Goal: Task Accomplishment & Management: Complete application form

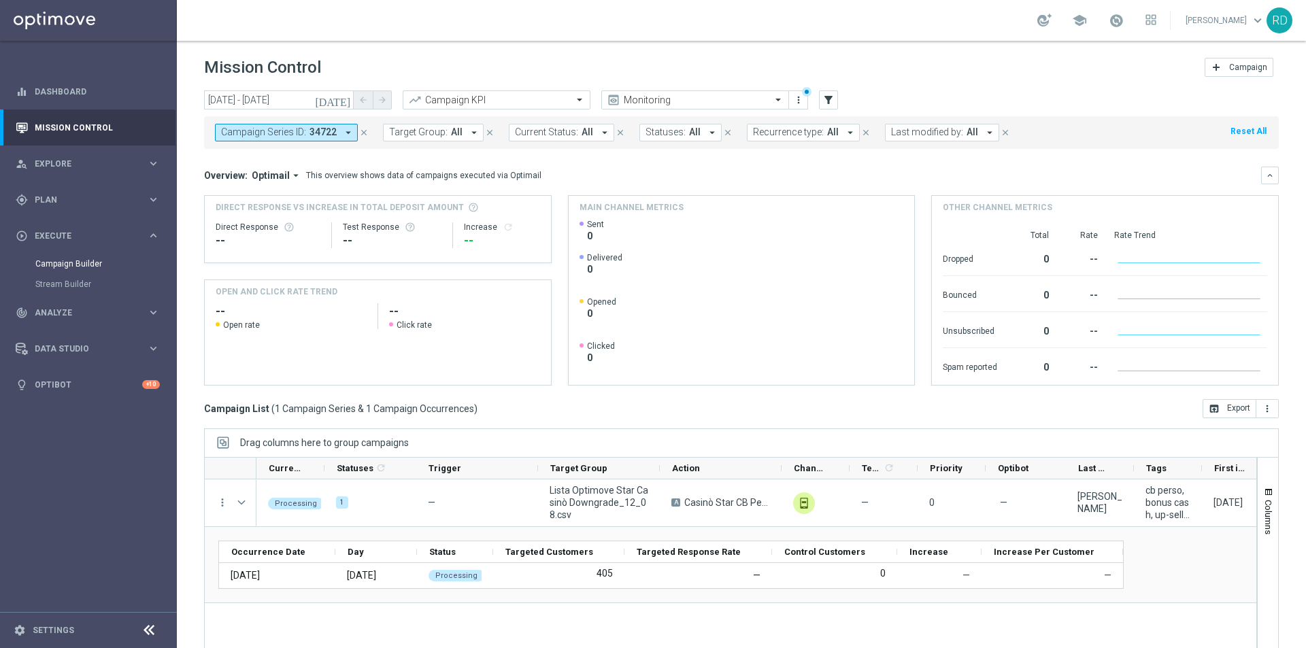
scroll to position [32, 0]
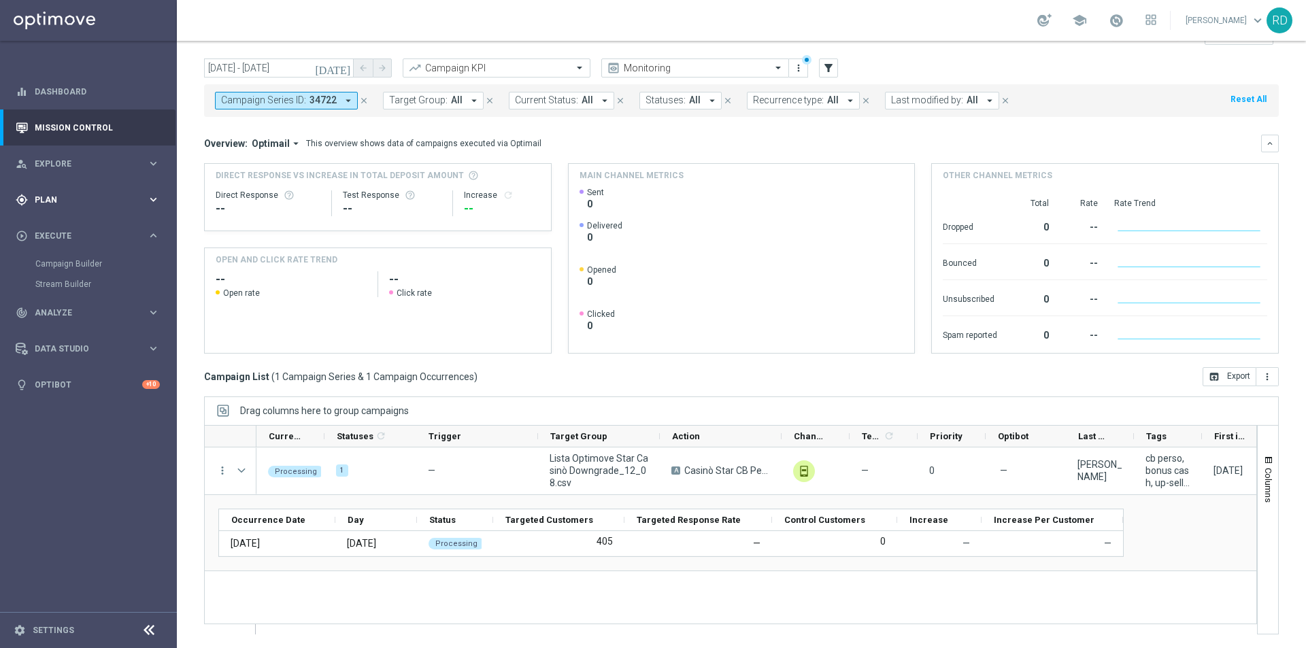
click at [54, 201] on span "Plan" at bounding box center [91, 200] width 112 height 8
click at [55, 263] on button "Templates keyboard_arrow_right" at bounding box center [97, 268] width 125 height 11
click at [63, 288] on link "Optimail" at bounding box center [91, 289] width 99 height 11
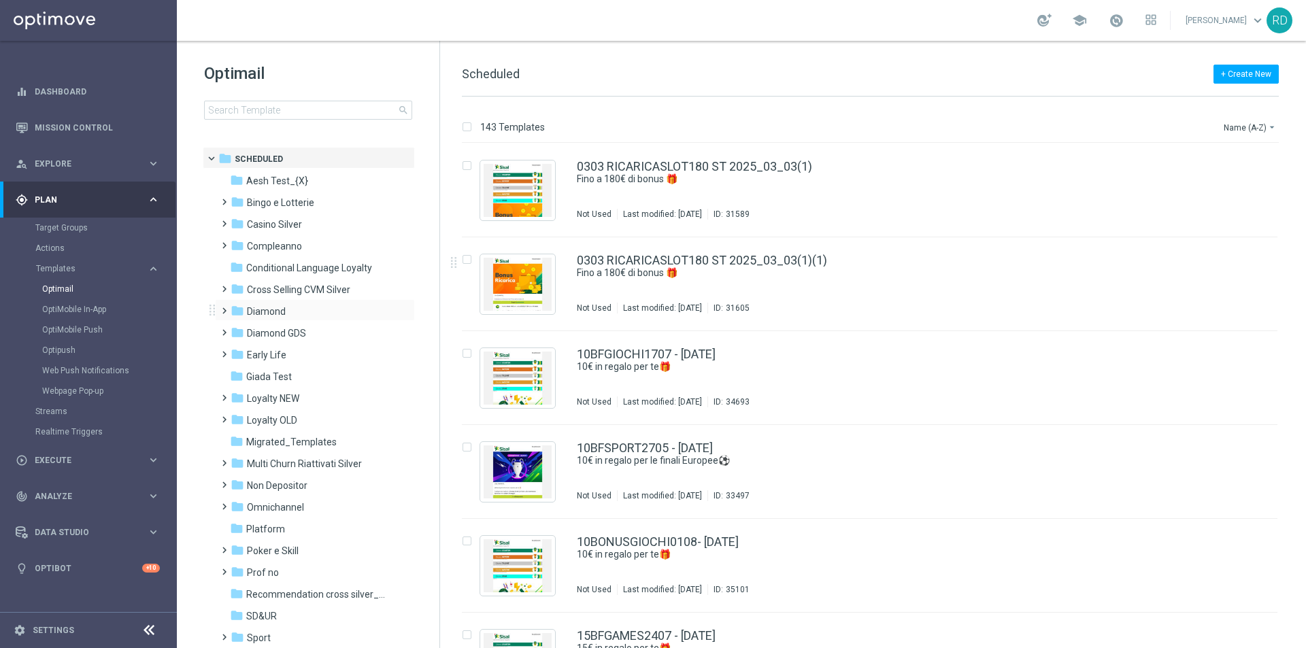
click at [224, 307] on span at bounding box center [221, 304] width 6 height 5
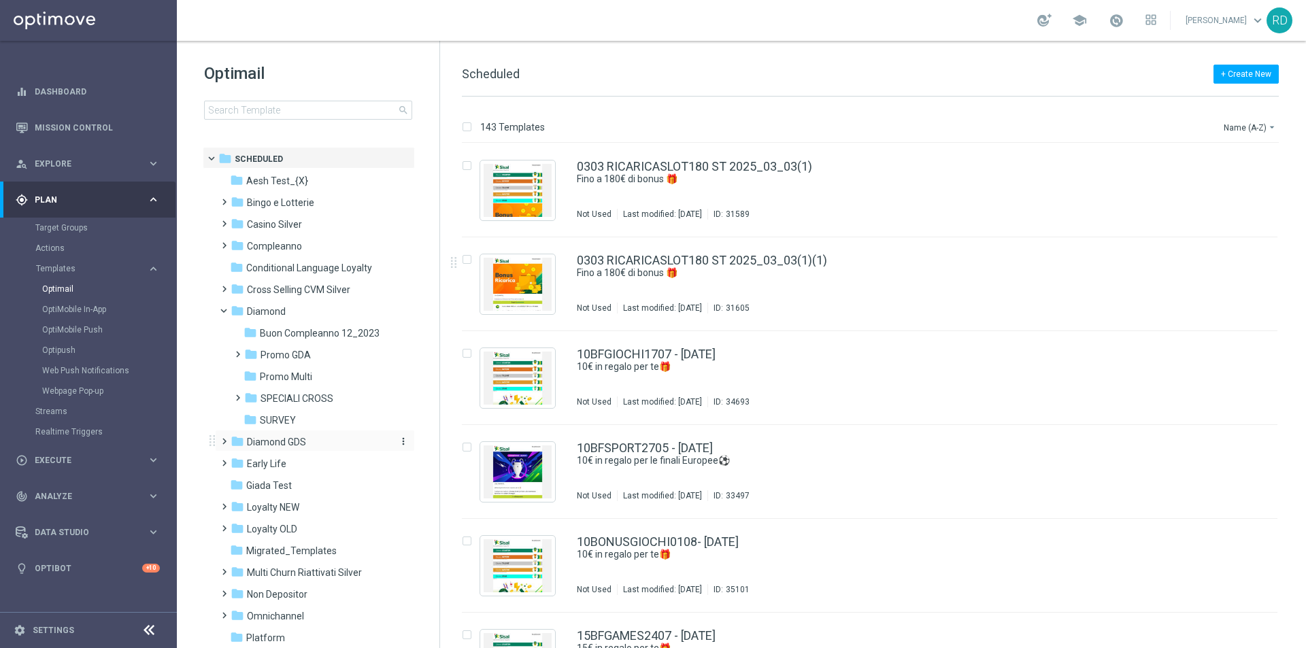
click at [256, 439] on span "Diamond GDS" at bounding box center [276, 442] width 59 height 12
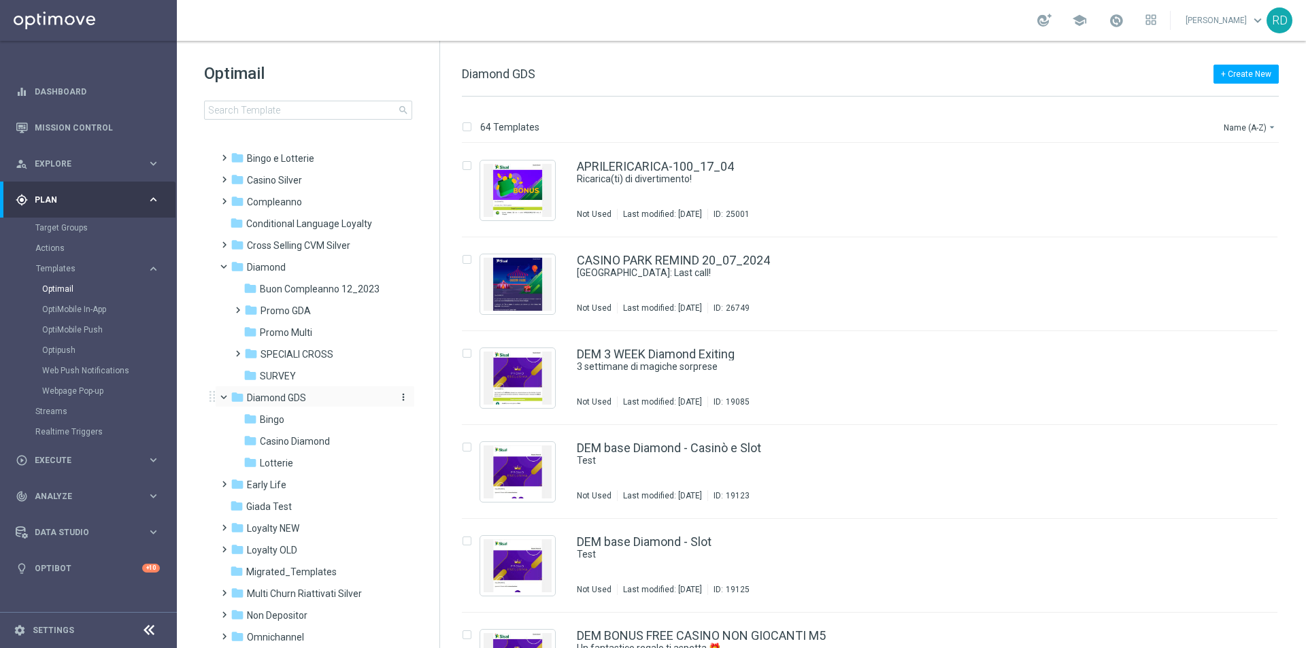
scroll to position [68, 0]
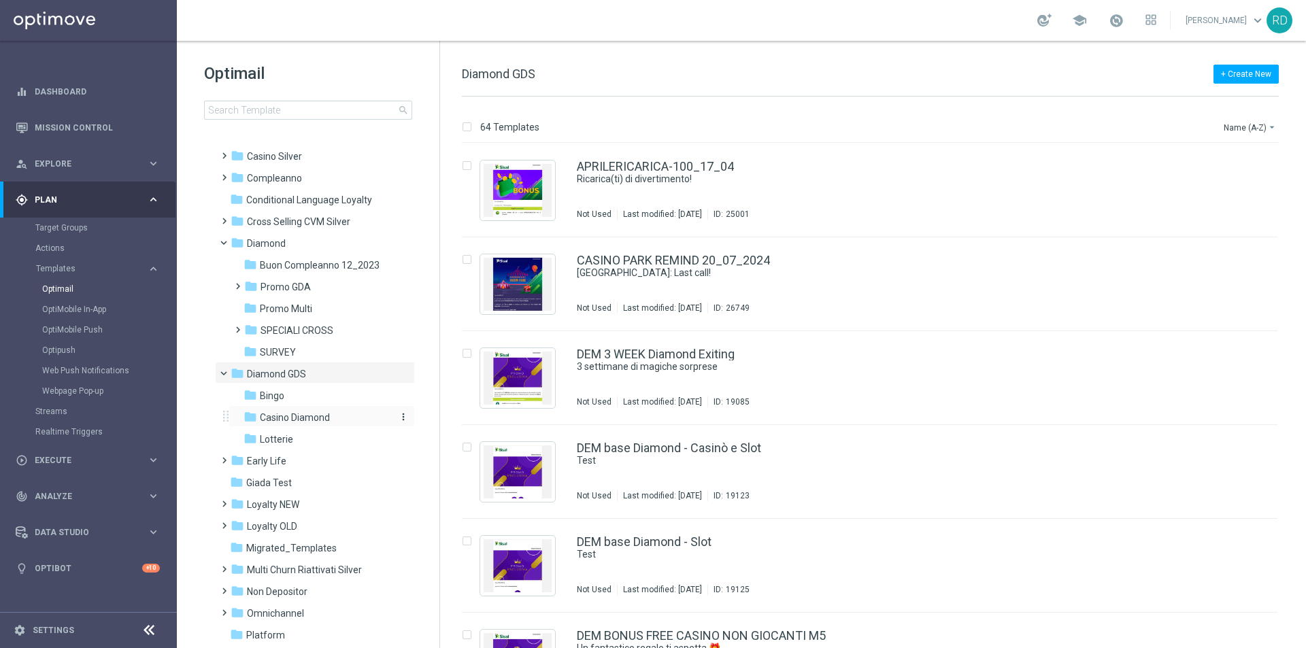
click at [295, 420] on span "Casino Diamond" at bounding box center [295, 417] width 70 height 12
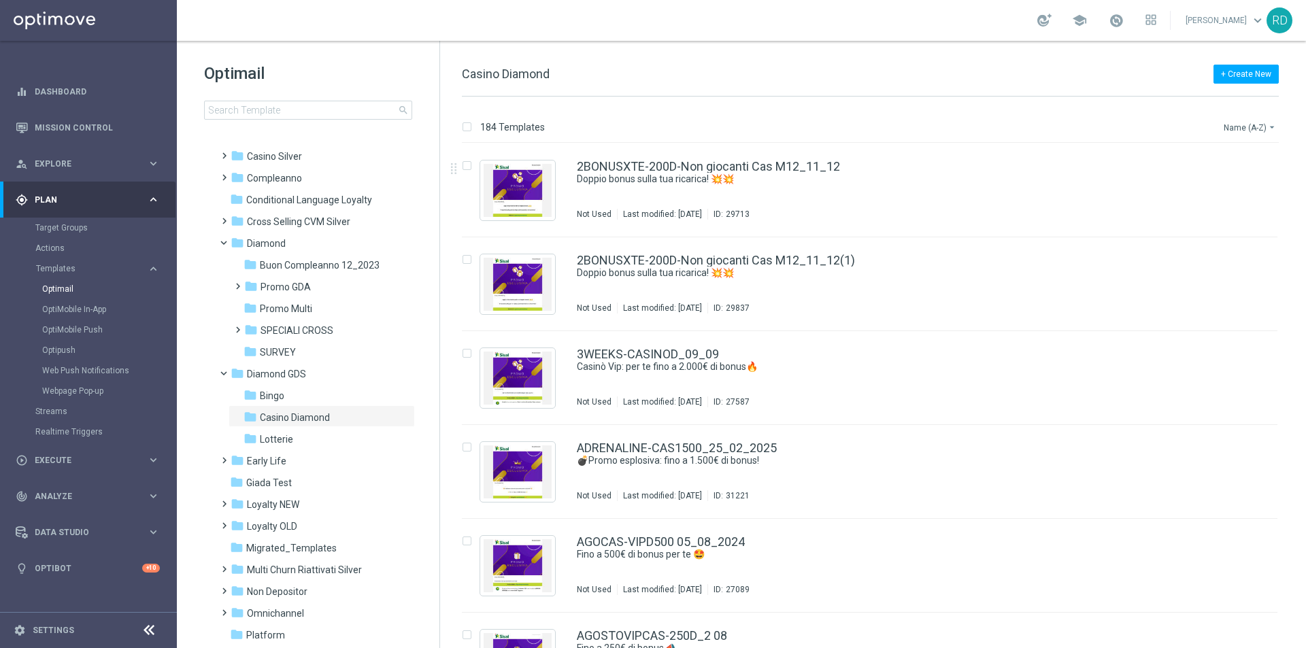
click at [1225, 125] on button "Name (A-Z) arrow_drop_down" at bounding box center [1250, 127] width 56 height 16
click at [1221, 191] on span "Date Modified (Newest)" at bounding box center [1226, 188] width 91 height 10
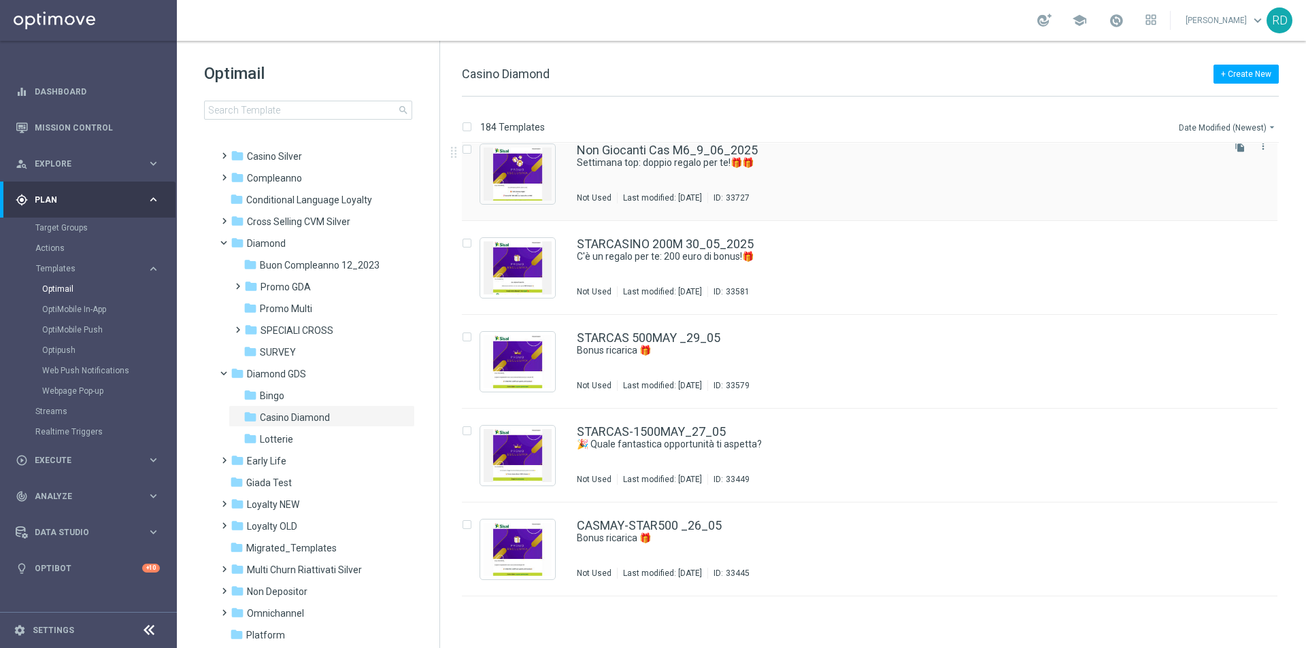
scroll to position [1194, 0]
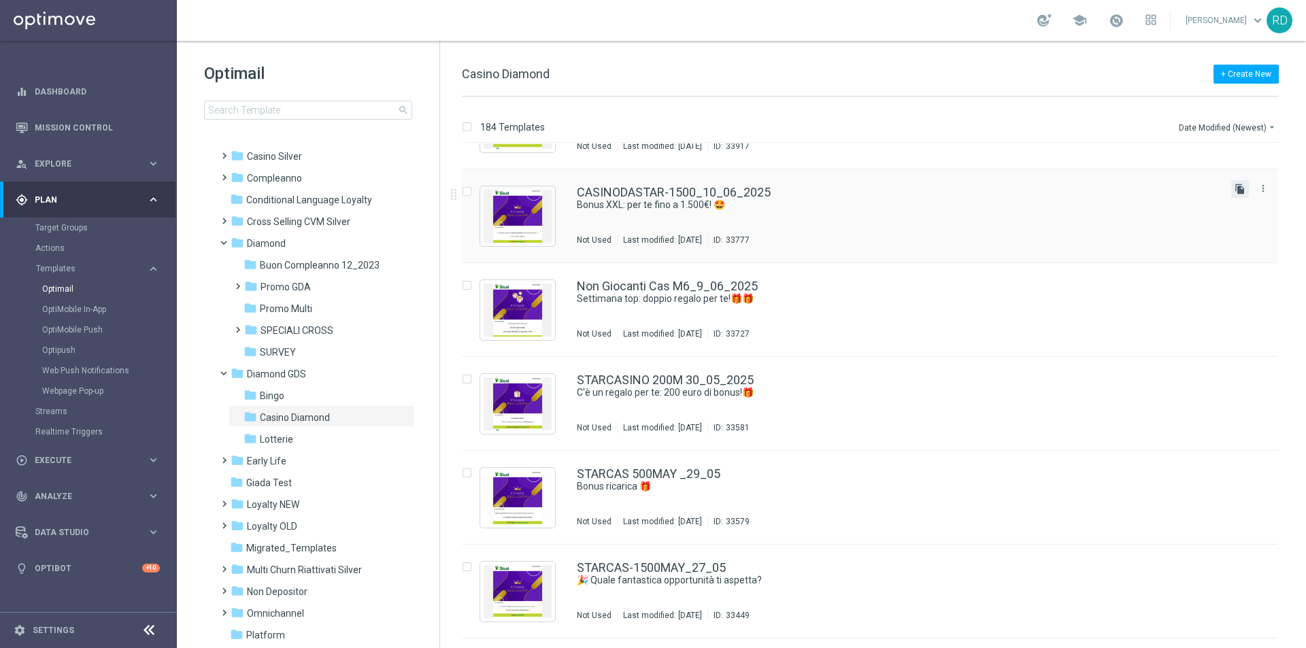
click at [1237, 190] on icon "file_copy" at bounding box center [1239, 189] width 11 height 11
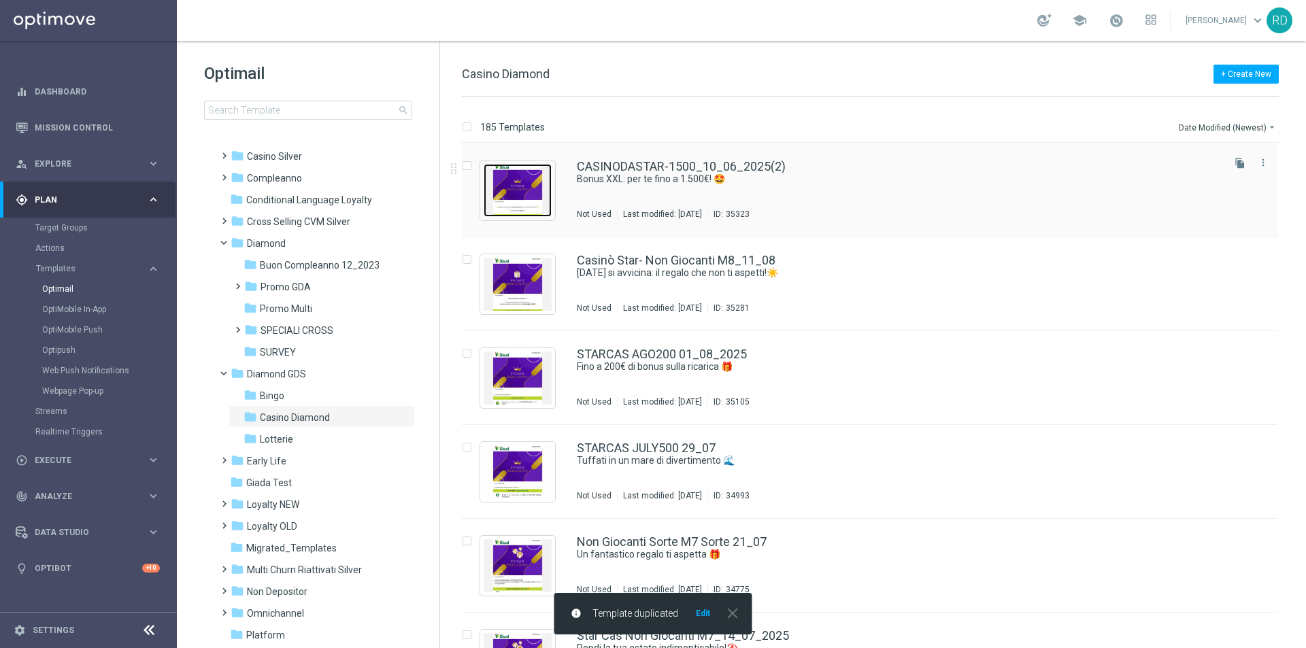
click at [516, 185] on img "Press SPACE to select this row." at bounding box center [518, 190] width 68 height 53
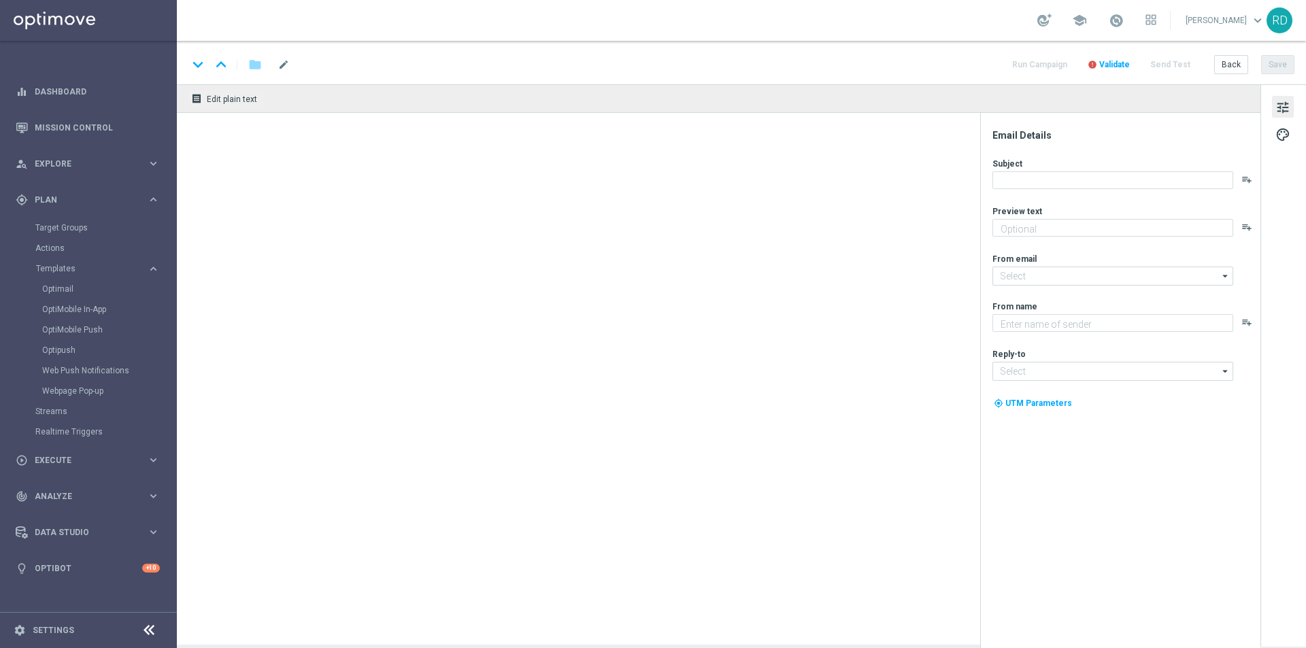
type textarea "Divertiti al Casinò, alle Slot e ai Quick Games!"
type textarea "Sisal Vip"
type input "[EMAIL_ADDRESS][DOMAIN_NAME]"
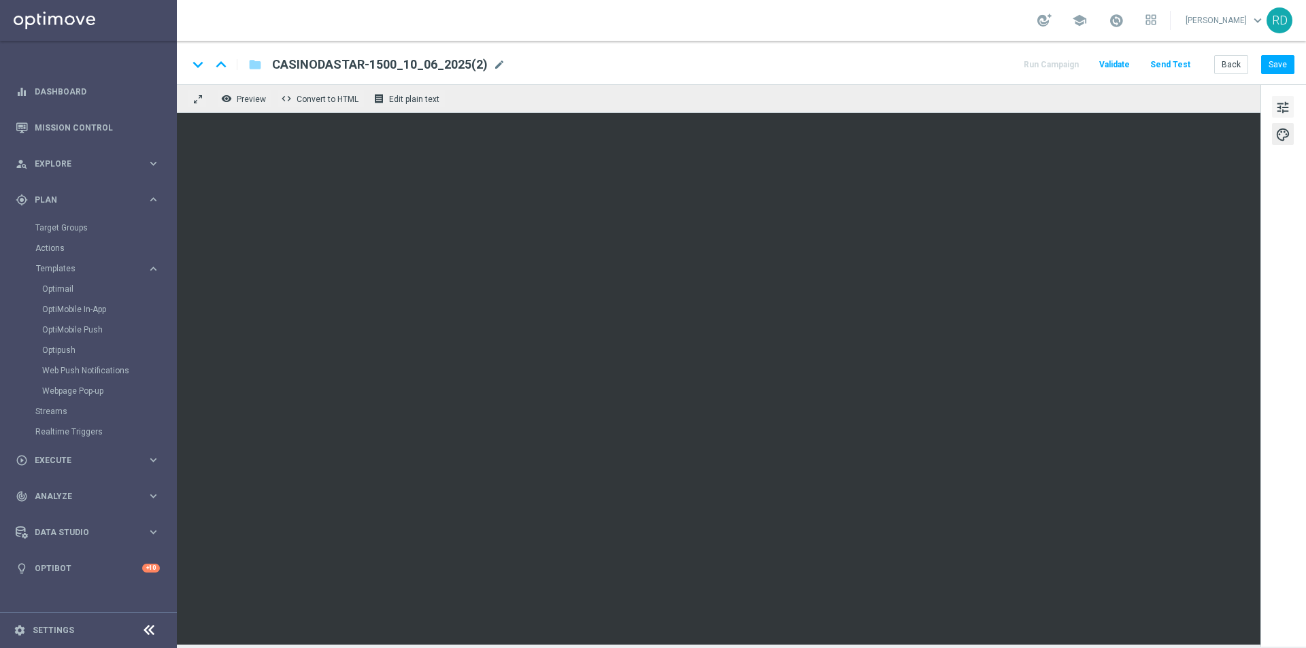
click at [1282, 104] on span "tune" at bounding box center [1282, 108] width 15 height 18
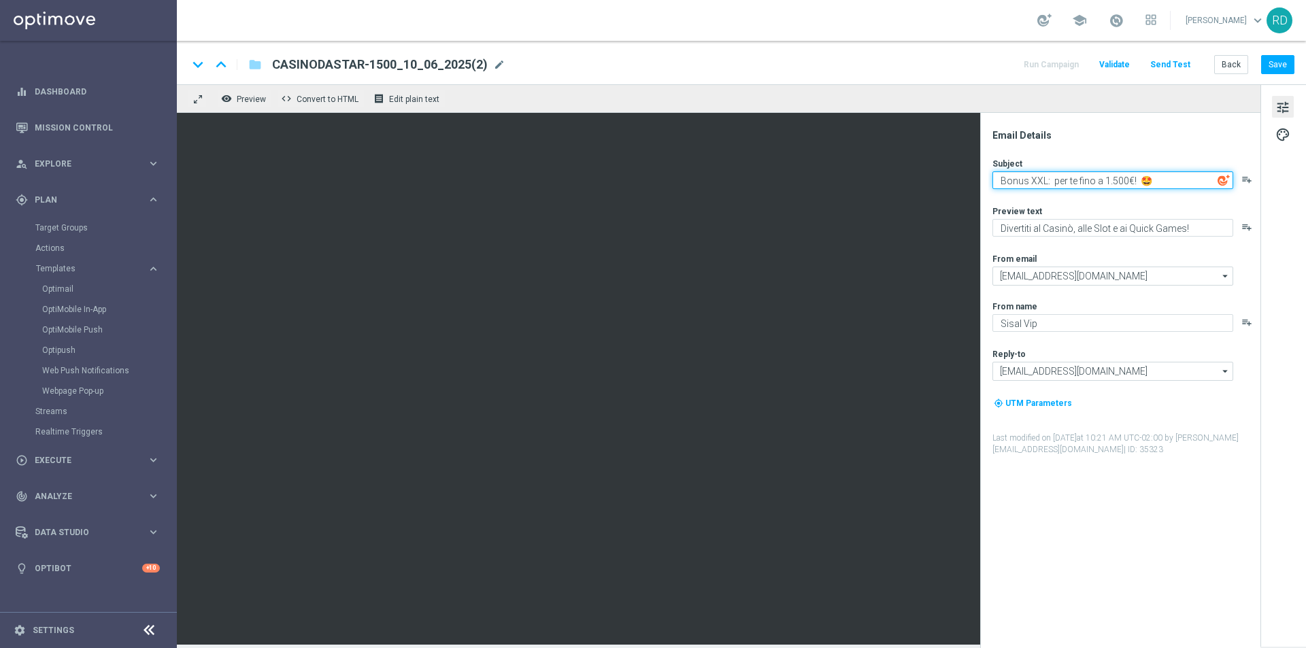
drag, startPoint x: 1046, startPoint y: 180, endPoint x: 991, endPoint y: 190, distance: 55.9
click at [991, 190] on div "Email Details Subject Bonus XXL: per te fino a 1.500€! 🤩 playlist_add Preview t…" at bounding box center [1123, 388] width 271 height 519
click at [1181, 180] on textarea "Super promo di agosto: per te fino a 1.500€! 🤩" at bounding box center [1112, 180] width 241 height 18
drag, startPoint x: 1128, startPoint y: 184, endPoint x: 1102, endPoint y: 182, distance: 25.2
click at [1102, 182] on textarea "Super promo di agosto: per te fino a 1.500€ di bonus! 🤩" at bounding box center [1112, 180] width 241 height 18
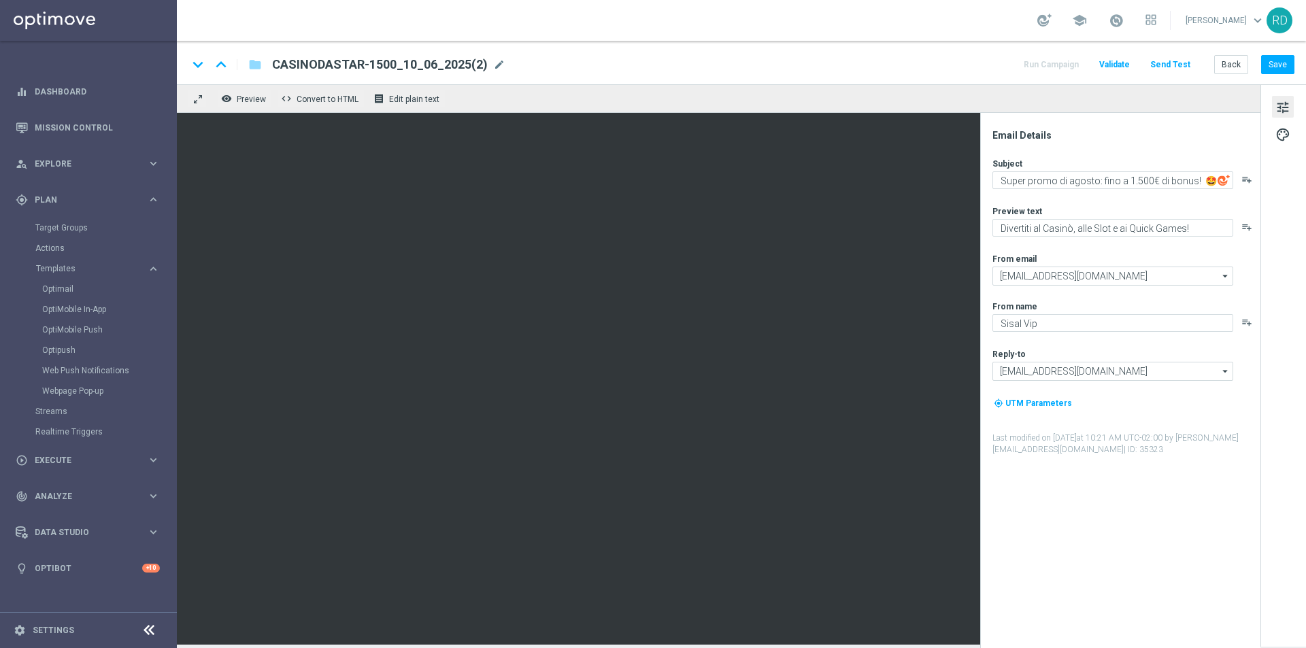
click at [1200, 194] on div "Subject Super promo di agosto: fino a 1.500€ di bonus! 🤩 playlist_add Preview t…" at bounding box center [1125, 307] width 267 height 298
click at [1087, 192] on div "Subject Super promo di agosto: fino a 1.500€ di bonus! 🤩 playlist_add Preview t…" at bounding box center [1125, 307] width 267 height 298
click at [1222, 179] on img at bounding box center [1223, 180] width 12 height 12
click at [1046, 190] on div "Subject Super promo di agosto: fino a 1.500€ di bonus! 🤩 playlist_add Preview t…" at bounding box center [1125, 307] width 267 height 298
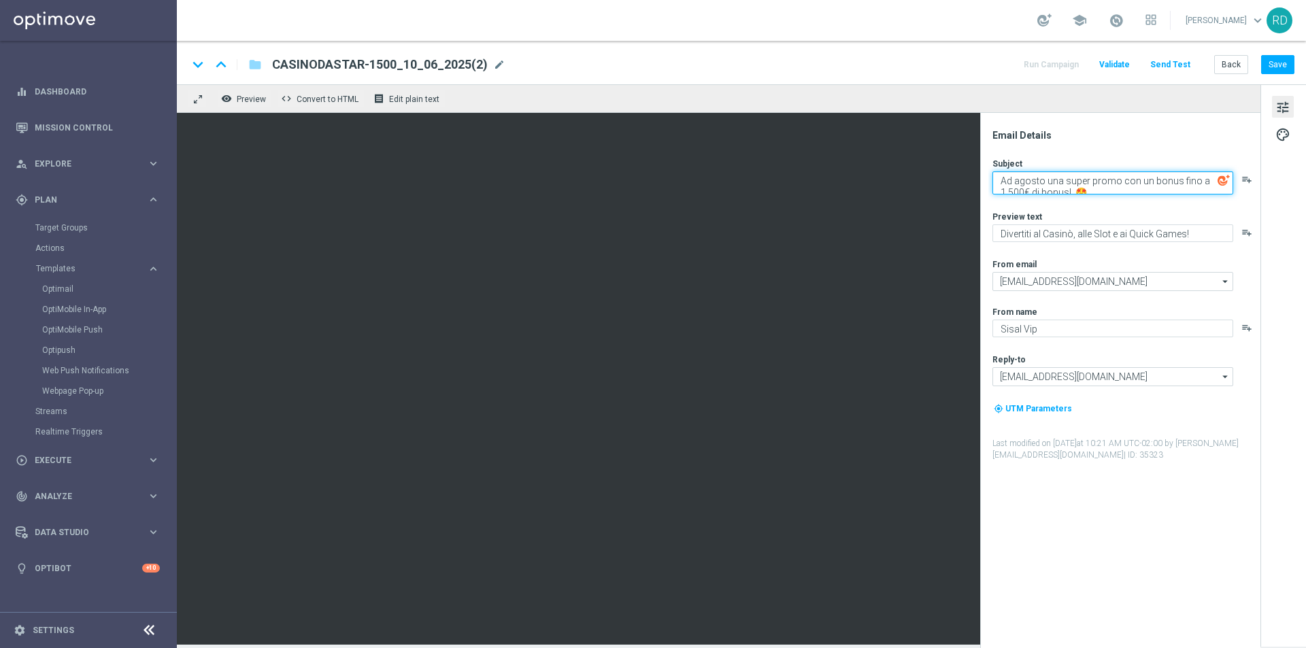
click at [1182, 181] on textarea "Ad agosto una super promo con un bonus fino a 1.500€ di bonus! 🤩" at bounding box center [1112, 182] width 241 height 23
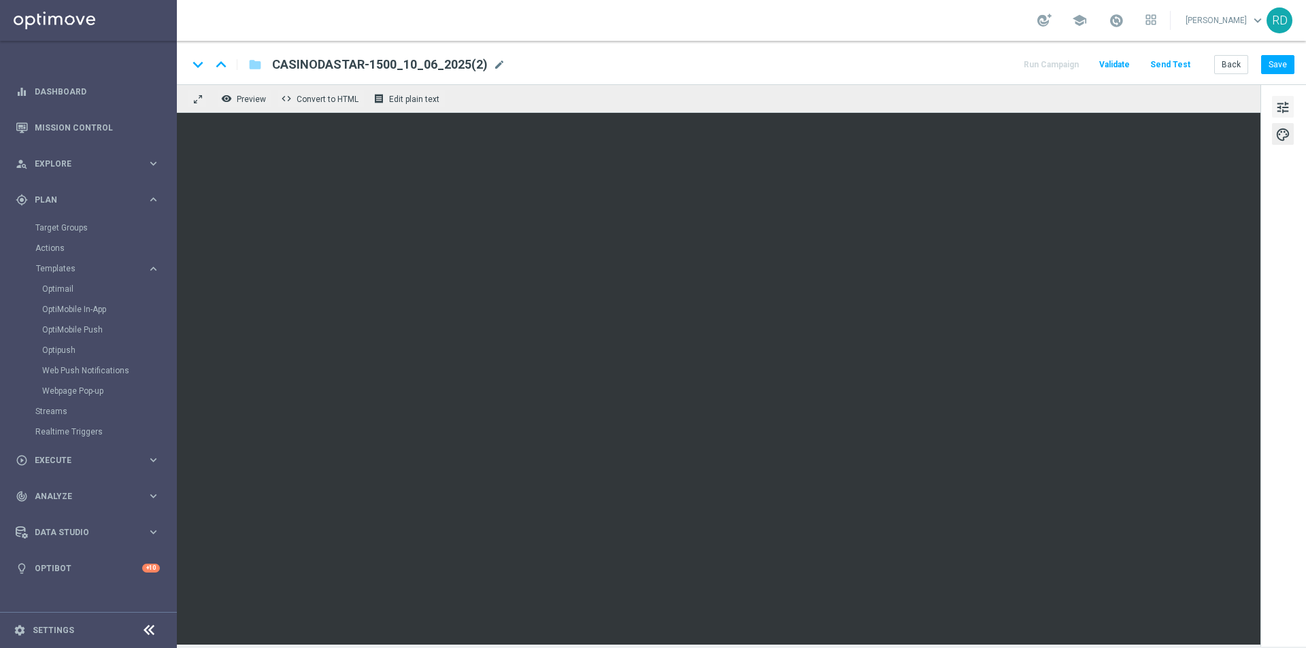
click at [1282, 107] on span "tune" at bounding box center [1282, 108] width 15 height 18
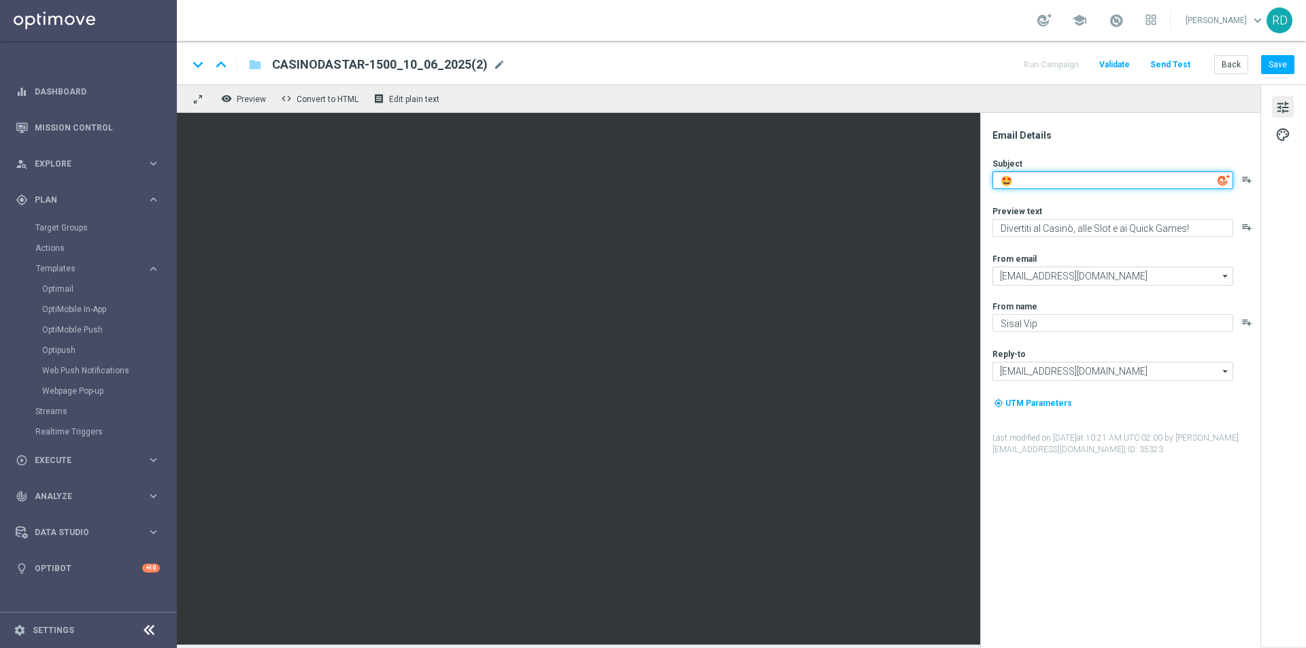
drag, startPoint x: 1033, startPoint y: 181, endPoint x: 984, endPoint y: 184, distance: 49.0
click at [985, 184] on div "Email Details Subject 🤩 playlist_add Preview text Divertiti al Casinò, alle Slo…" at bounding box center [1120, 380] width 280 height 535
click at [1000, 180] on textarea "Agosto rovente: per te fino a 1.500€ di bonus!" at bounding box center [1112, 180] width 241 height 18
paste textarea "❤️‍🔥"
click at [1011, 180] on textarea "❤️‍🔥Agosto rovente: per te fino a 1.500€ di bonus!" at bounding box center [1112, 180] width 241 height 18
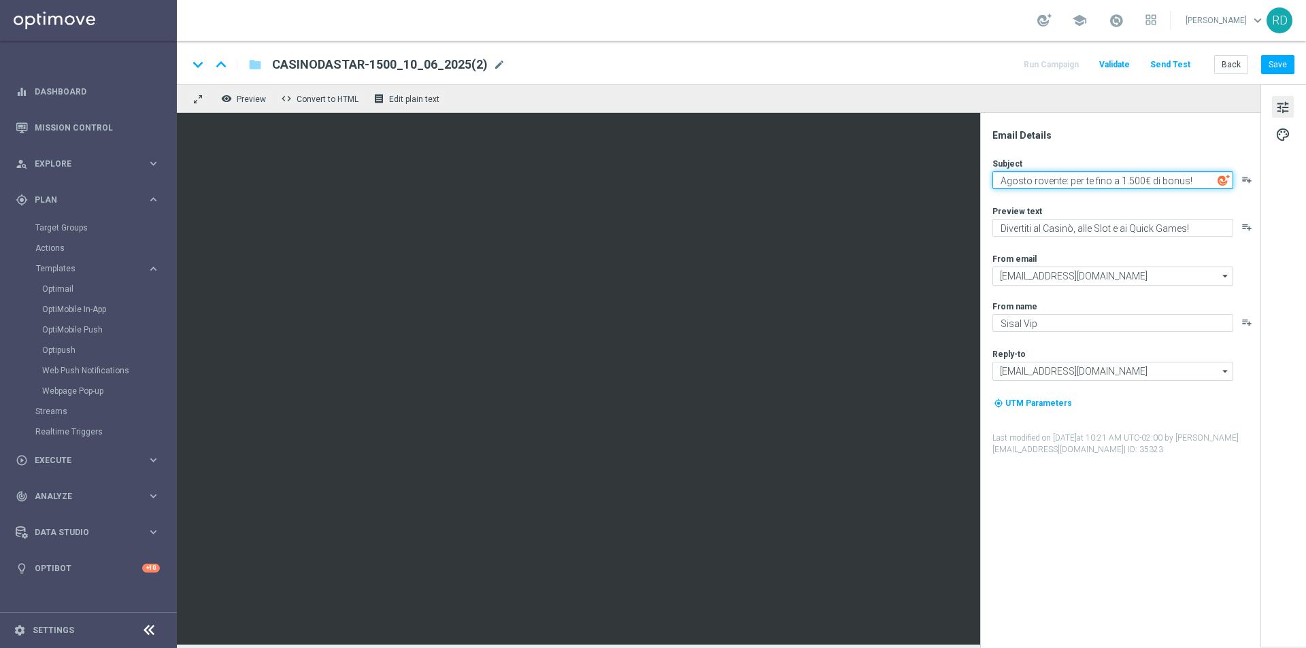
paste textarea "❤️‍🔥"
drag, startPoint x: 1021, startPoint y: 182, endPoint x: 996, endPoint y: 182, distance: 25.9
click at [996, 182] on textarea "❤️‍🔥Agosto rovente: per te fino a 1.500€ di bonus!" at bounding box center [1112, 180] width 241 height 18
paste textarea "🌡️"
drag, startPoint x: 1070, startPoint y: 180, endPoint x: 1072, endPoint y: 188, distance: 8.6
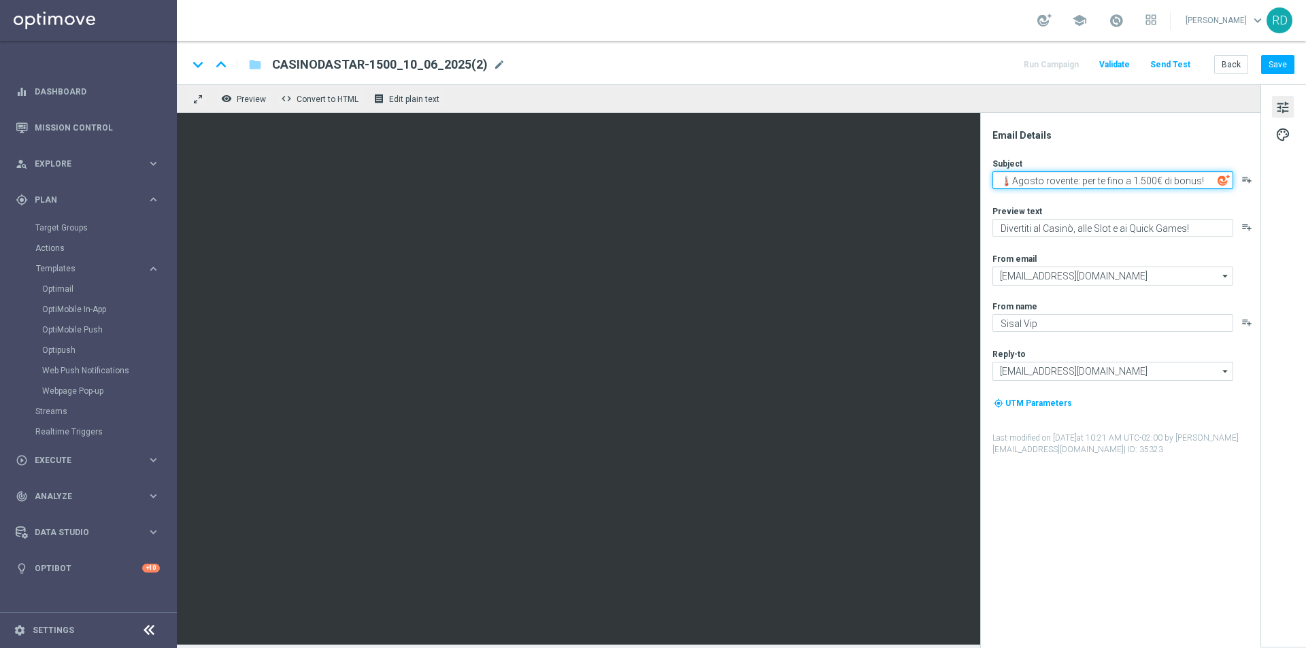
click at [1070, 184] on textarea "🌡️Agosto rovente: per te fino a 1.500€ di bonus!" at bounding box center [1112, 180] width 241 height 18
type textarea "🌡️Agosto rovente: per te fino a 1.500€ di bonus!"
click at [1064, 199] on div "Subject 🌡️Agosto rovente: per te fino a 1.500€ di bonus! playlist_add Preview t…" at bounding box center [1125, 307] width 267 height 298
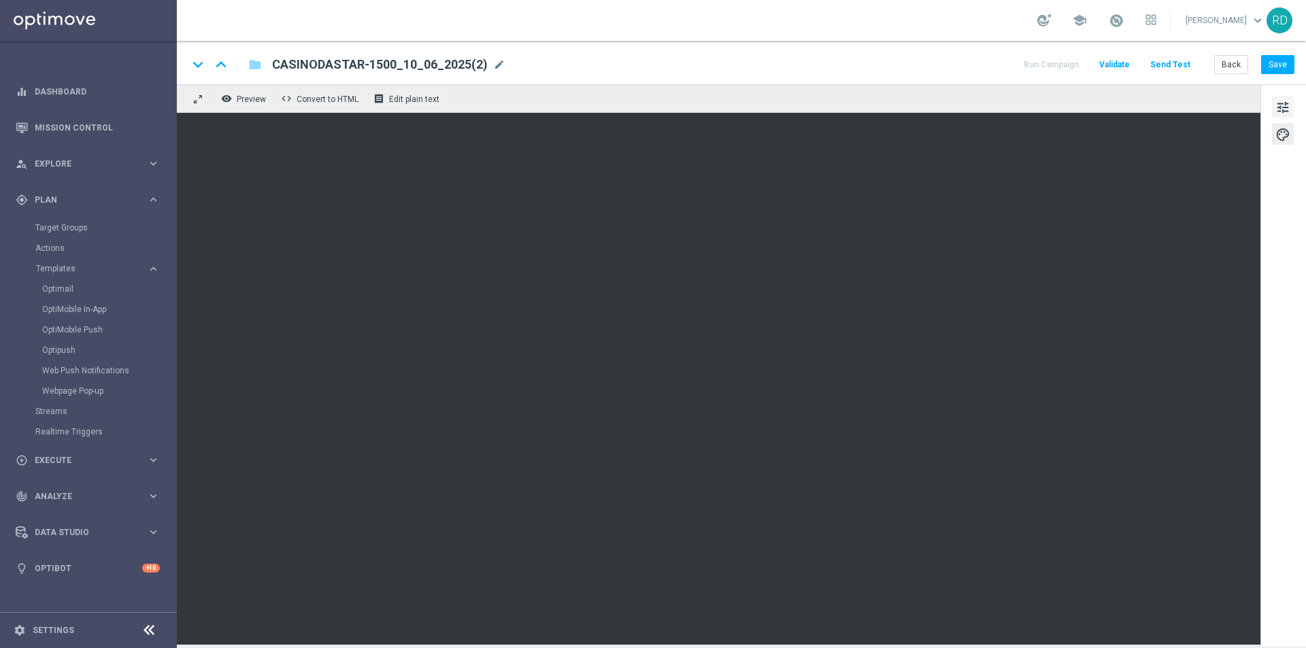
click at [1278, 104] on span "tune" at bounding box center [1282, 108] width 15 height 18
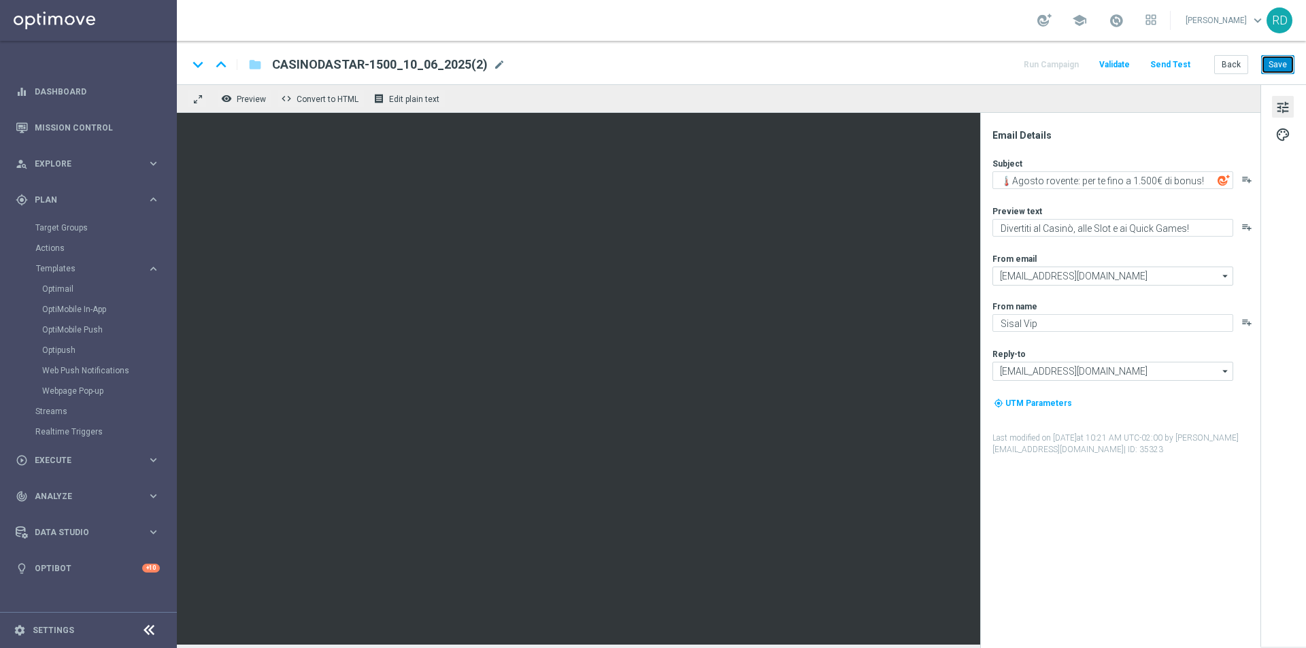
click at [1282, 68] on button "Save" at bounding box center [1277, 64] width 33 height 19
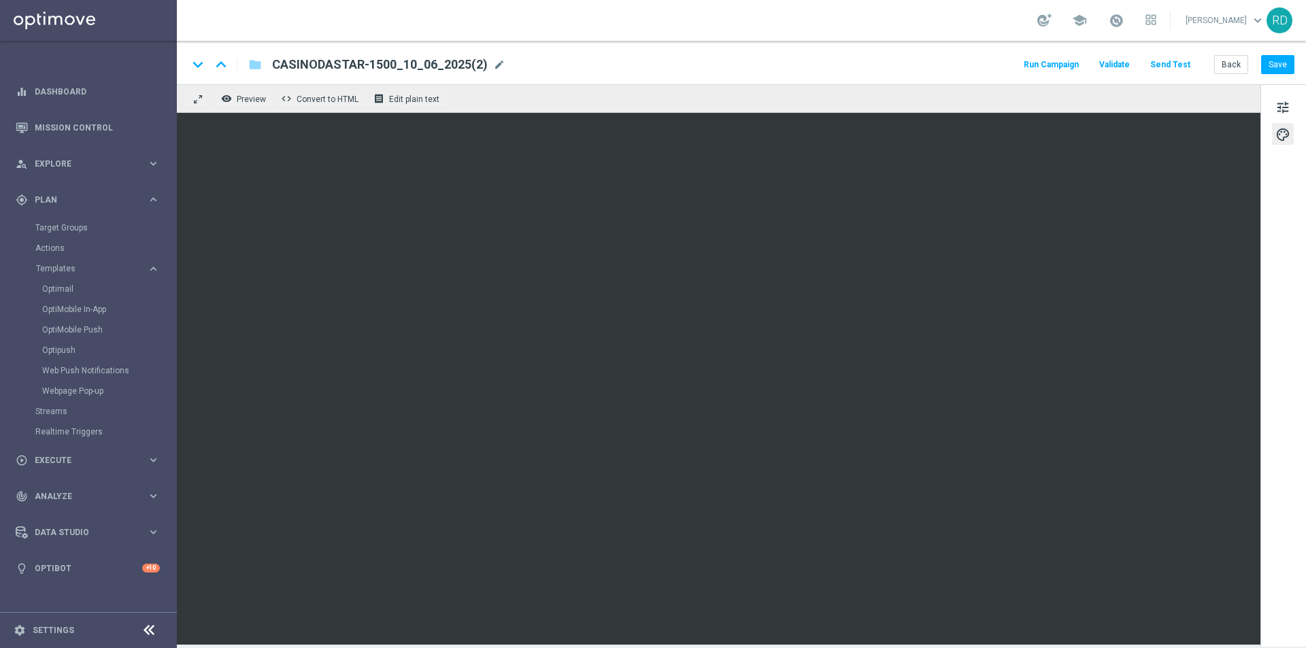
click at [1169, 67] on button "Send Test" at bounding box center [1170, 65] width 44 height 18
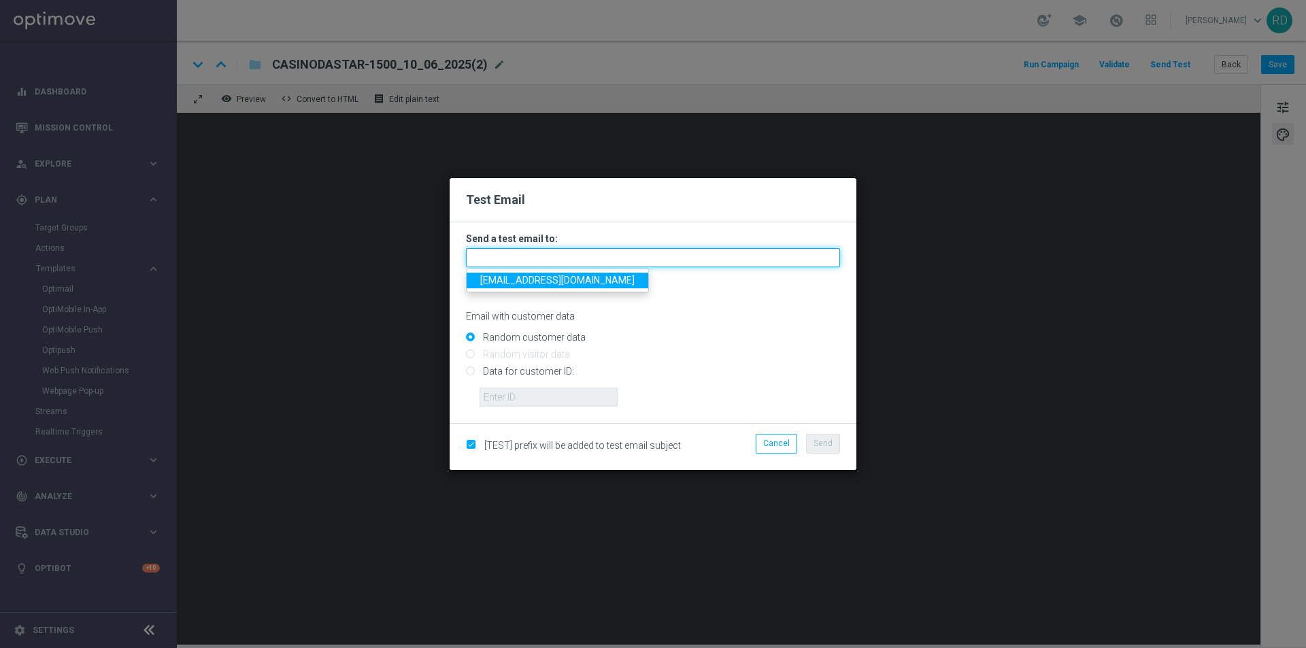
click at [590, 258] on input "text" at bounding box center [653, 257] width 374 height 19
click at [564, 281] on span "[EMAIL_ADDRESS][DOMAIN_NAME]" at bounding box center [557, 280] width 154 height 11
type input "[EMAIL_ADDRESS][DOMAIN_NAME]"
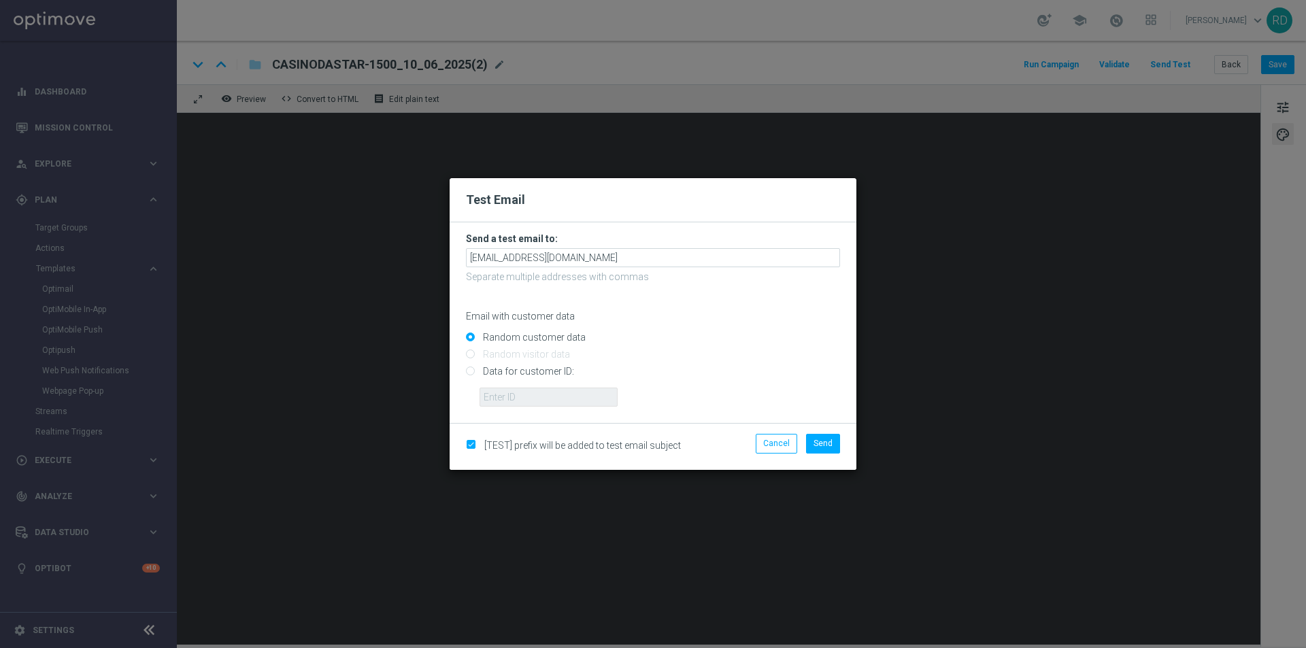
click at [760, 327] on div "Random customer data" at bounding box center [653, 334] width 374 height 17
click at [819, 442] on span "Send" at bounding box center [822, 444] width 19 height 10
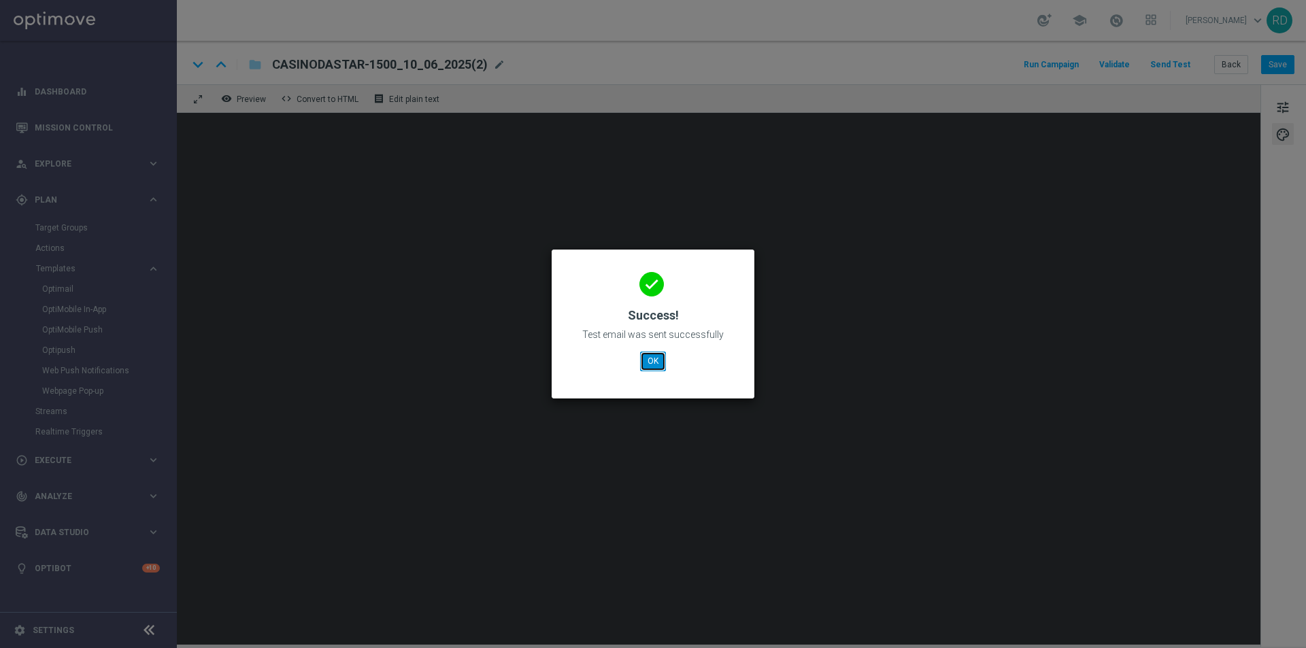
click at [651, 362] on button "OK" at bounding box center [653, 361] width 26 height 19
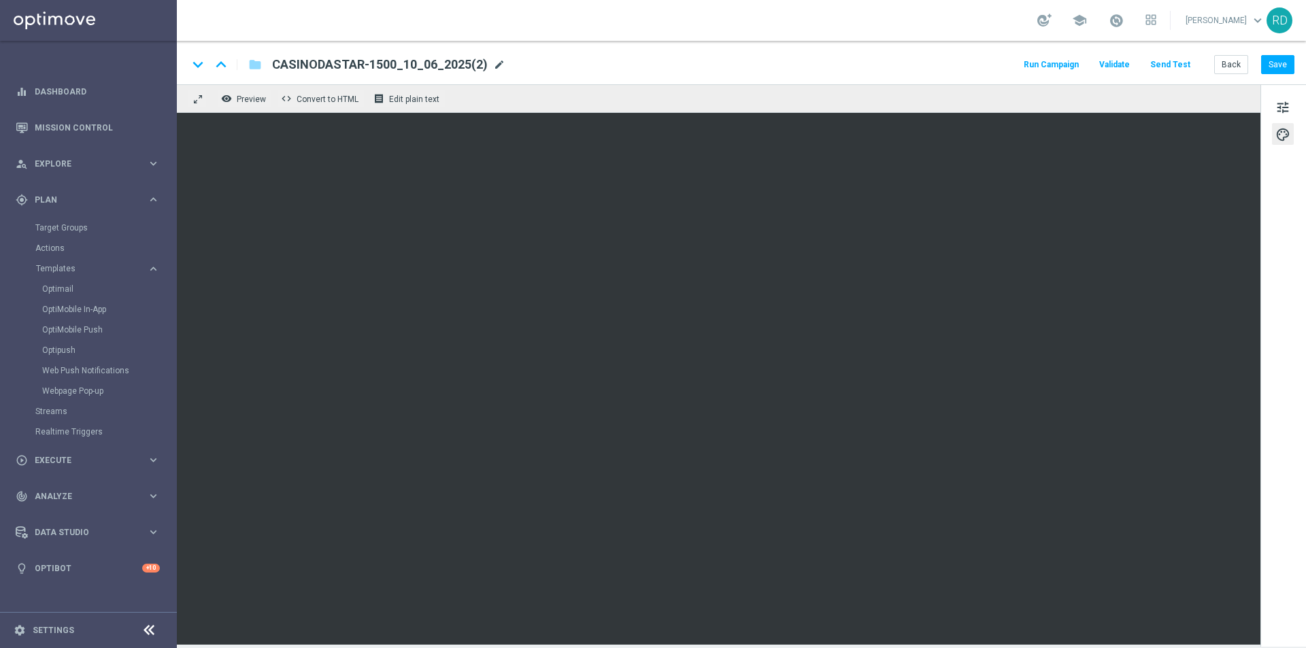
click at [496, 67] on span "mode_edit" at bounding box center [499, 64] width 12 height 12
click at [494, 66] on input "CASINODASTAR-1500_10_06_2025(2)" at bounding box center [440, 65] width 337 height 18
paste input "AGOCAS-1500STAR"
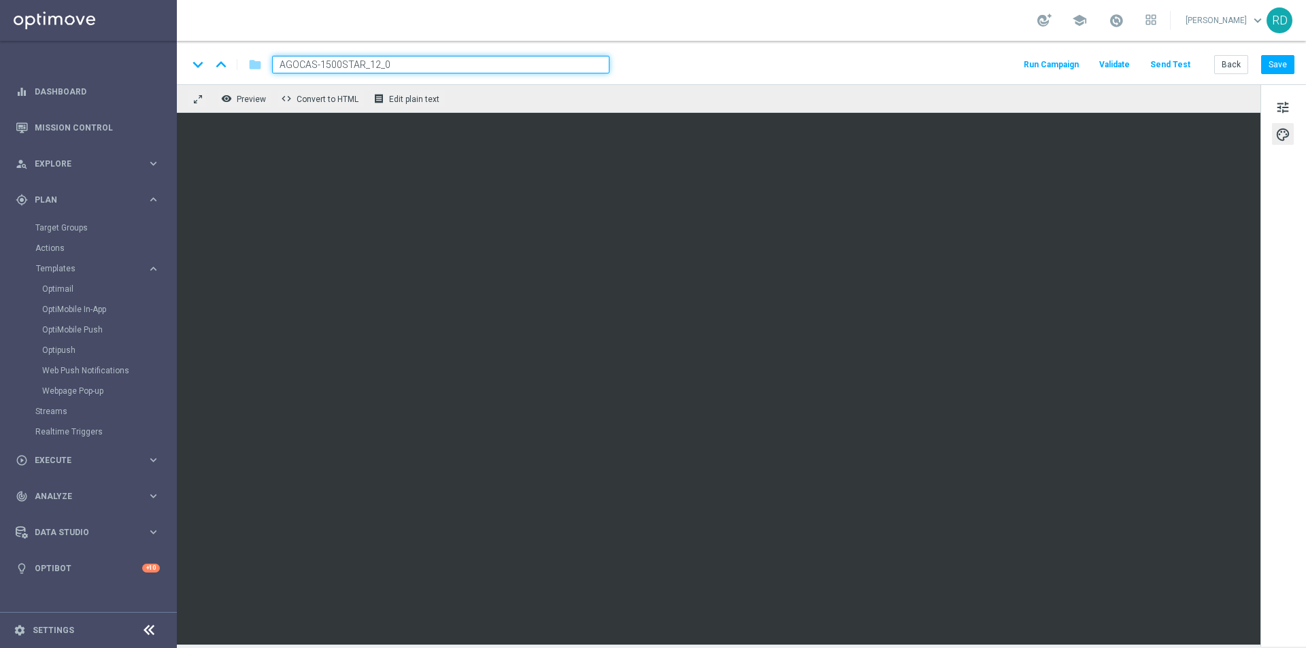
type input "AGOCAS-1500STAR_12_08"
click at [1277, 63] on button "Save" at bounding box center [1277, 64] width 33 height 19
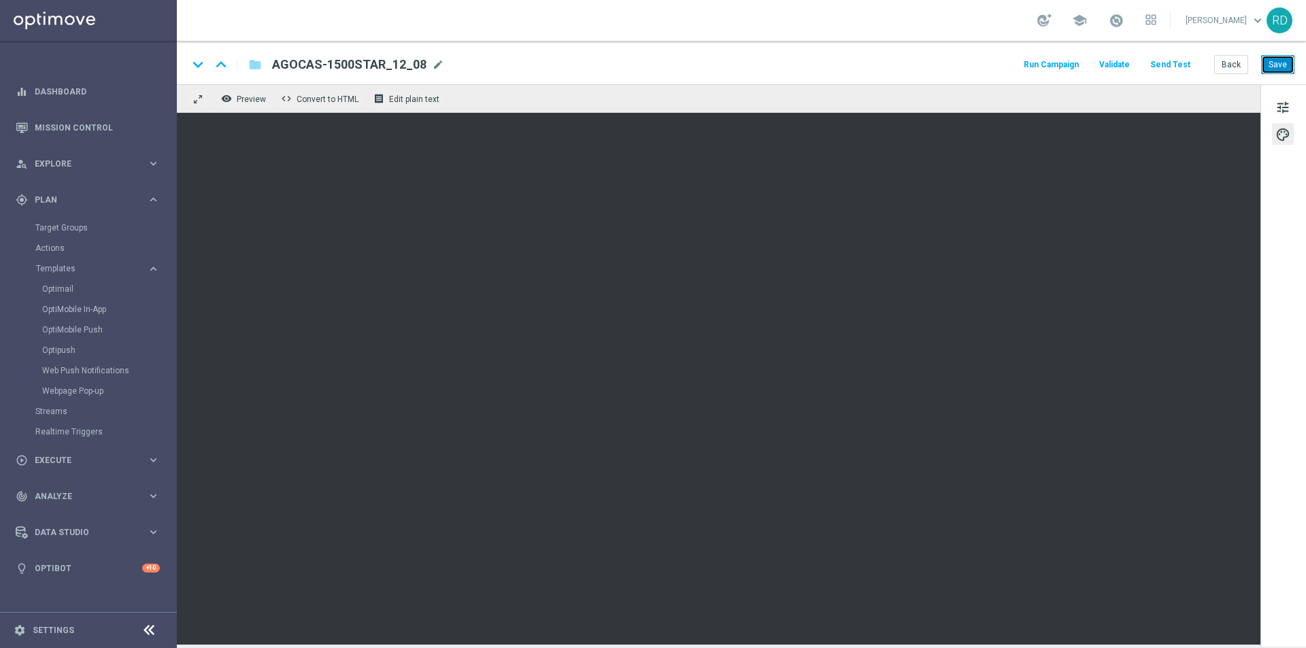
click at [1274, 68] on button "Save" at bounding box center [1277, 64] width 33 height 19
click at [1285, 106] on span "tune" at bounding box center [1282, 108] width 15 height 18
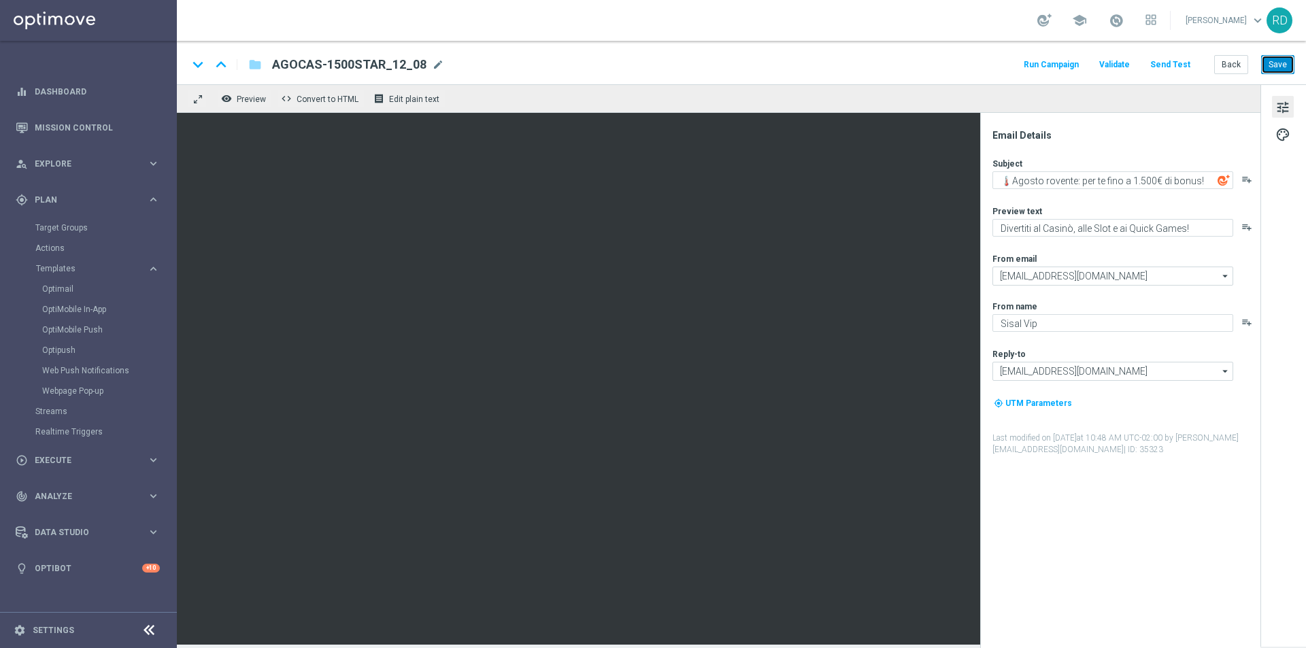
click at [1268, 68] on button "Save" at bounding box center [1277, 64] width 33 height 19
click at [1043, 67] on button "Run Campaign" at bounding box center [1050, 65] width 59 height 18
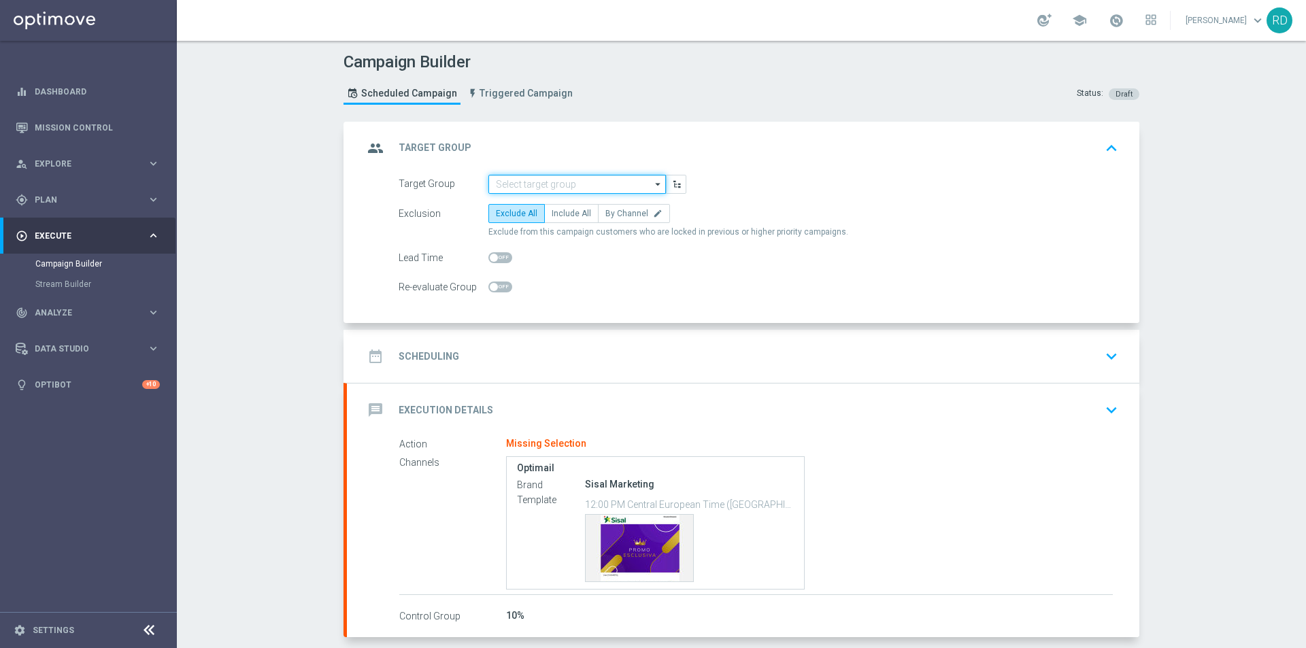
click at [518, 188] on input at bounding box center [576, 184] width 177 height 19
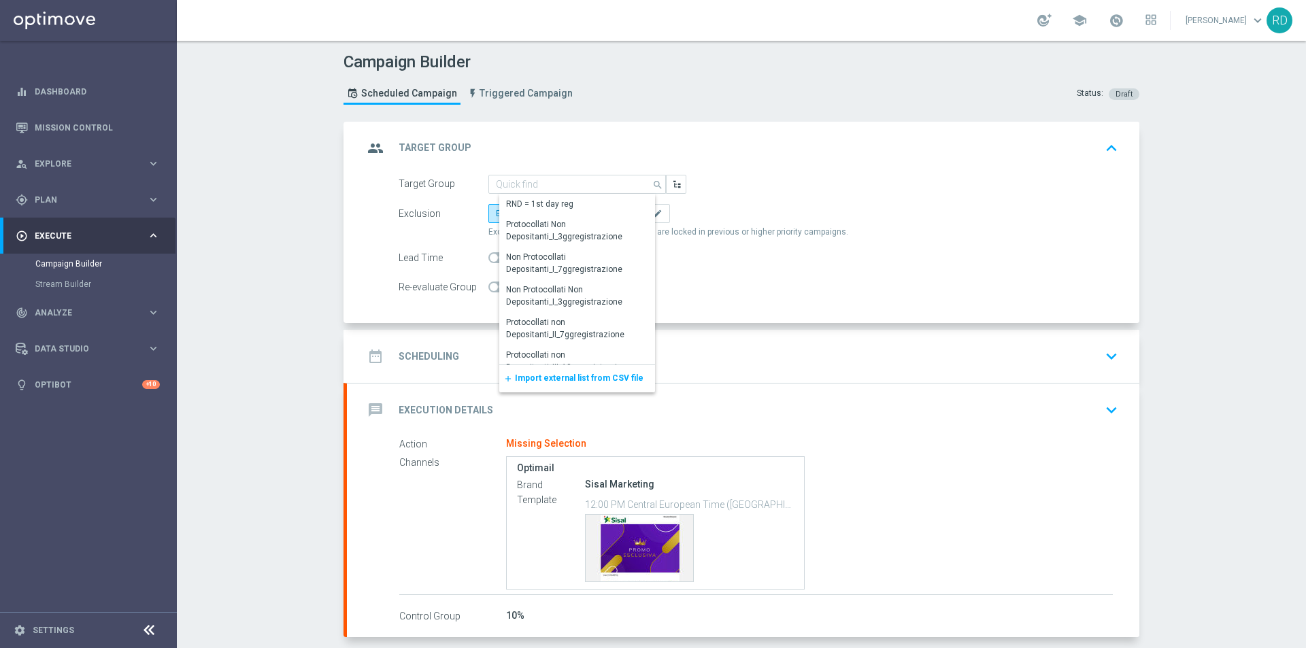
click at [577, 375] on span "Import external list from CSV file" at bounding box center [579, 378] width 129 height 10
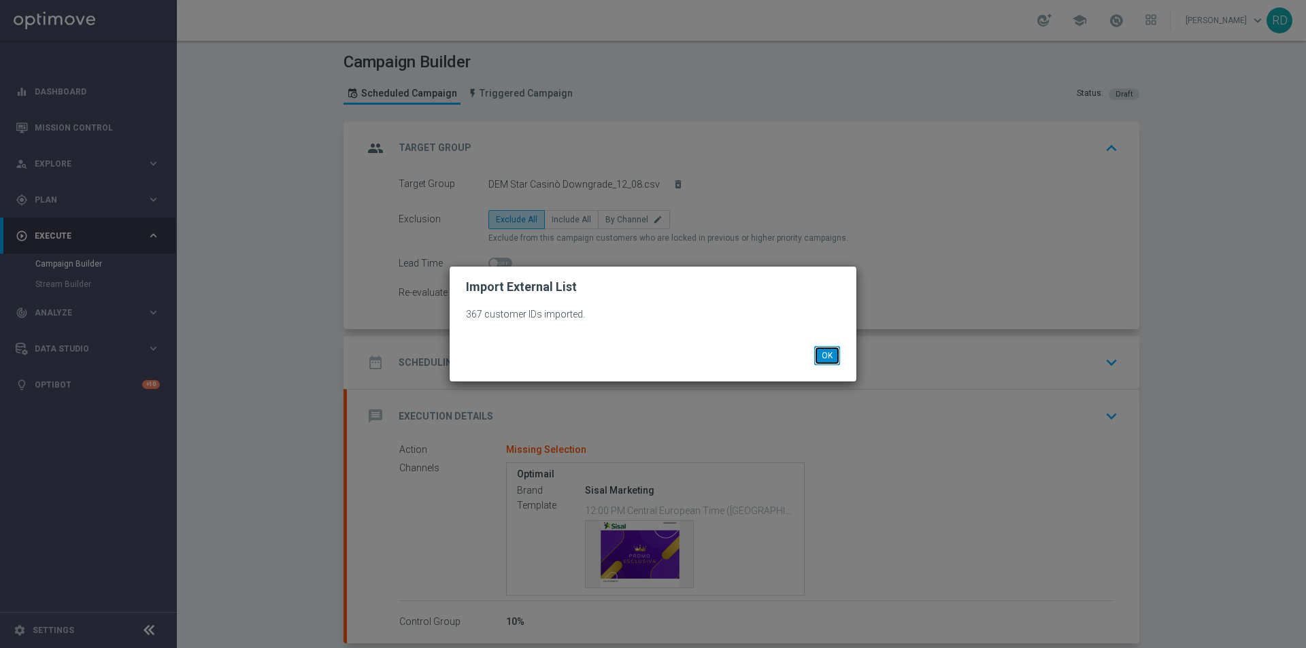
click at [819, 354] on button "OK" at bounding box center [827, 355] width 26 height 19
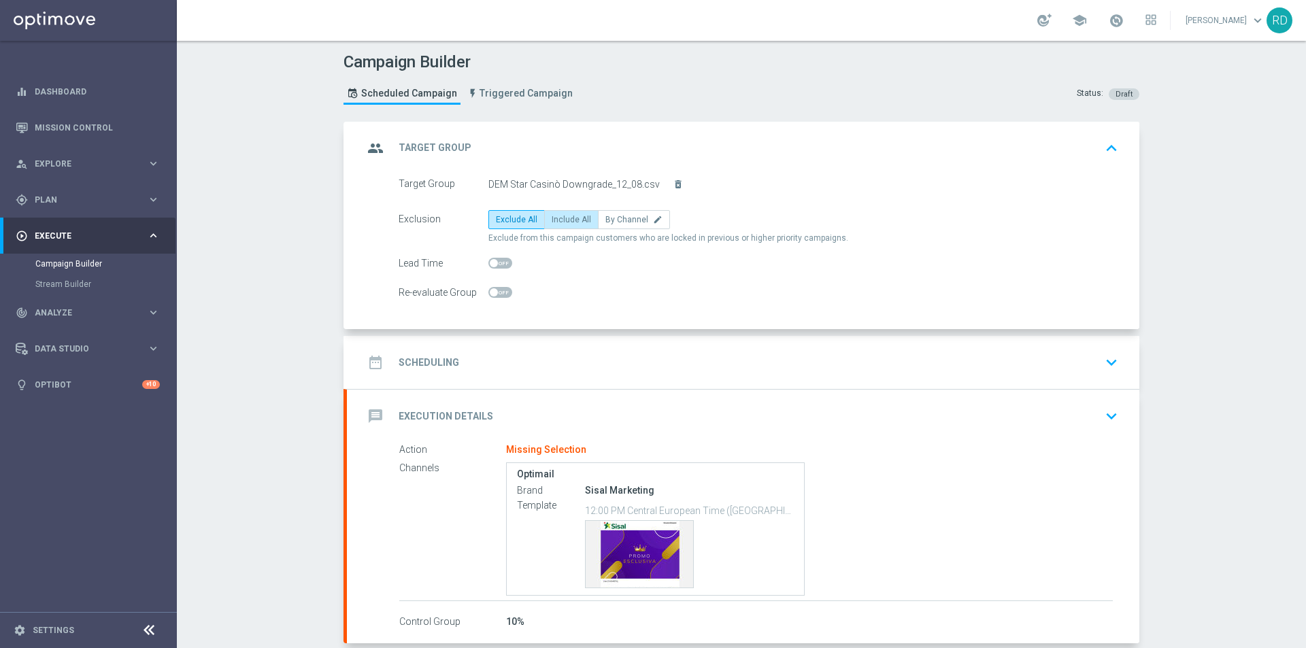
click at [577, 219] on span "Include All" at bounding box center [571, 220] width 39 height 10
click at [560, 219] on input "Include All" at bounding box center [556, 222] width 9 height 9
radio input "true"
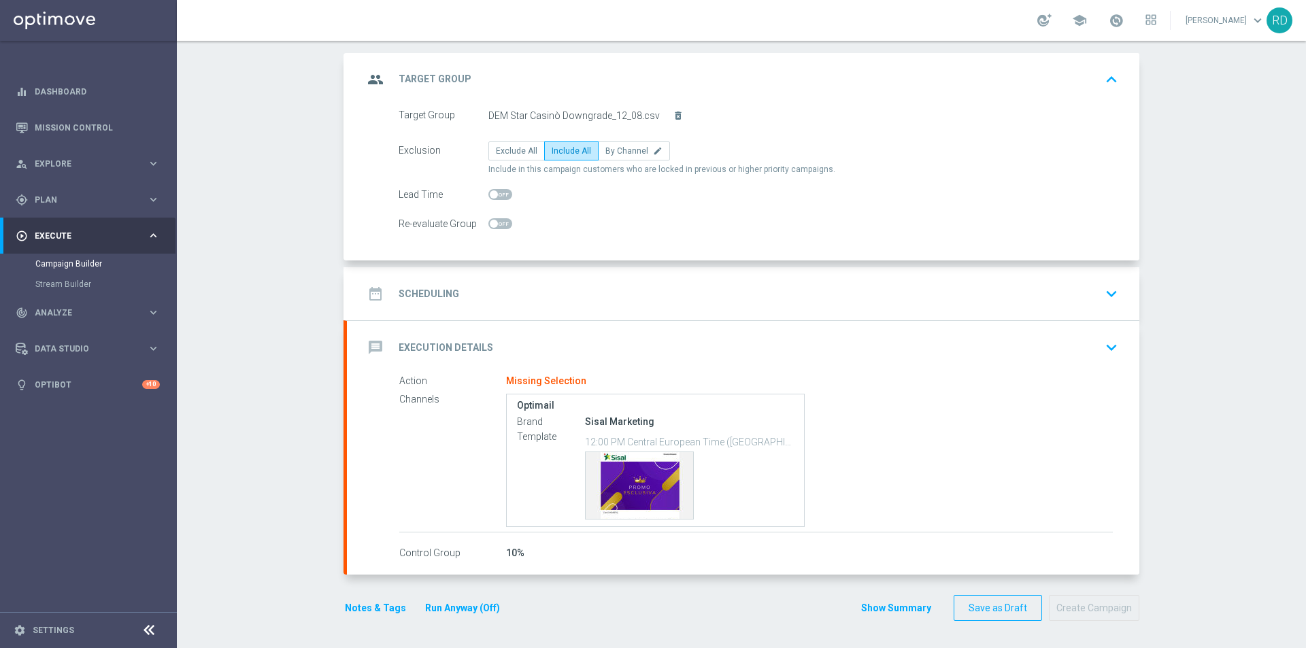
click at [379, 290] on icon "date_range" at bounding box center [375, 294] width 24 height 24
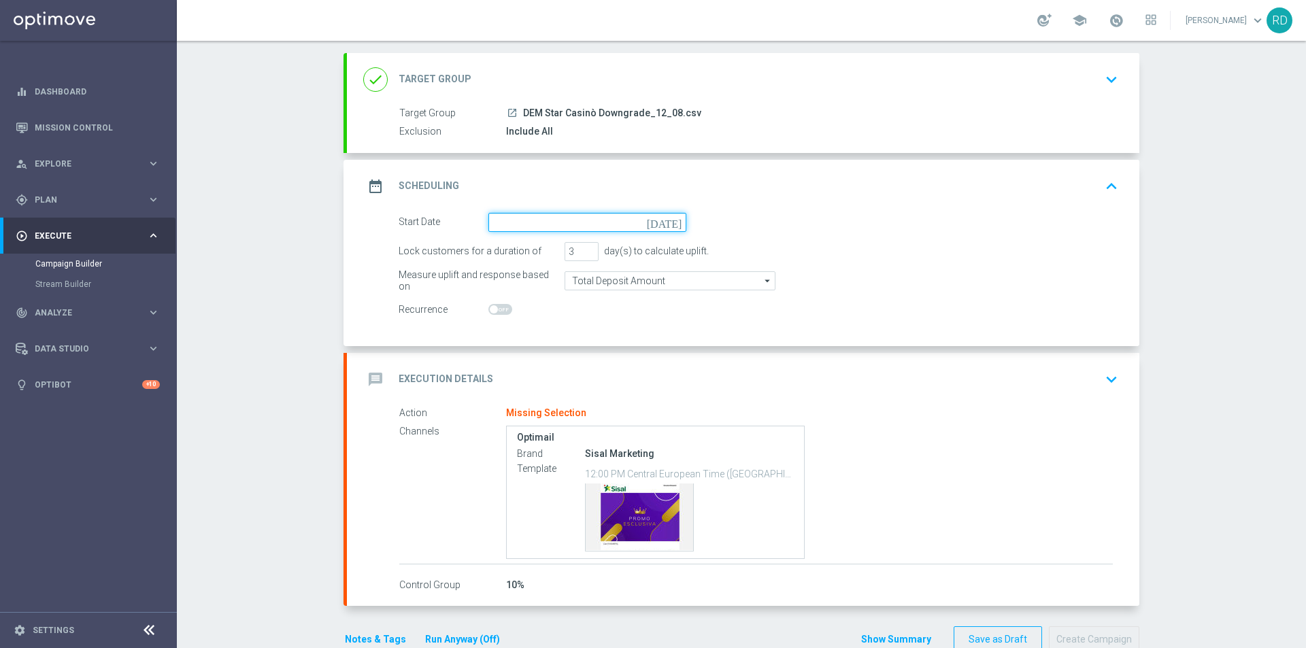
click at [519, 227] on input at bounding box center [587, 222] width 198 height 19
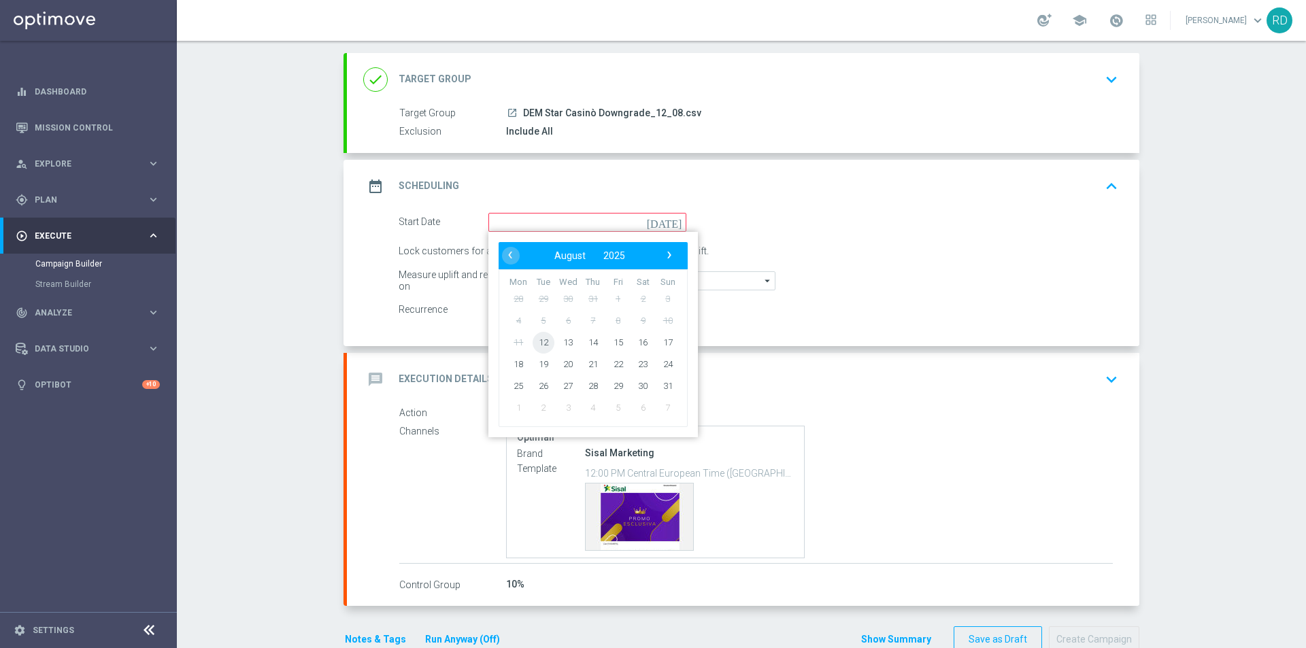
click at [542, 341] on span "12" at bounding box center [543, 342] width 22 height 22
type input "[DATE]"
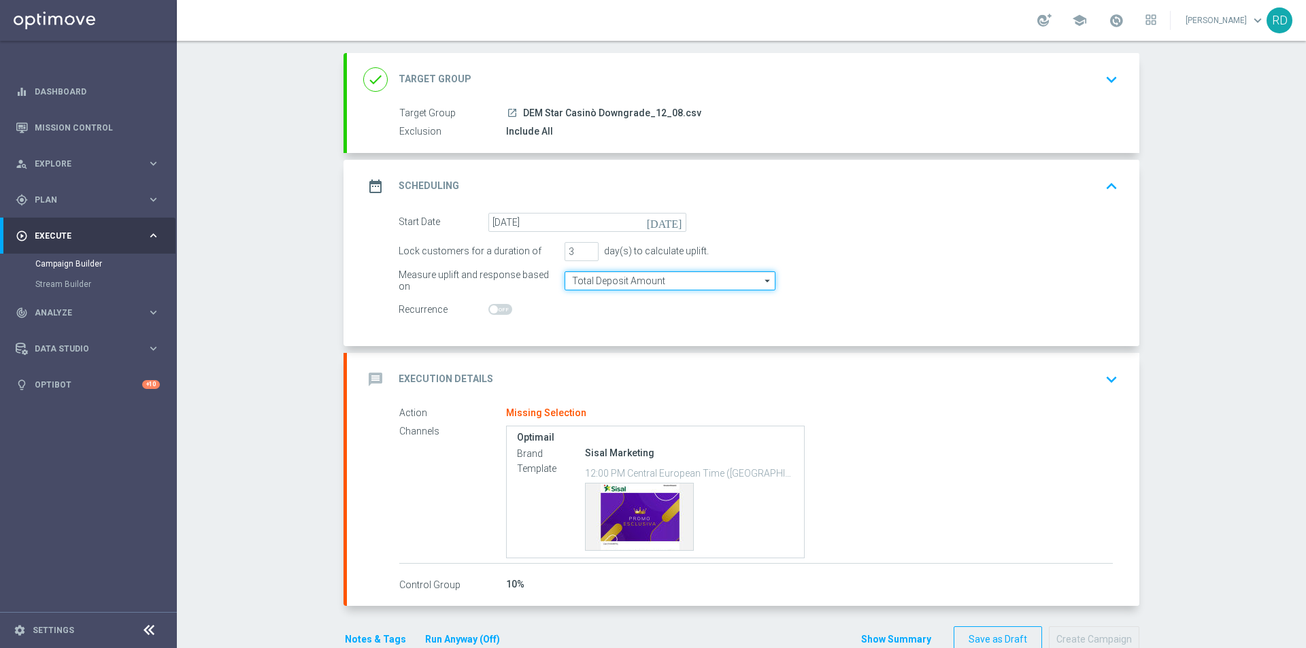
click at [583, 284] on input "Total Deposit Amount" at bounding box center [669, 280] width 211 height 19
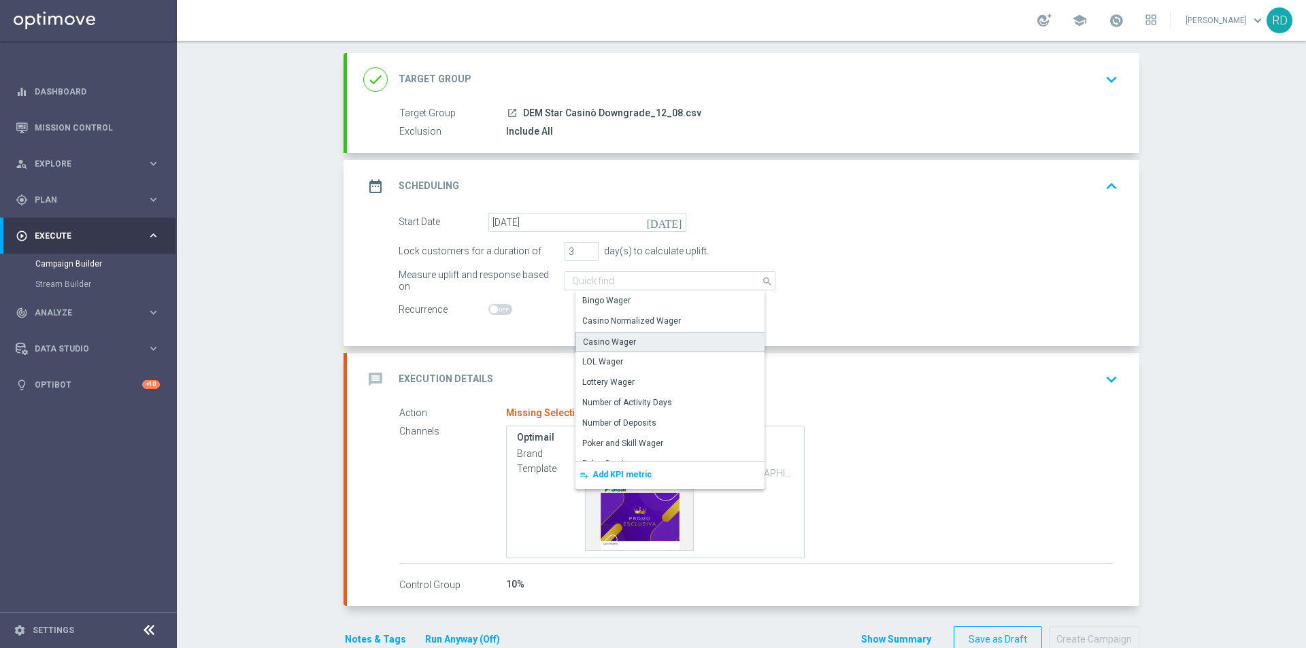
click at [625, 343] on div "Casino Wager" at bounding box center [609, 342] width 53 height 12
type input "Casino Wager"
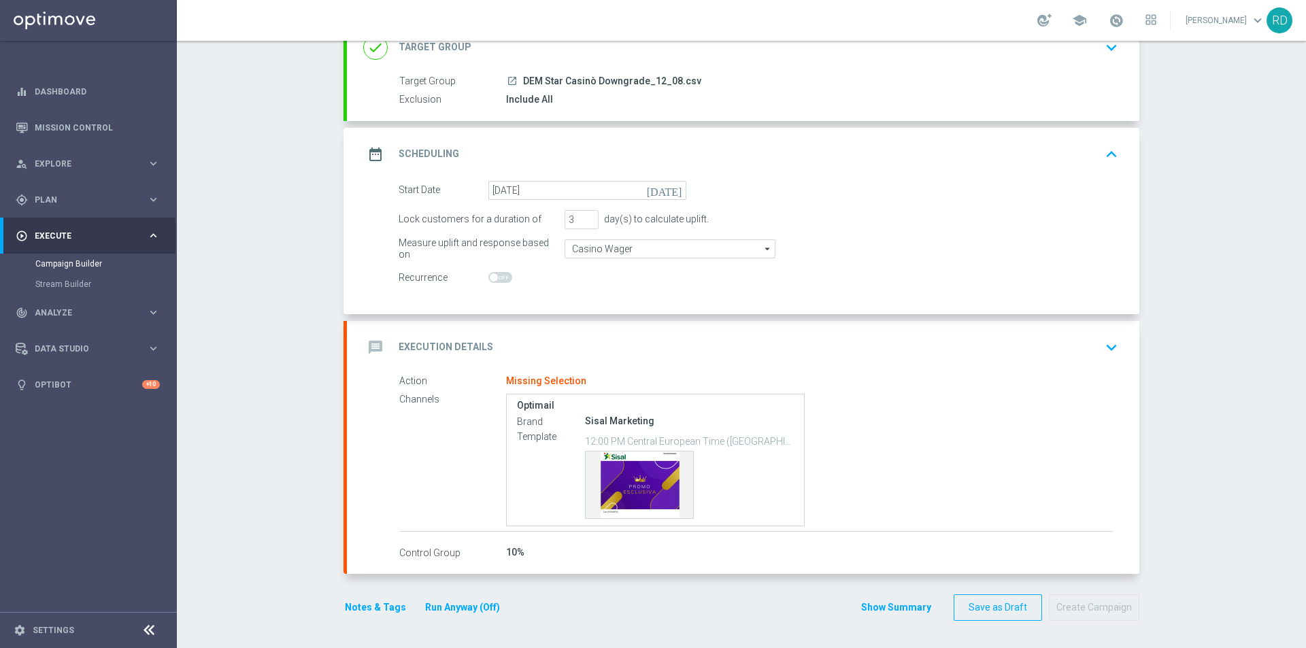
click at [375, 349] on icon "message" at bounding box center [375, 347] width 24 height 24
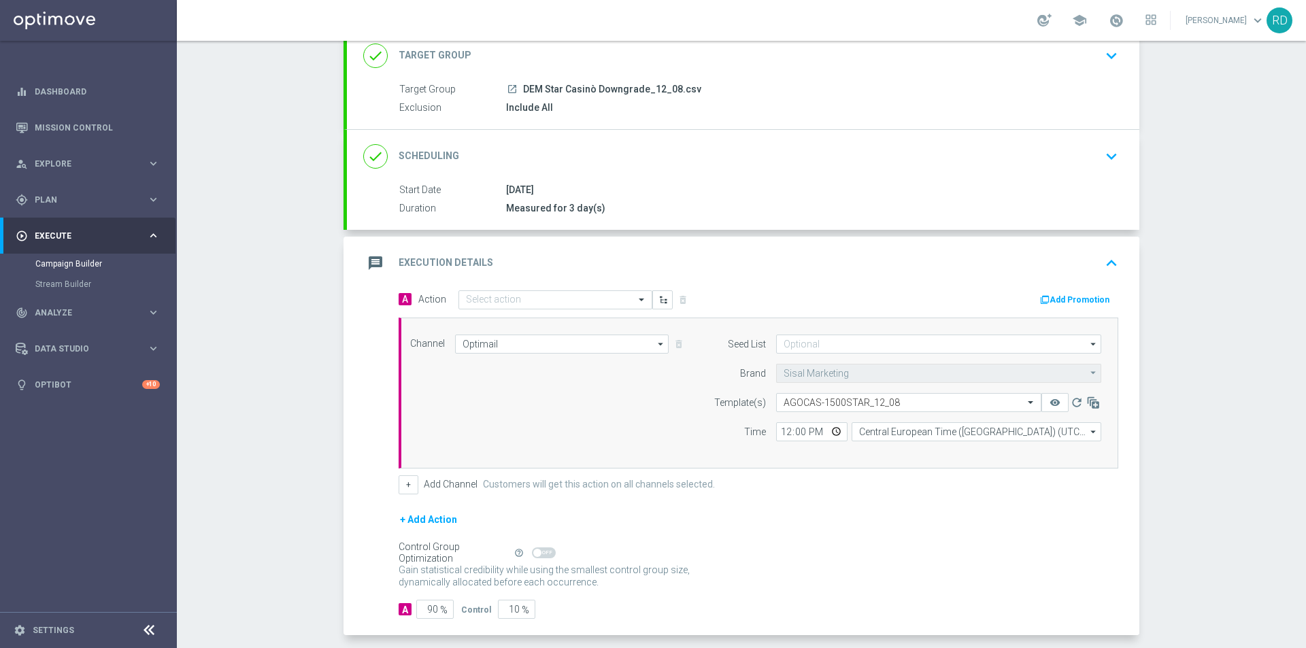
scroll to position [101, 0]
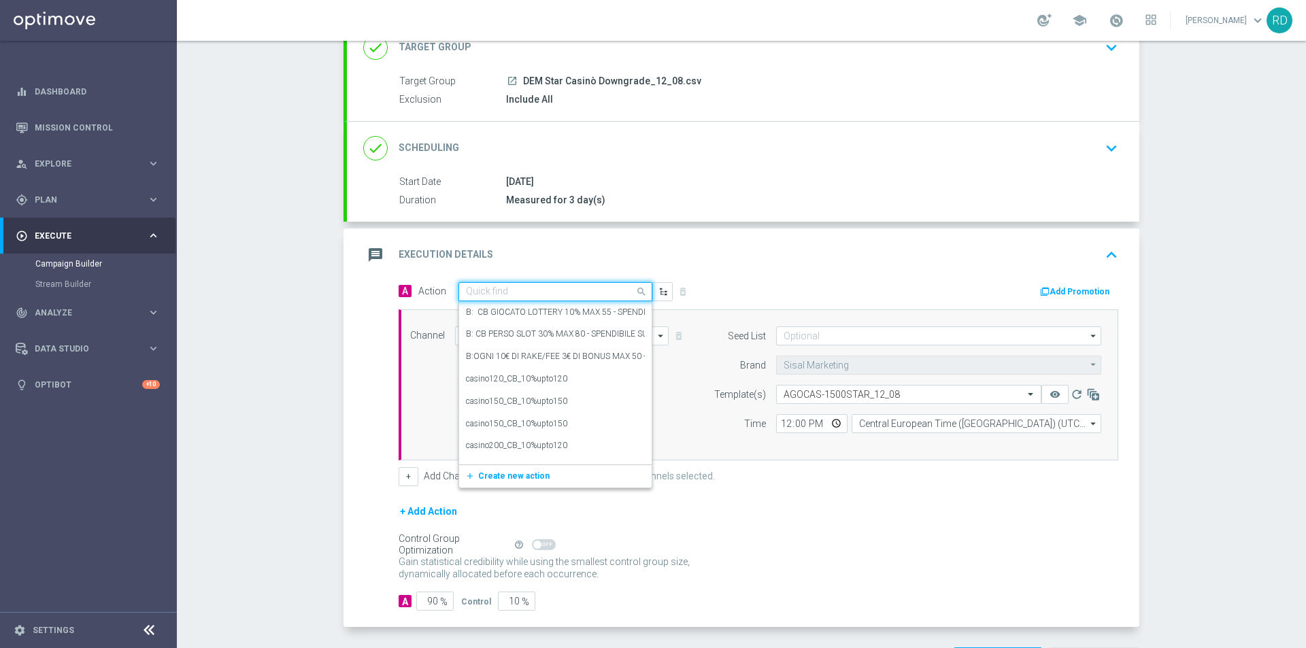
click at [500, 292] on input "text" at bounding box center [542, 292] width 152 height 12
type input "star cb per"
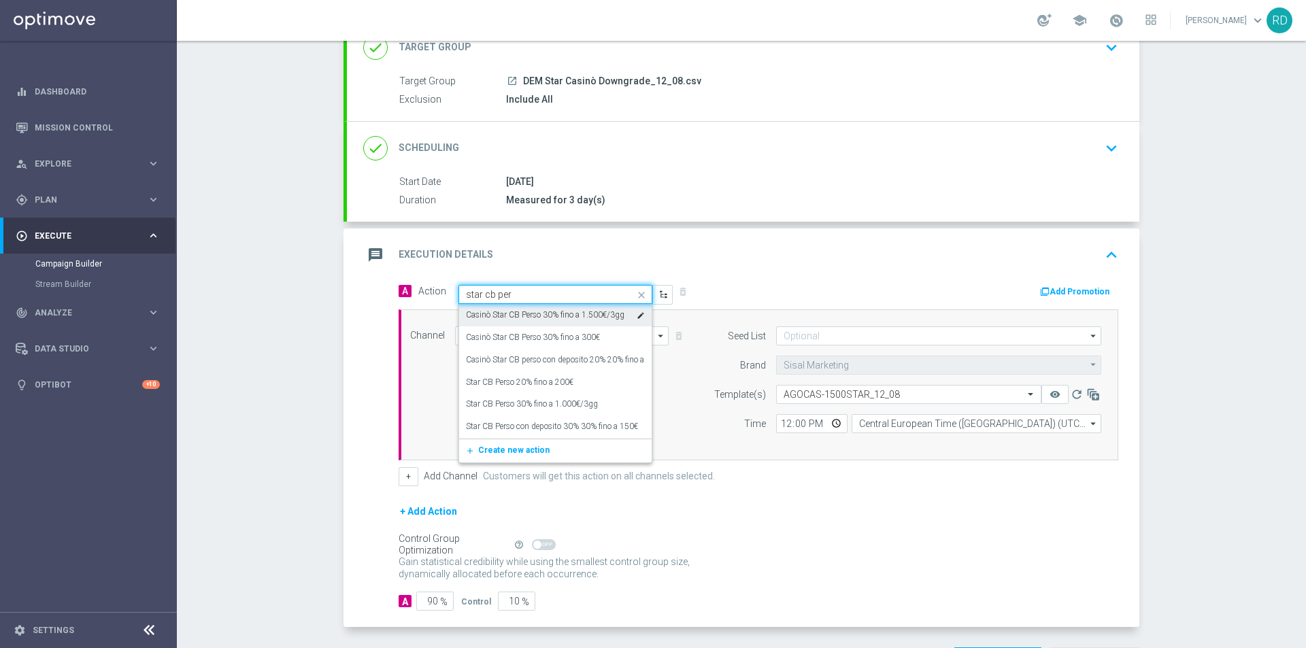
click at [522, 311] on label "Casinò Star CB Perso 30% fino a 1.500€/3gg" at bounding box center [545, 315] width 158 height 12
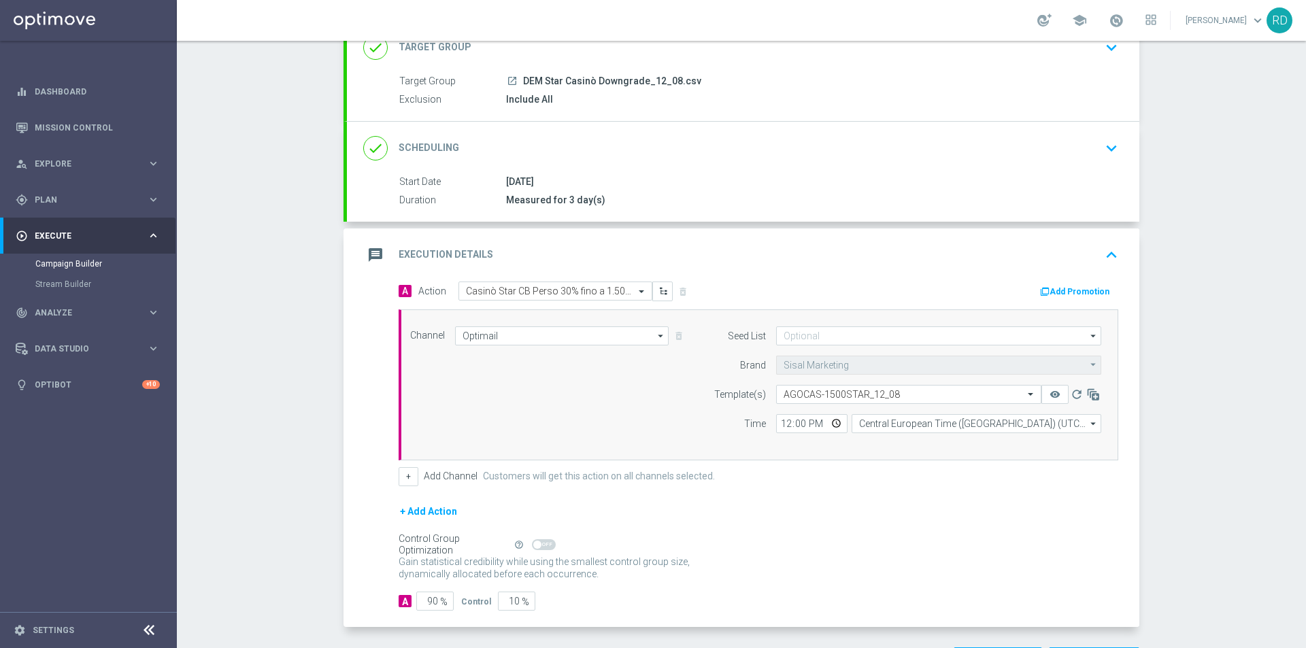
click at [732, 267] on div "message Execution Details keyboard_arrow_up" at bounding box center [743, 255] width 760 height 26
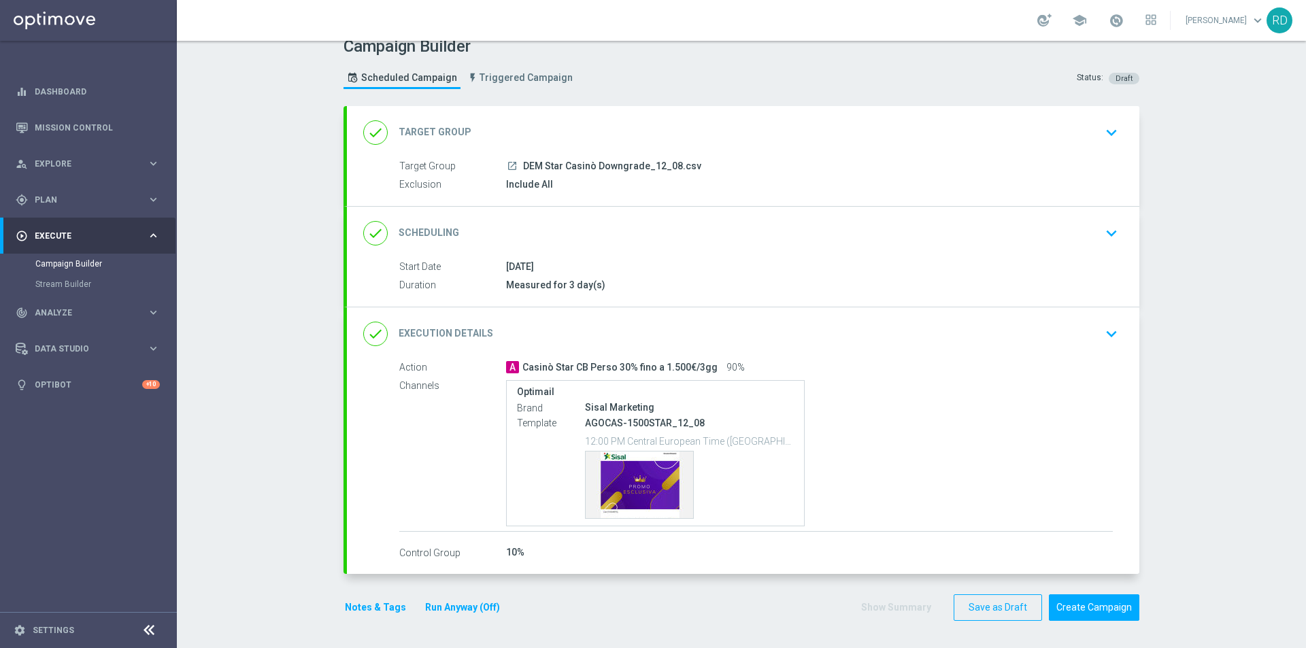
scroll to position [16, 0]
click at [379, 331] on icon "done" at bounding box center [375, 334] width 24 height 24
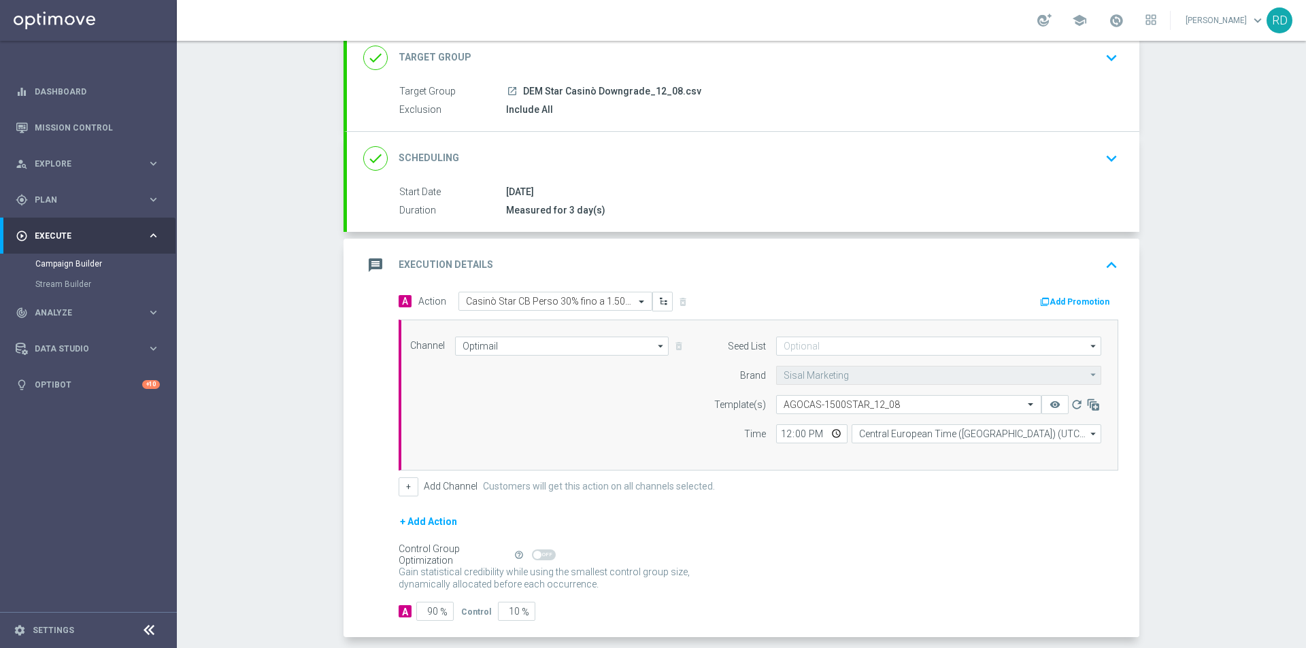
scroll to position [101, 0]
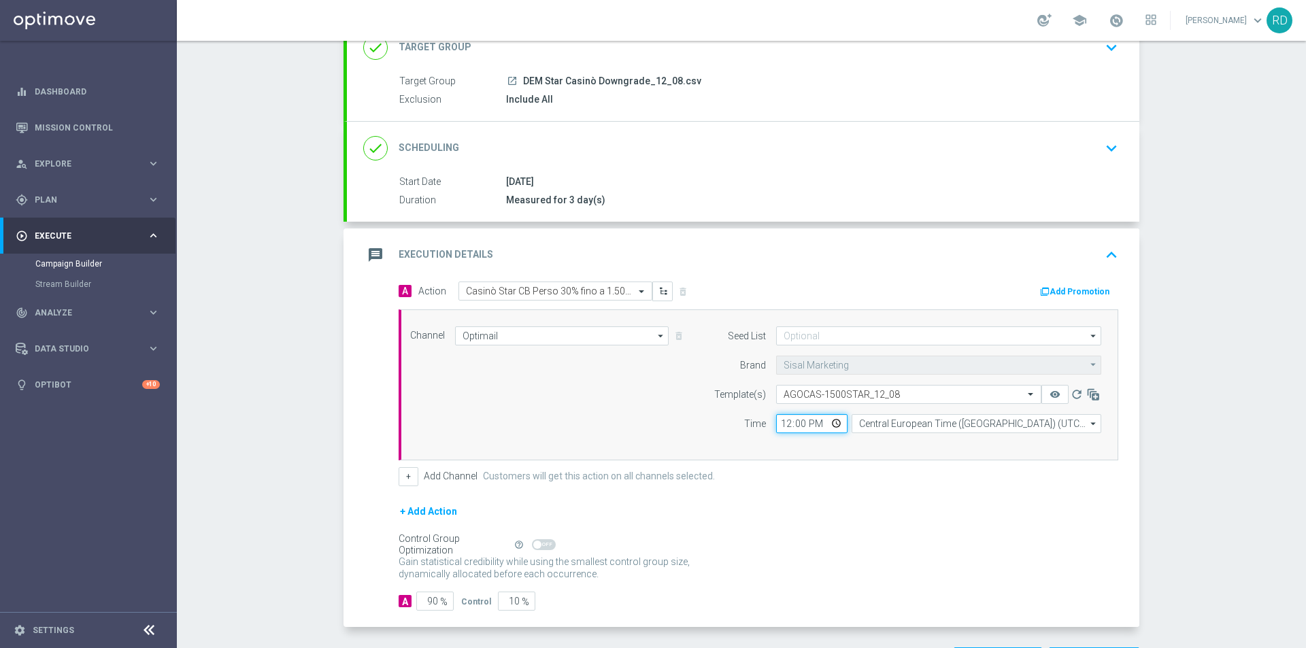
click at [780, 422] on input "12:00" at bounding box center [811, 423] width 71 height 19
type input "13:00"
click at [793, 448] on div "Channel Optimail Optimail arrow_drop_down Drag here to set row groups Drag here…" at bounding box center [758, 384] width 719 height 151
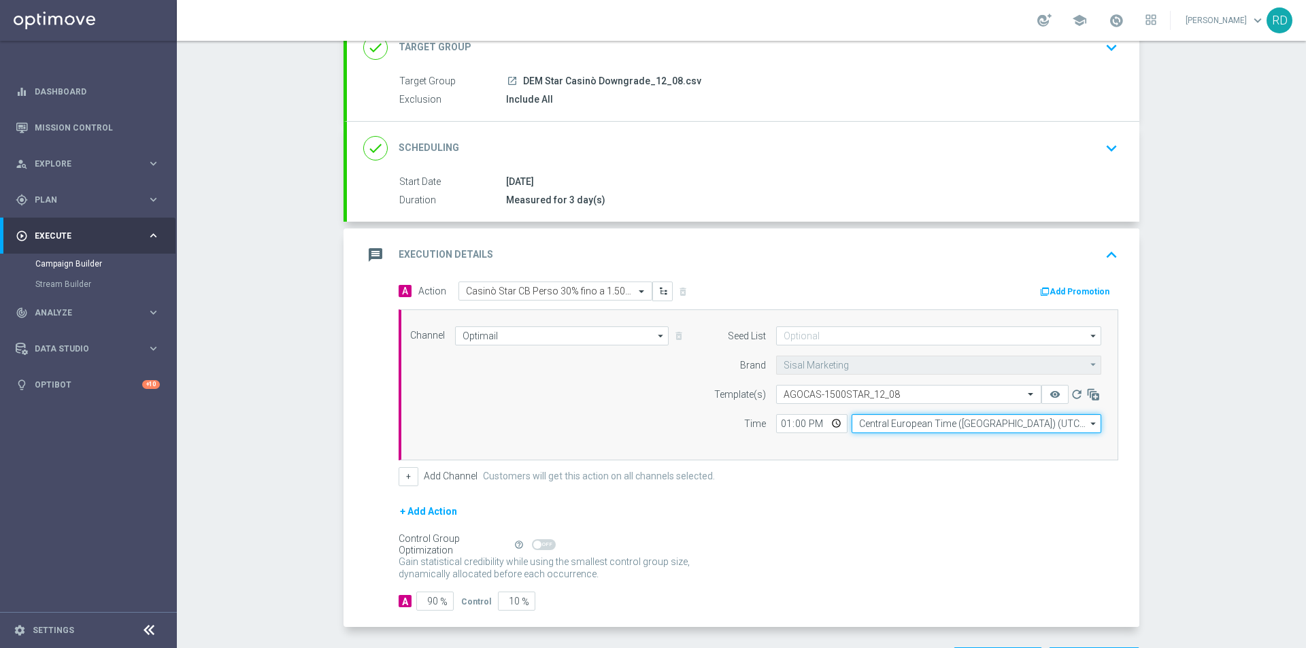
click at [864, 426] on input "Central European Time ([GEOGRAPHIC_DATA]) (UTC +02:00)" at bounding box center [976, 423] width 250 height 19
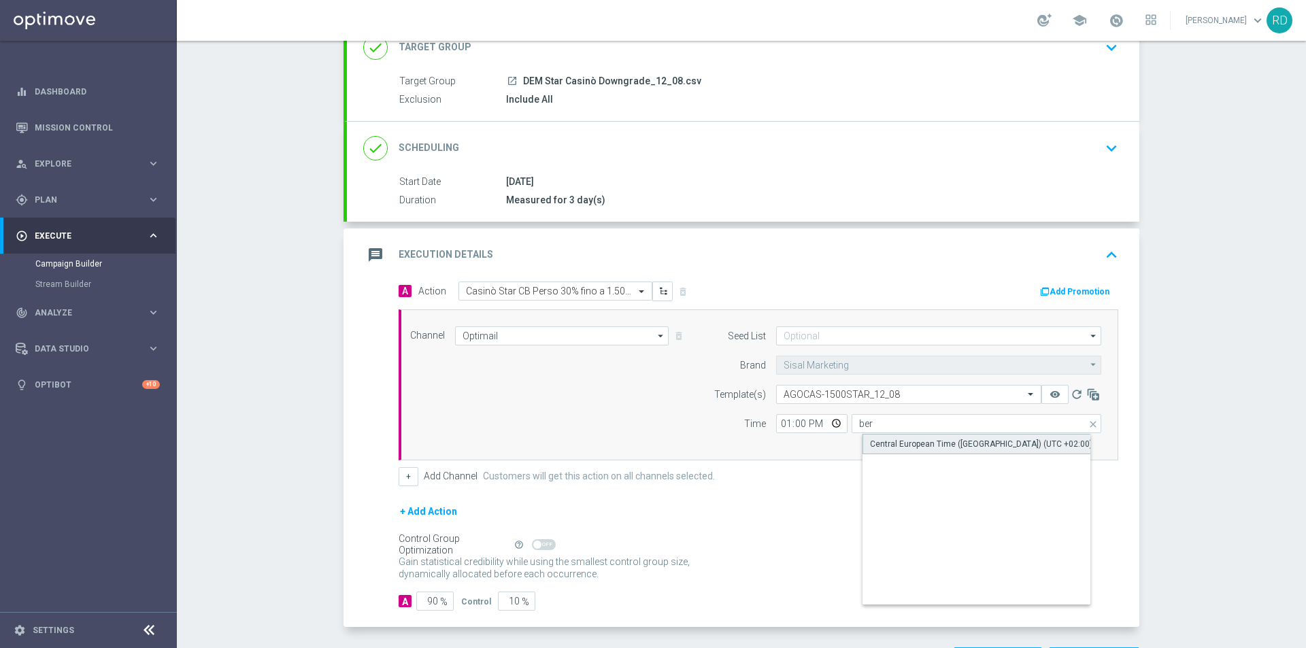
drag, startPoint x: 877, startPoint y: 441, endPoint x: 852, endPoint y: 444, distance: 24.6
click at [876, 441] on div "Central European Time ([GEOGRAPHIC_DATA]) (UTC +02:00)" at bounding box center [981, 444] width 222 height 12
type input "Central European Time ([GEOGRAPHIC_DATA]) (UTC +02:00)"
click at [651, 430] on div "Channel Optimail Optimail arrow_drop_down Drag here to set row groups Drag here…" at bounding box center [755, 384] width 711 height 117
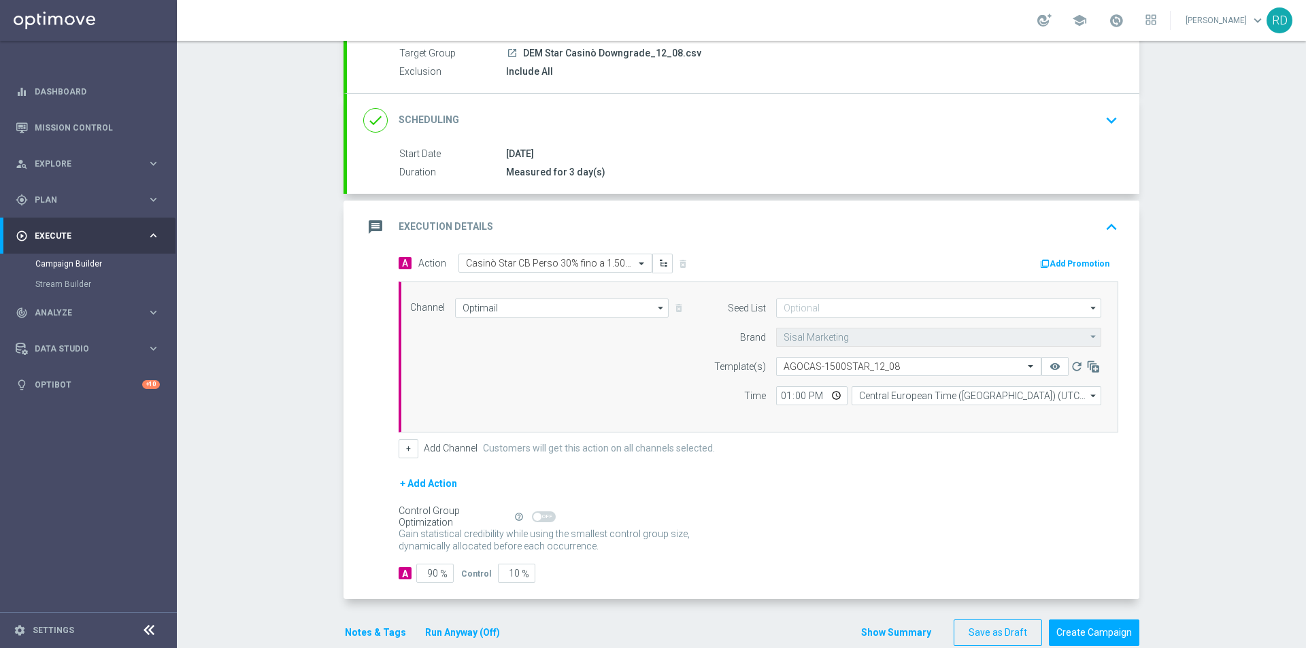
scroll to position [154, 0]
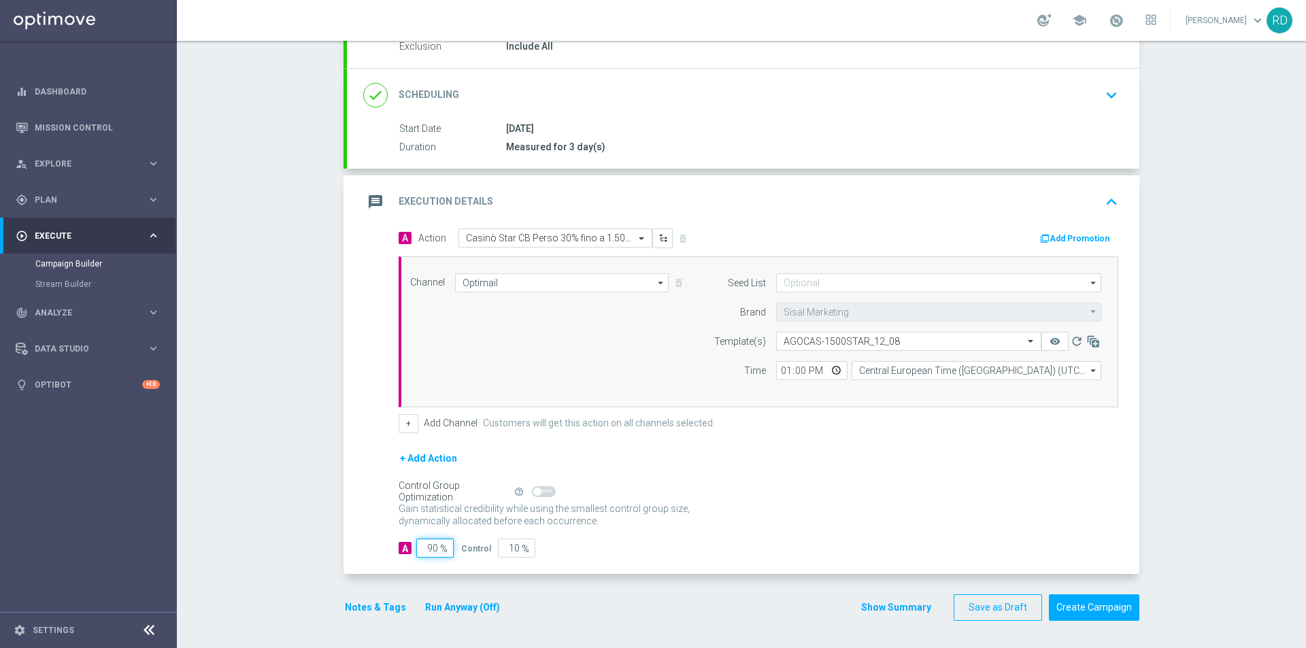
click at [419, 554] on input "90" at bounding box center [434, 548] width 37 height 19
type input "1"
type input "99"
type input "10"
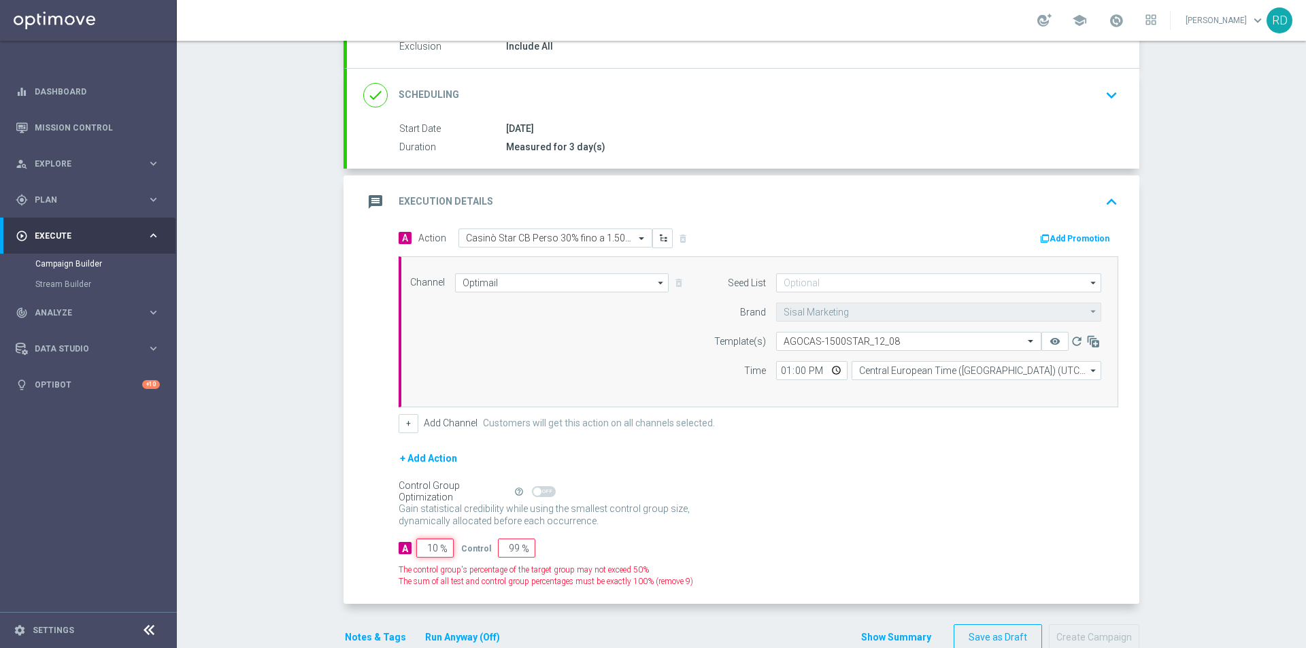
type input "90"
type input "100"
type input "0"
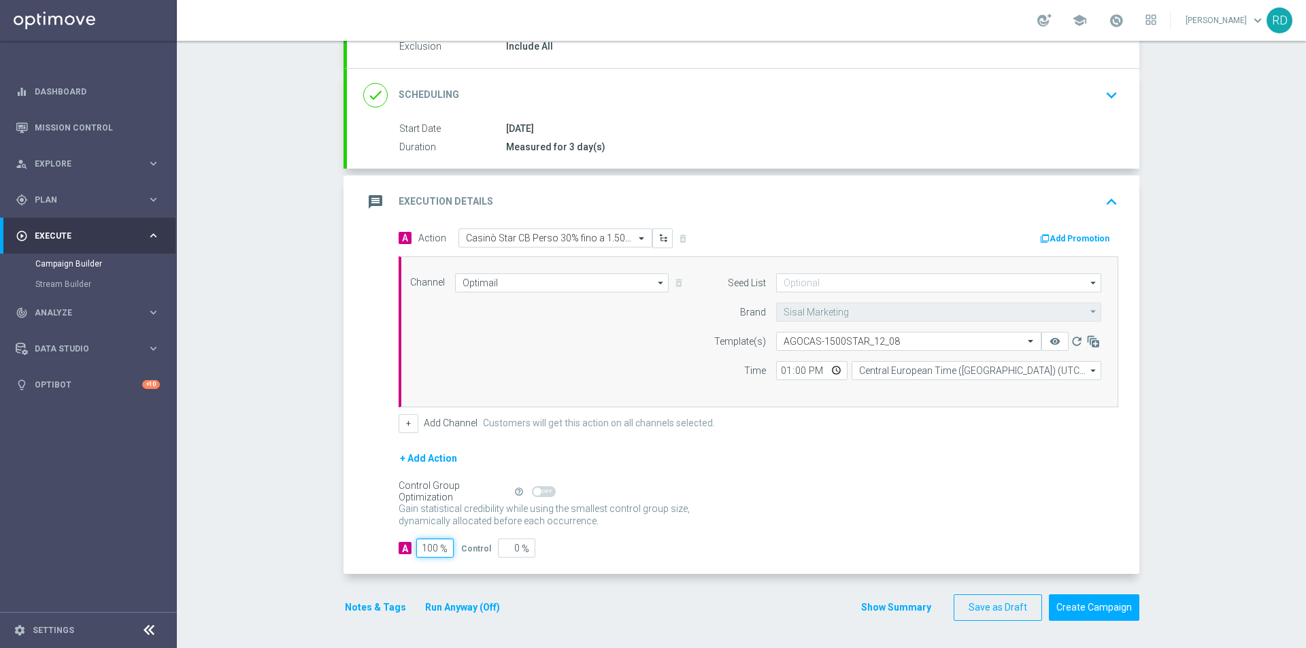
type input "100"
drag, startPoint x: 701, startPoint y: 509, endPoint x: 694, endPoint y: 504, distance: 9.2
click at [700, 507] on div "Gain statistical credibility while using the smallest control group size, dynam…" at bounding box center [758, 515] width 719 height 33
click at [365, 609] on button "Notes & Tags" at bounding box center [375, 607] width 64 height 17
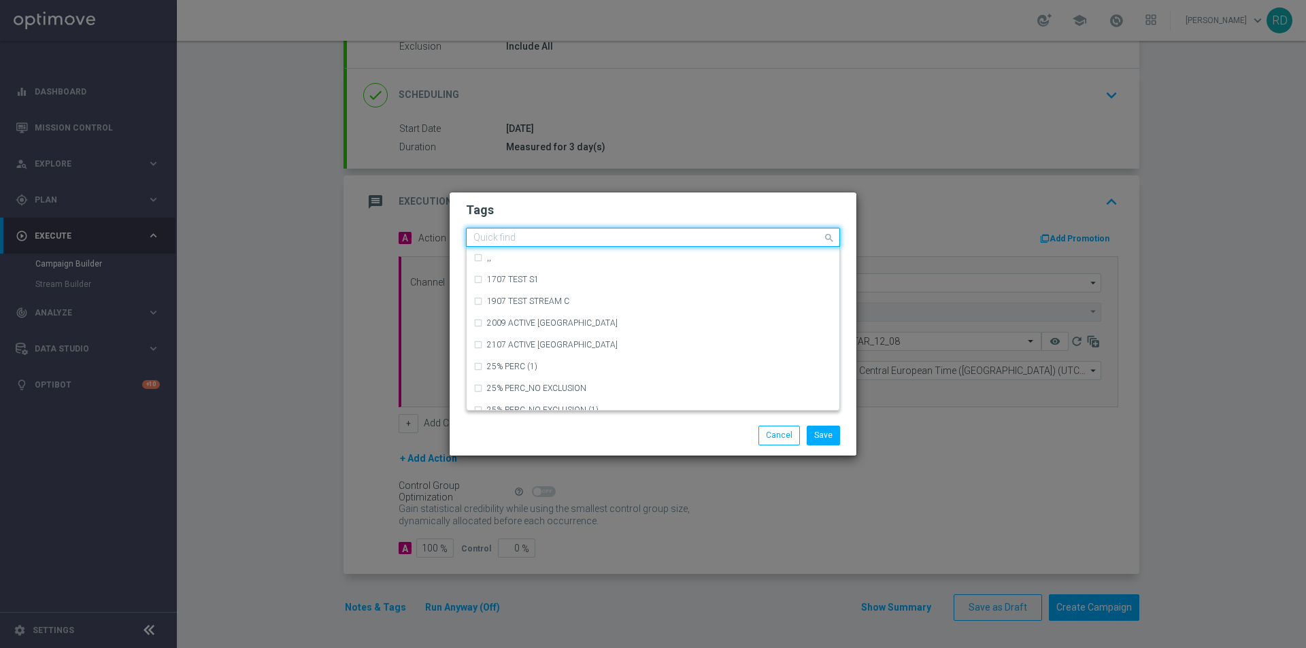
click at [503, 233] on input "text" at bounding box center [647, 239] width 349 height 12
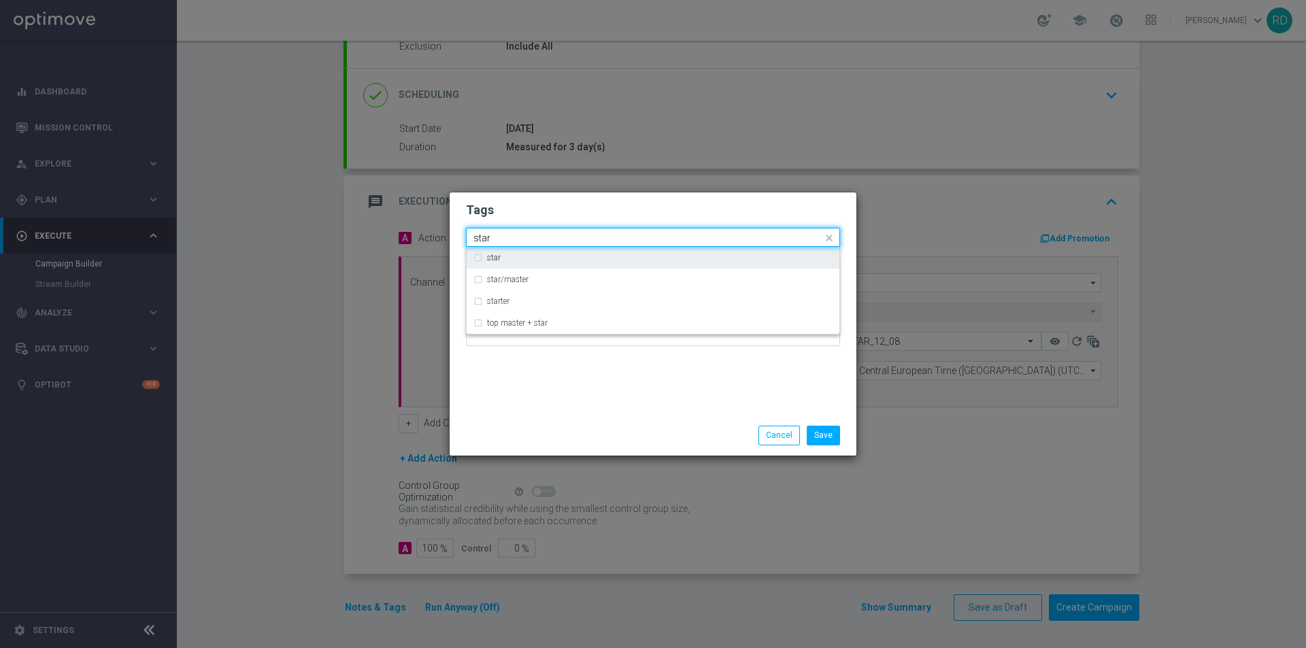
click at [500, 251] on div "star" at bounding box center [652, 258] width 359 height 22
type input "star"
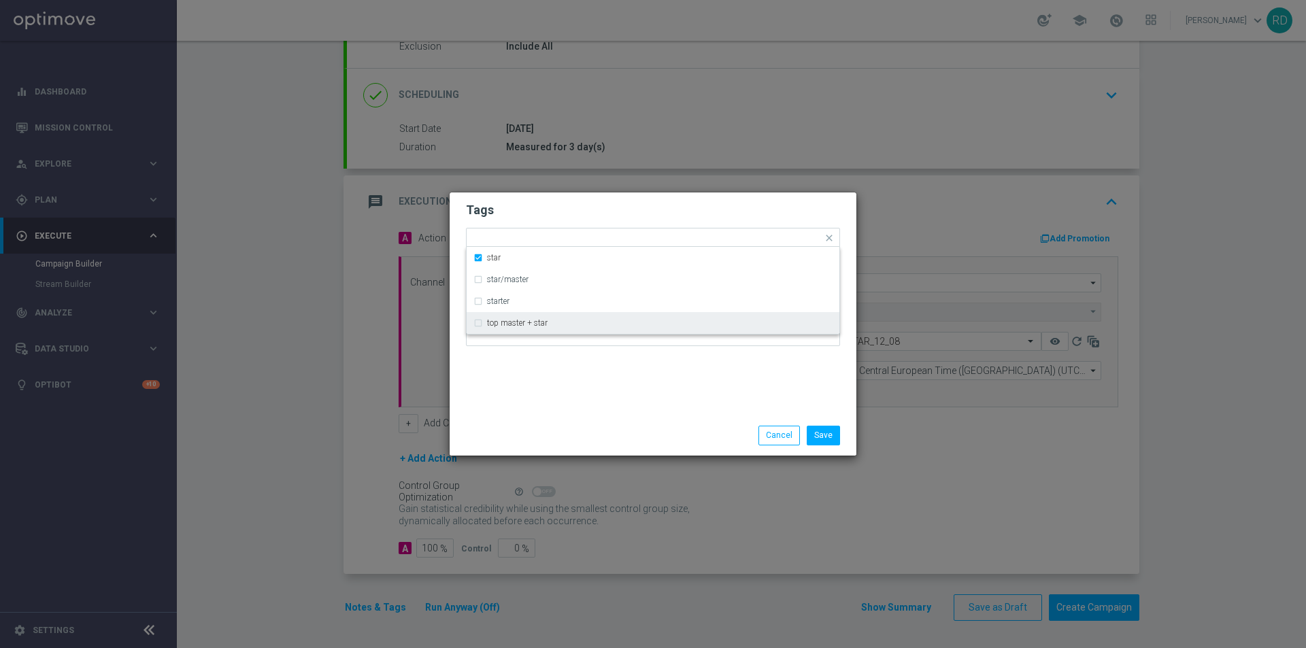
drag, startPoint x: 511, startPoint y: 373, endPoint x: 518, endPoint y: 316, distance: 57.5
click at [511, 370] on div "Tags Quick find × star star star/master starter top master + star Notes" at bounding box center [653, 303] width 407 height 223
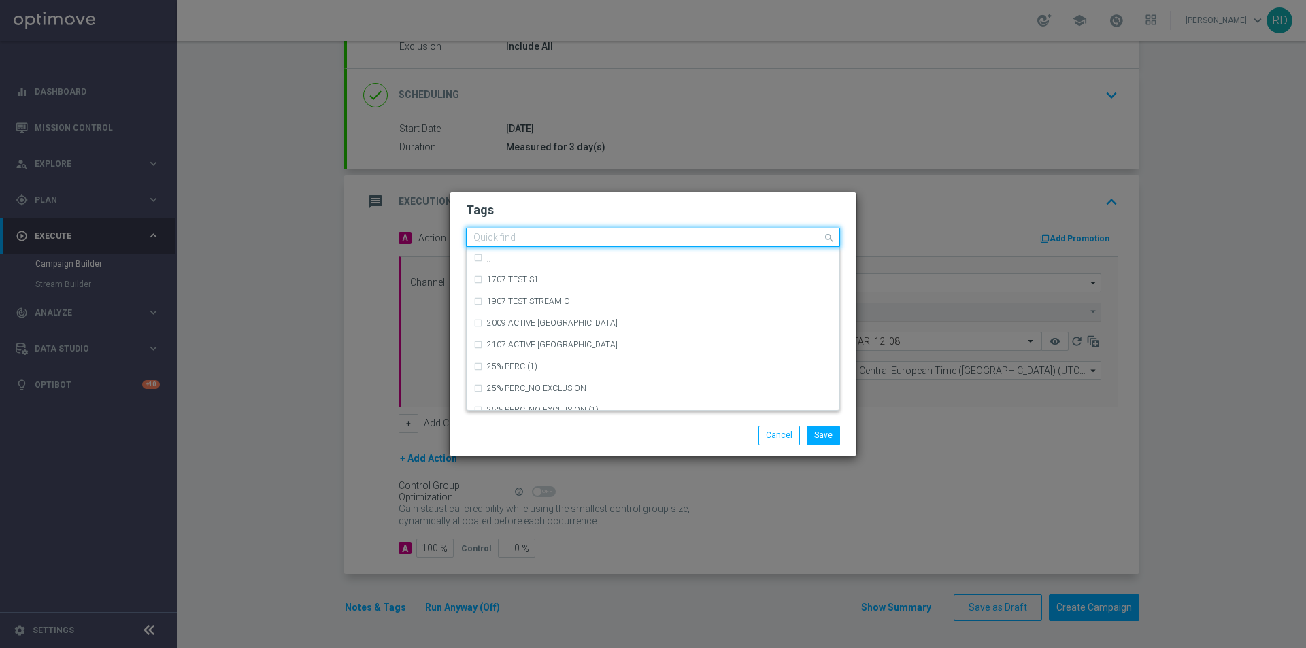
click at [524, 238] on input "text" at bounding box center [647, 239] width 349 height 12
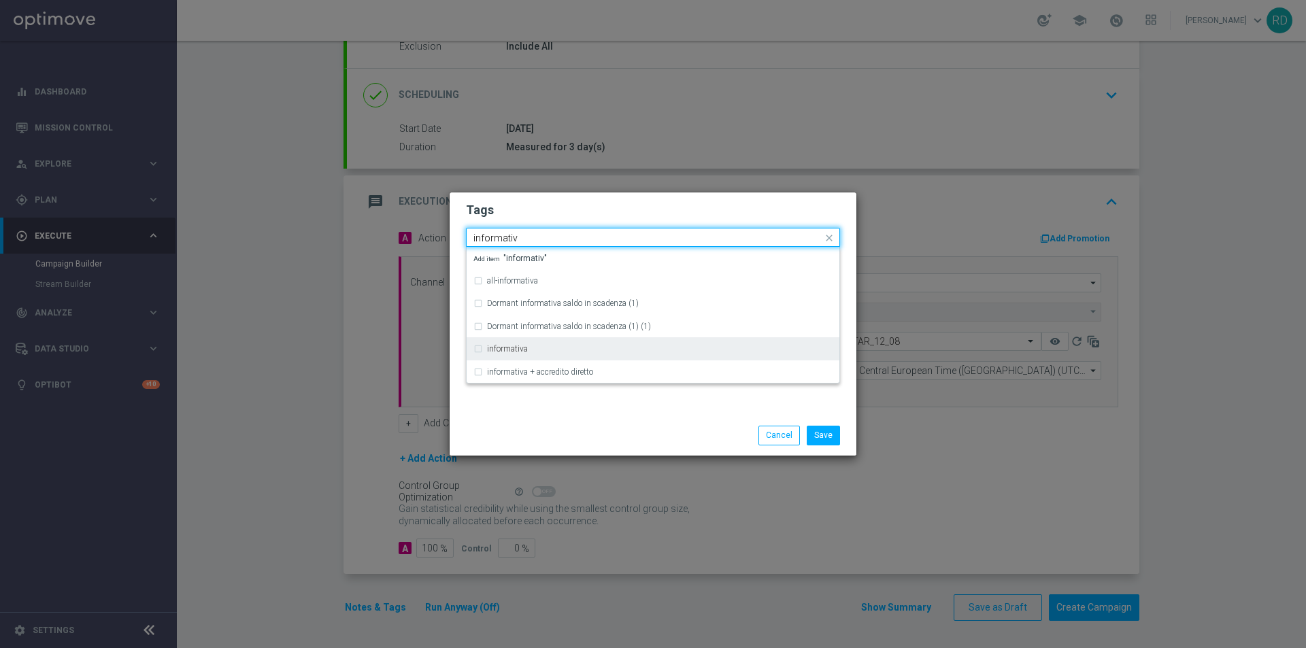
click at [532, 352] on div "informativa" at bounding box center [652, 349] width 359 height 22
type input "informativ"
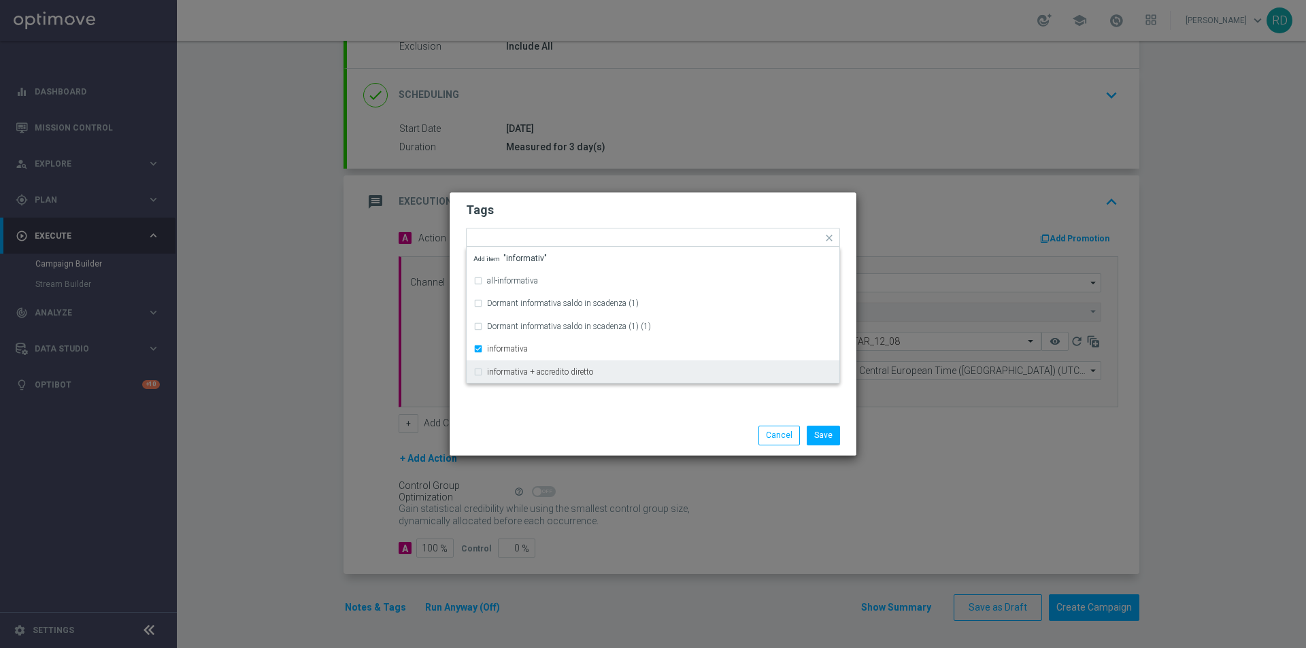
click at [554, 407] on div "Tags Quick find × star × informativa all-informativa Dormant informativa saldo …" at bounding box center [653, 303] width 407 height 223
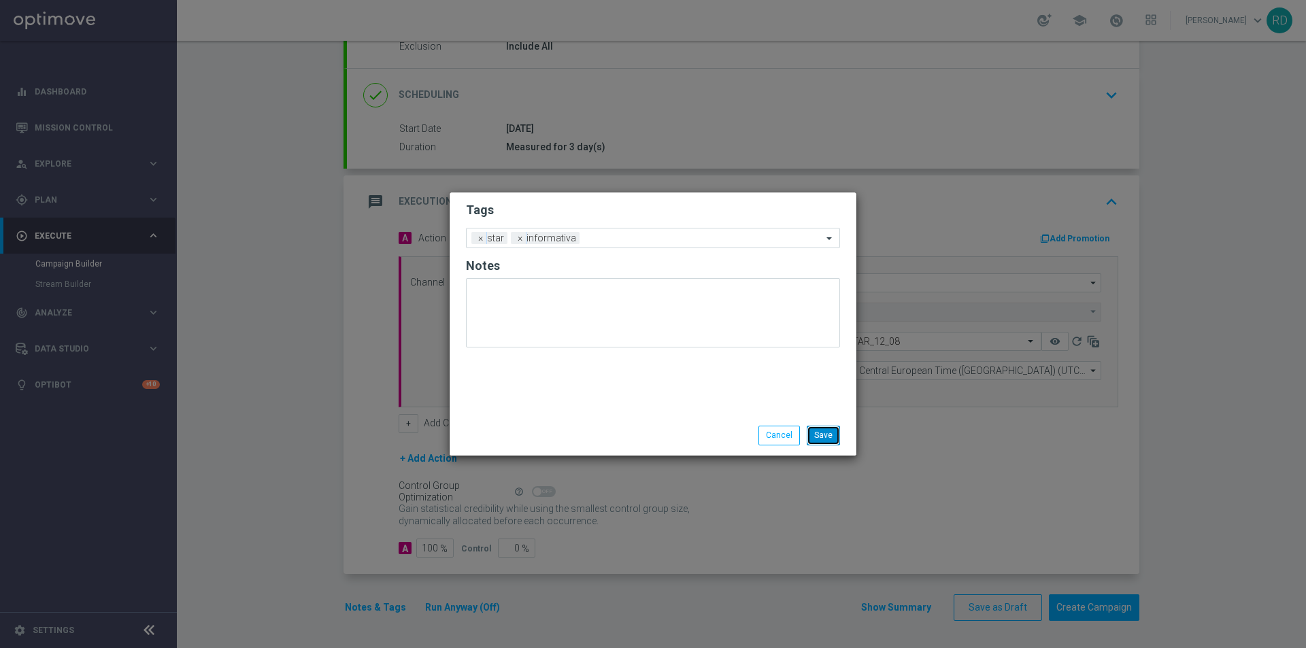
click at [819, 442] on button "Save" at bounding box center [823, 435] width 33 height 19
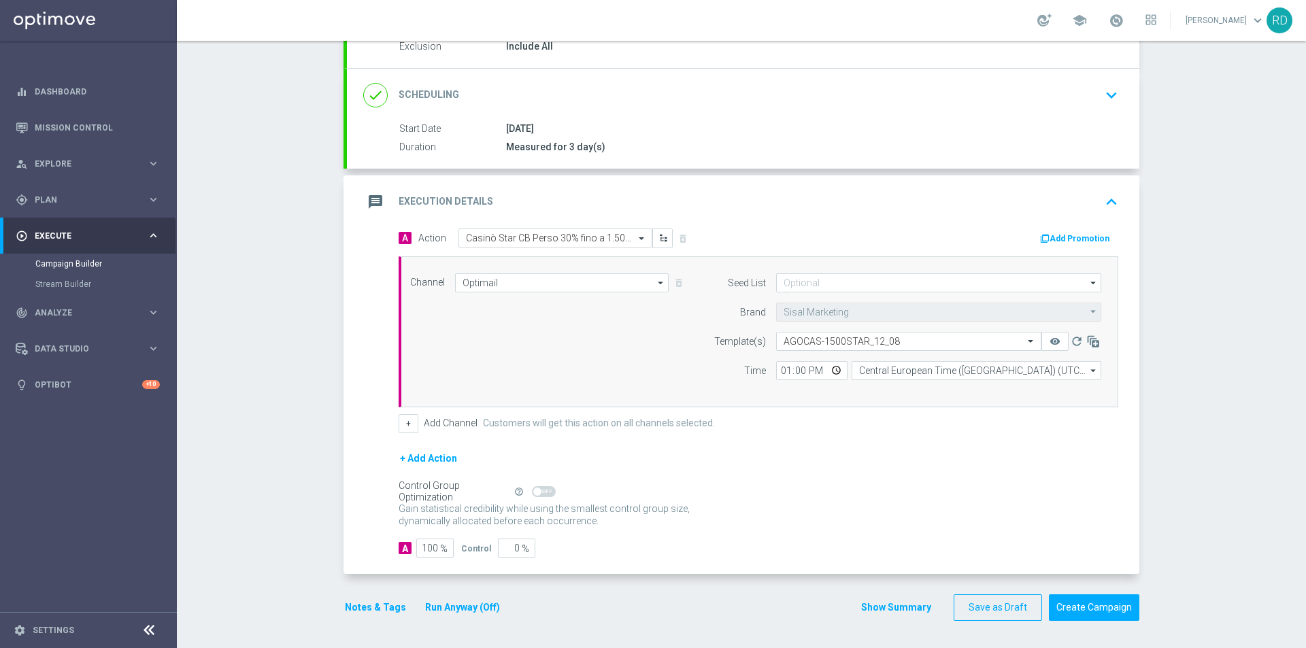
click at [387, 611] on button "Notes & Tags" at bounding box center [375, 607] width 64 height 17
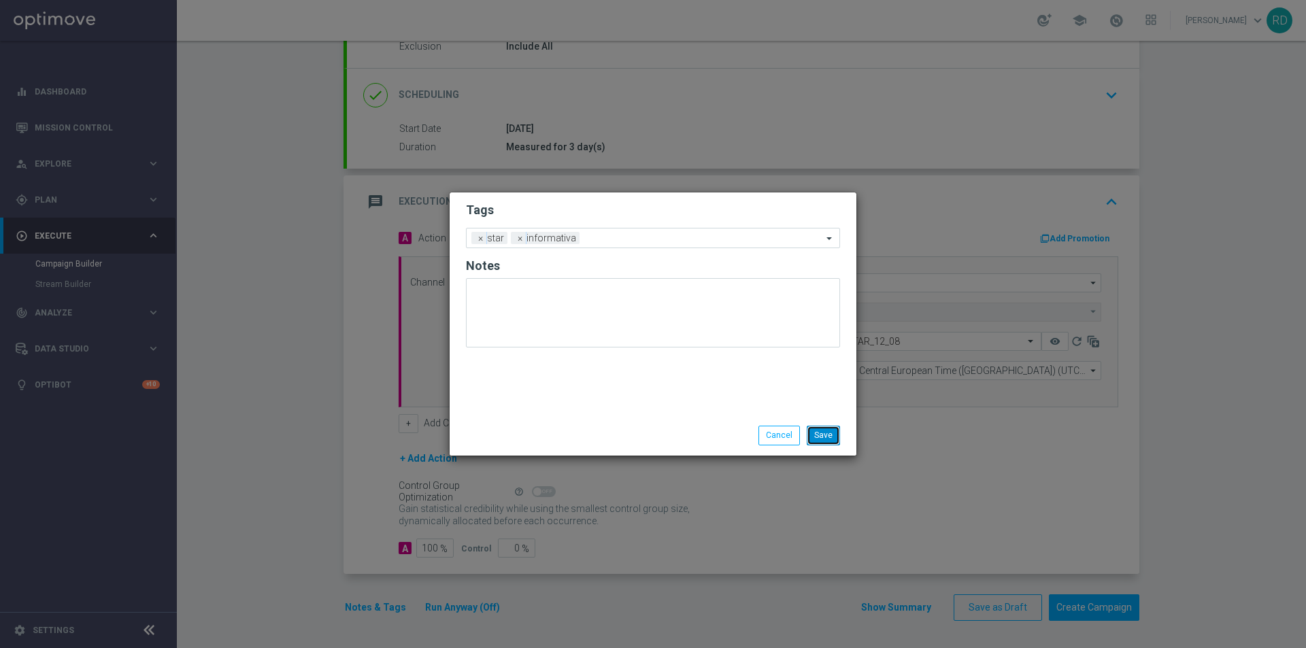
click at [818, 443] on button "Save" at bounding box center [823, 435] width 33 height 19
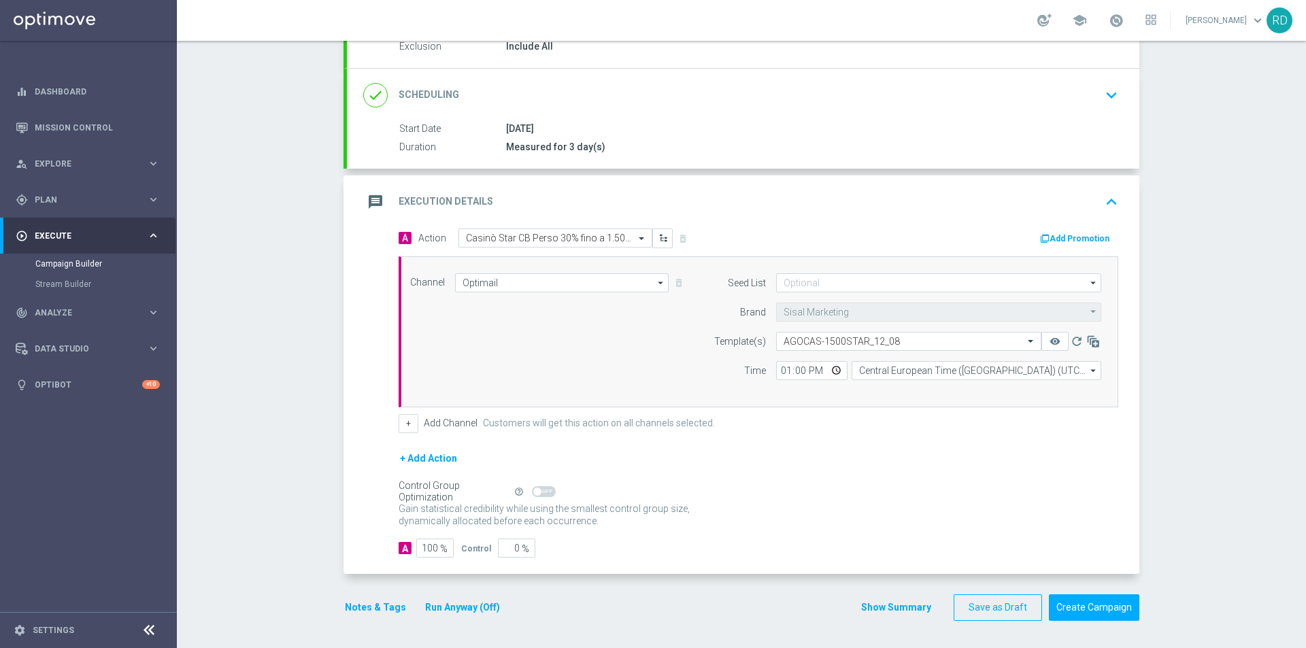
click at [824, 493] on div "Control Group Optimization Self Optimizing Campaign help_outline" at bounding box center [758, 491] width 719 height 15
click at [372, 201] on icon "message" at bounding box center [375, 202] width 24 height 24
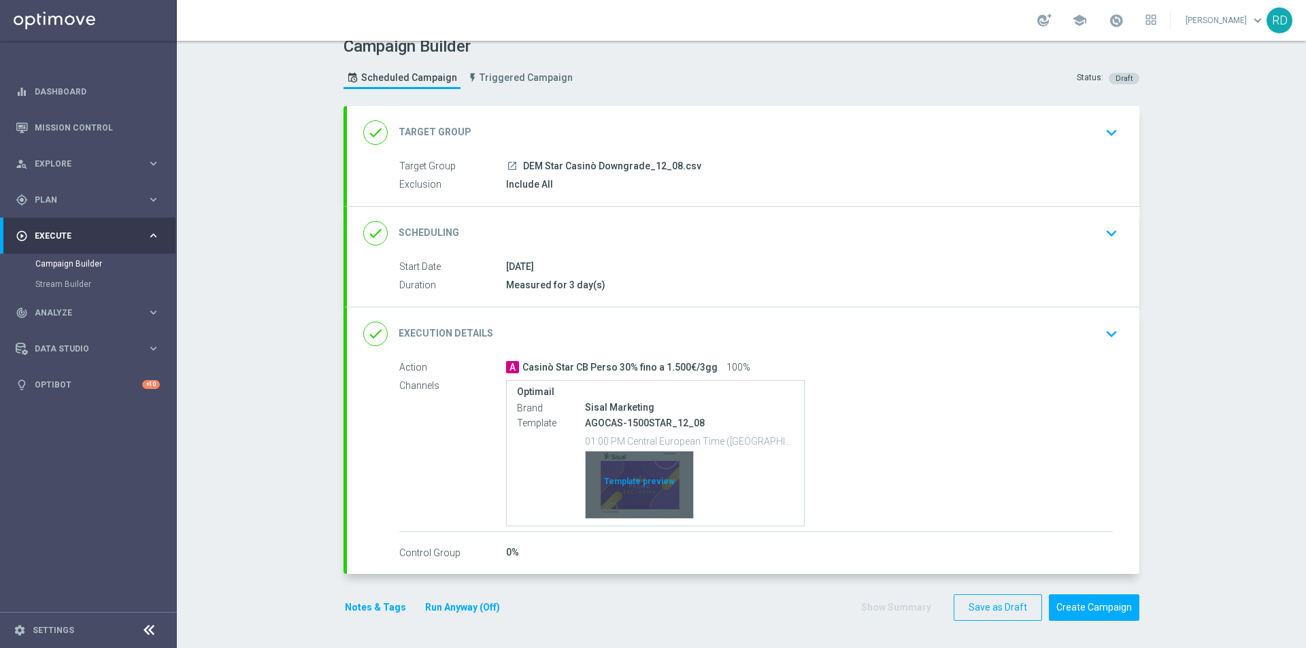
scroll to position [16, 0]
click at [628, 473] on div "Template preview" at bounding box center [639, 485] width 107 height 67
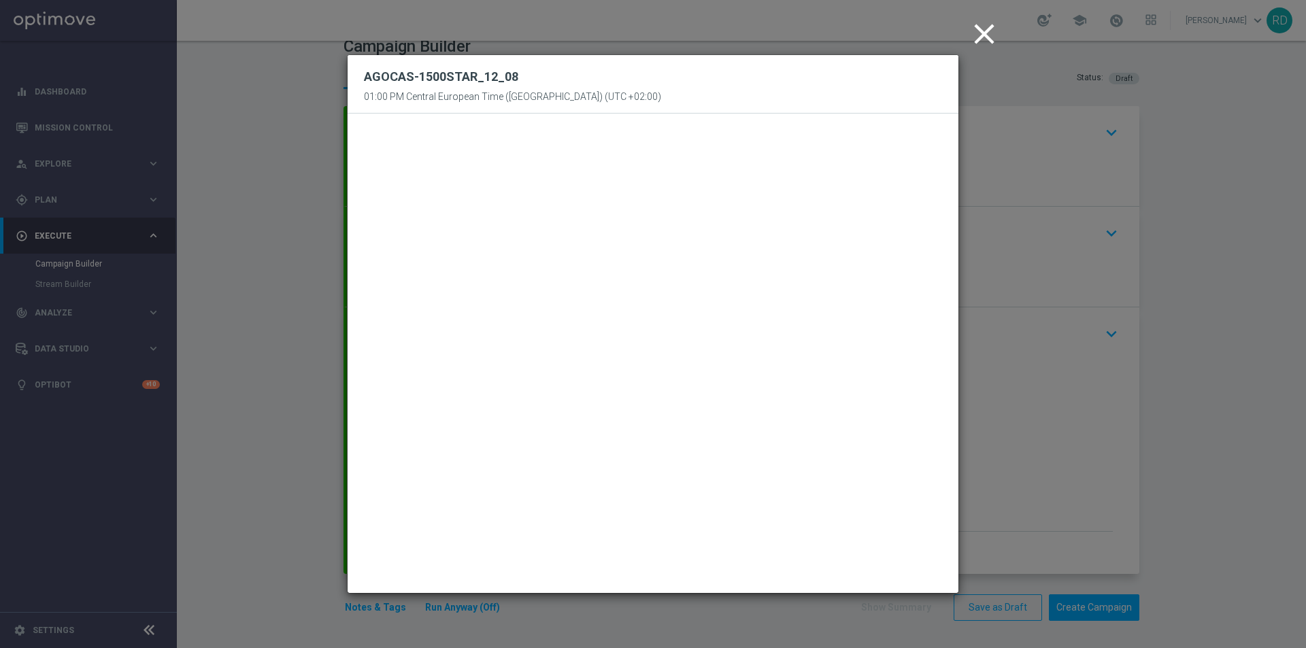
click at [983, 37] on icon "close" at bounding box center [984, 34] width 34 height 34
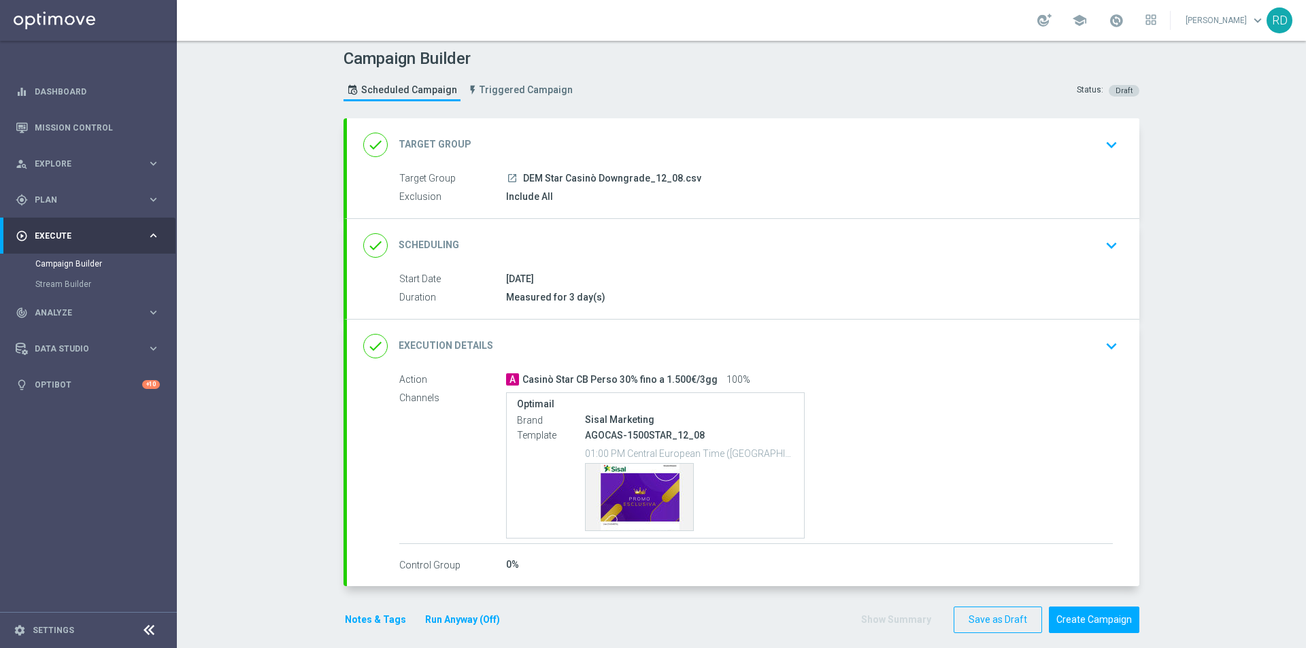
scroll to position [0, 0]
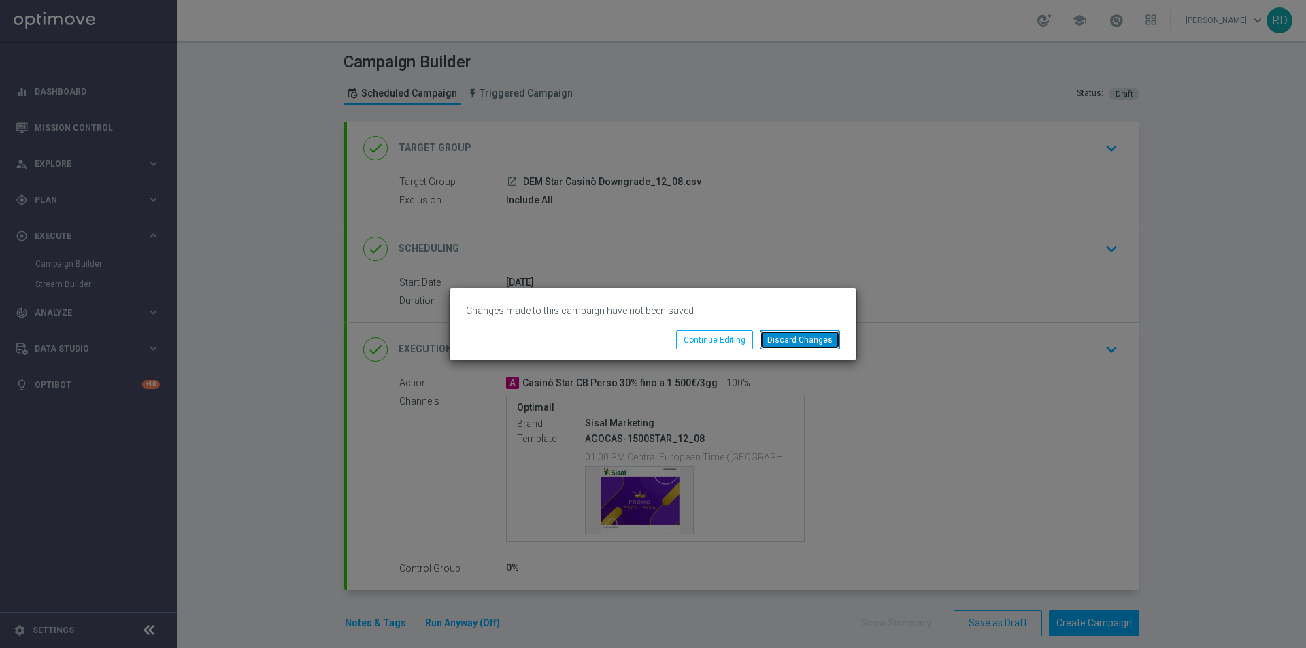
click at [783, 341] on button "Discard Changes" at bounding box center [800, 339] width 80 height 19
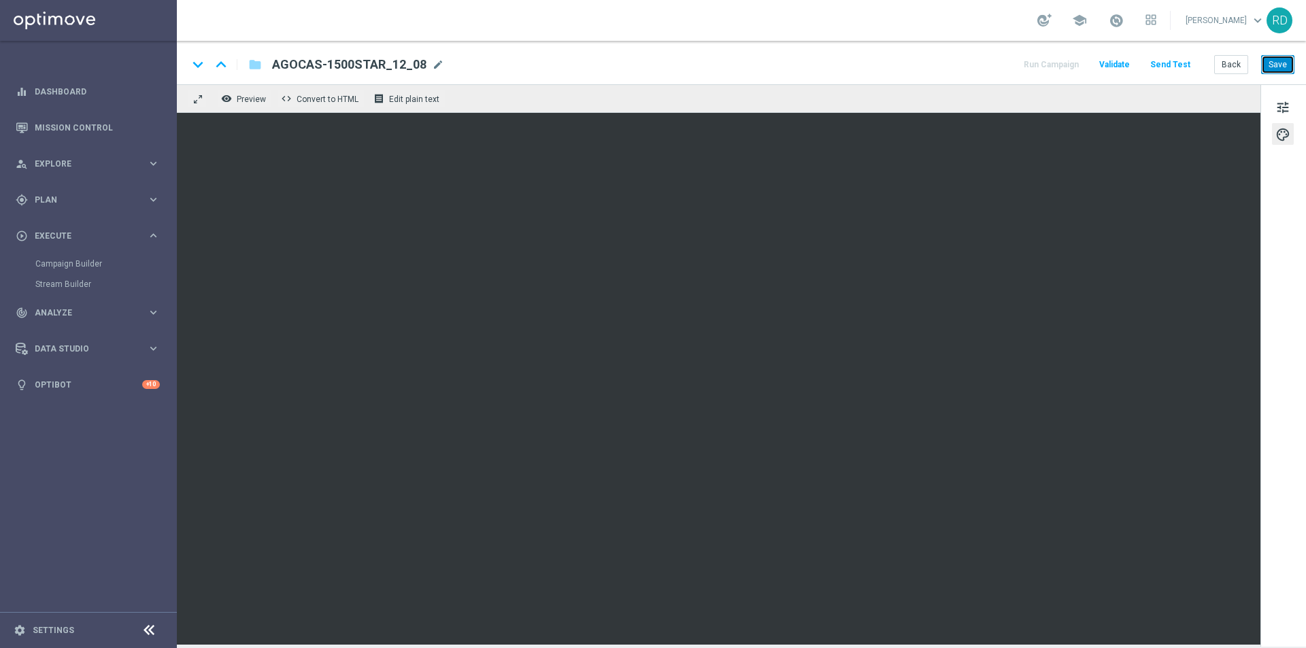
click at [1285, 69] on button "Save" at bounding box center [1277, 64] width 33 height 19
click at [1281, 65] on button "Save" at bounding box center [1277, 64] width 33 height 19
click at [1281, 109] on span "tune" at bounding box center [1282, 108] width 15 height 18
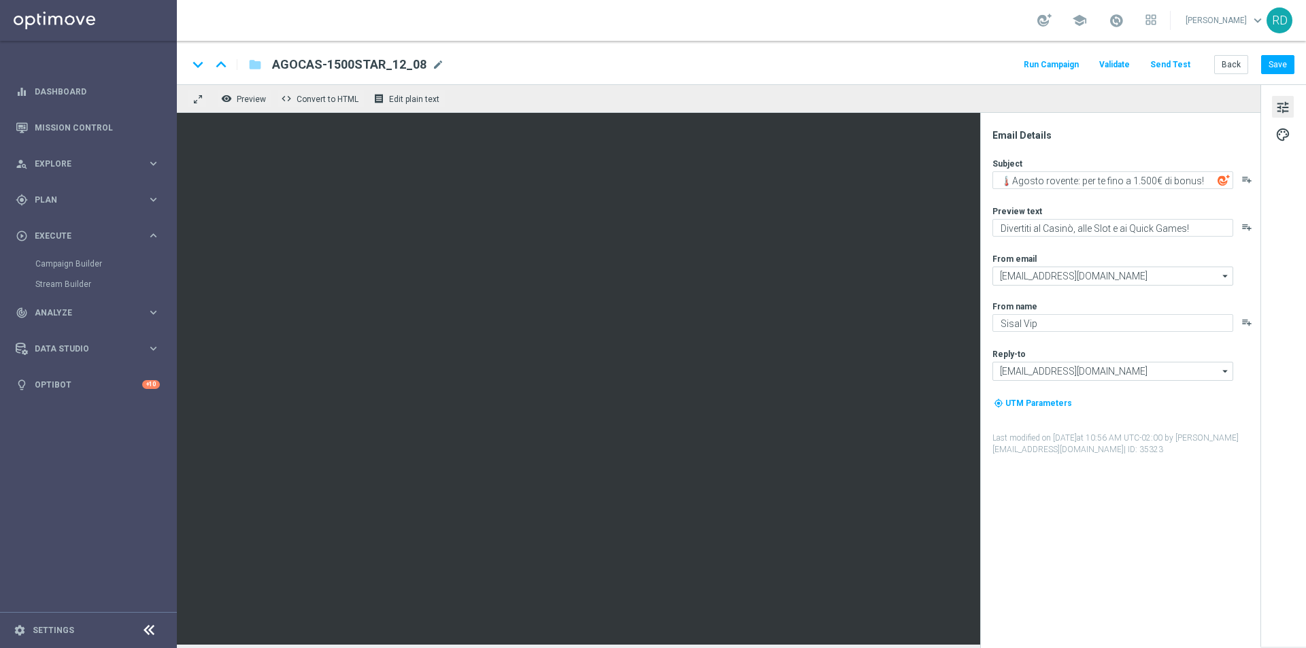
click at [1075, 67] on button "Run Campaign" at bounding box center [1050, 65] width 59 height 18
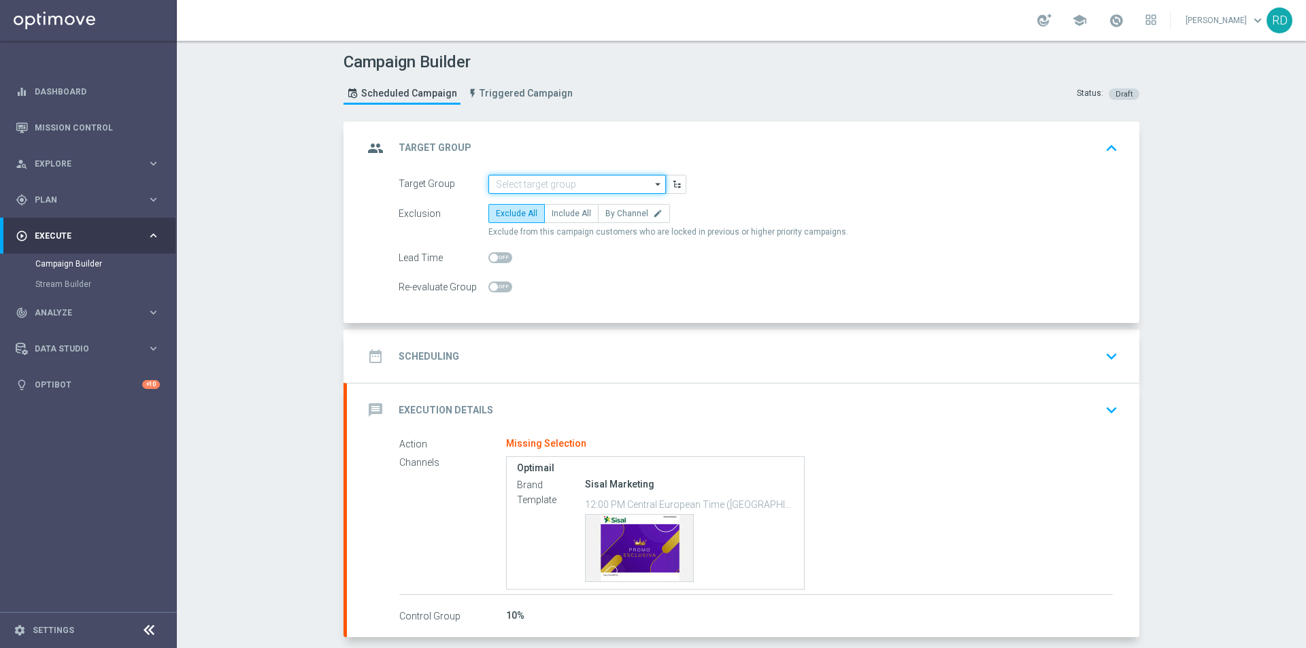
click at [590, 188] on input at bounding box center [576, 184] width 177 height 19
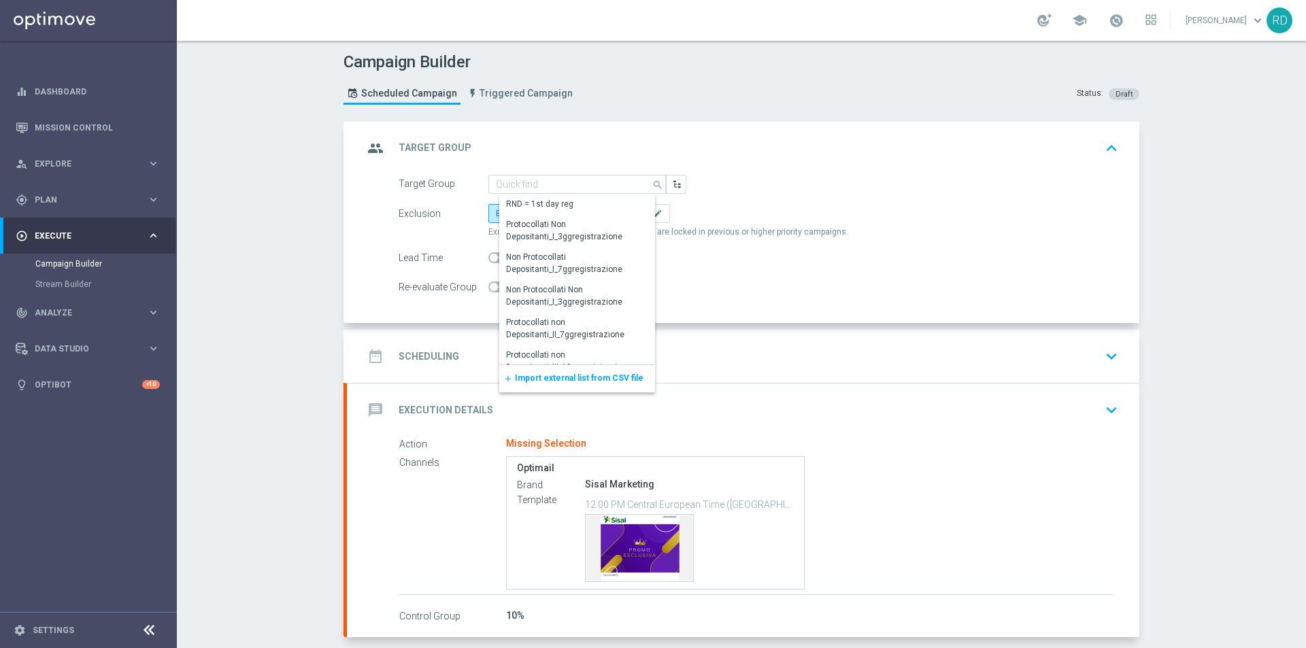
click at [560, 374] on span "Import external list from CSV file" at bounding box center [579, 378] width 129 height 10
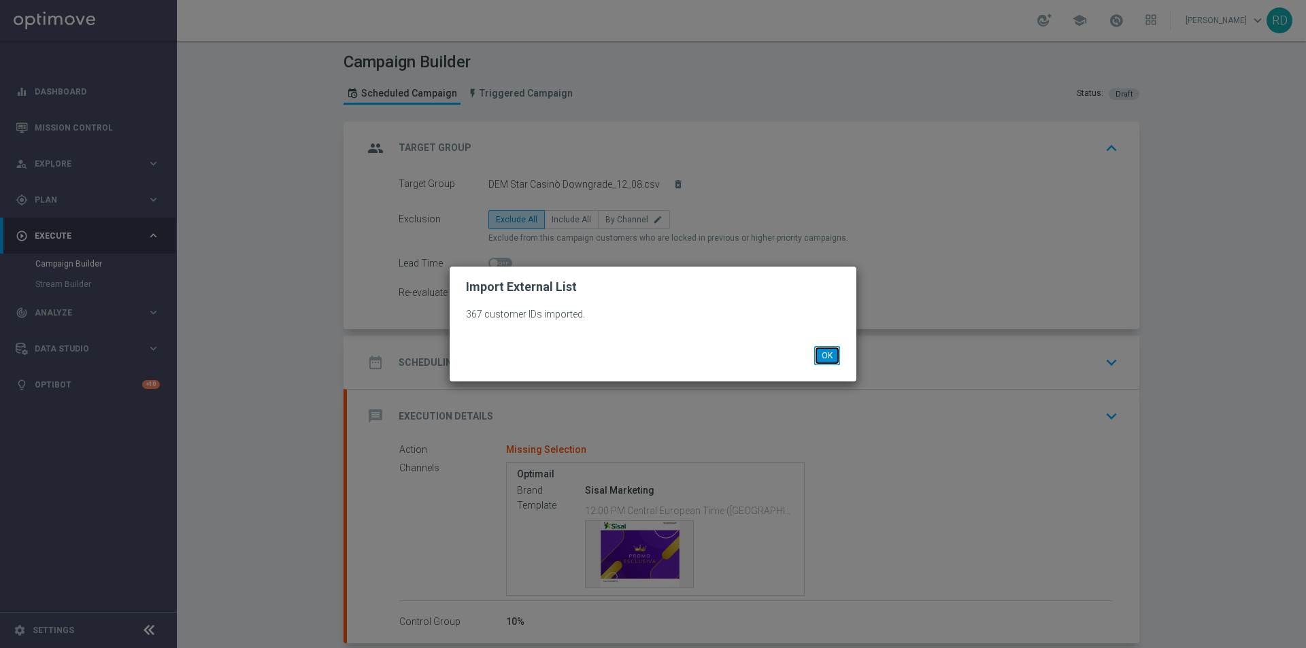
click at [826, 358] on button "OK" at bounding box center [827, 355] width 26 height 19
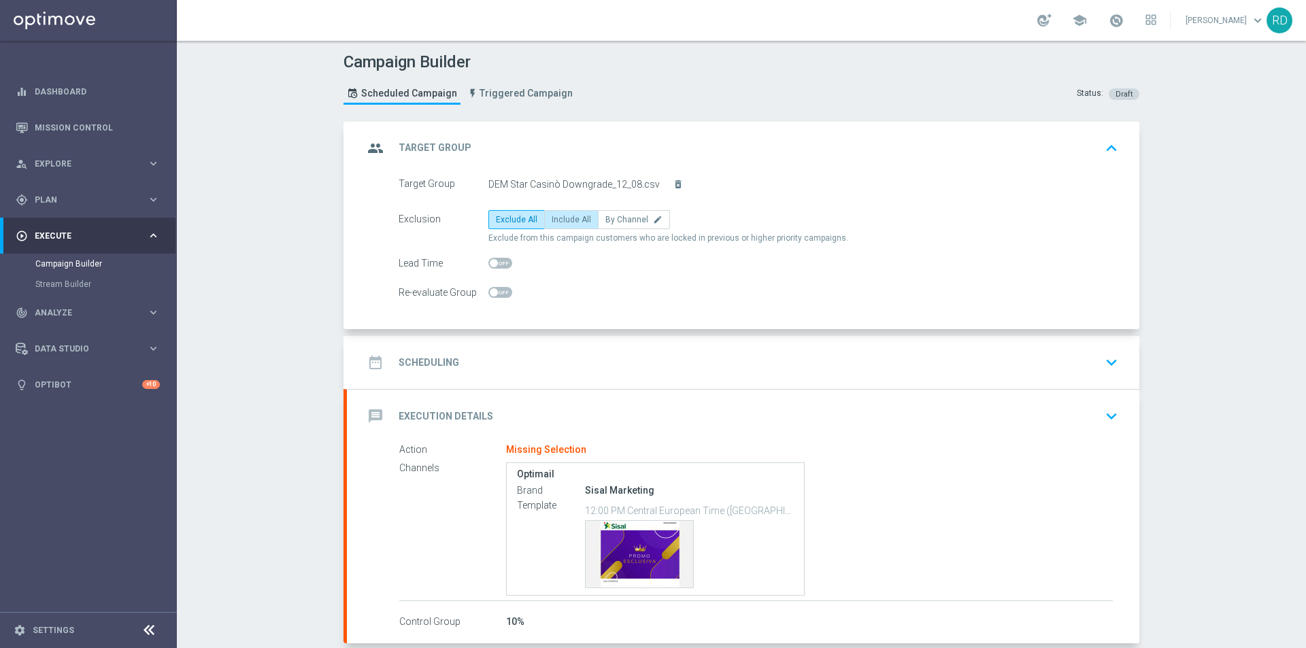
drag, startPoint x: 569, startPoint y: 224, endPoint x: 581, endPoint y: 229, distance: 14.0
click at [568, 223] on span "Include All" at bounding box center [571, 220] width 39 height 10
click at [560, 223] on input "Include All" at bounding box center [556, 222] width 9 height 9
radio input "true"
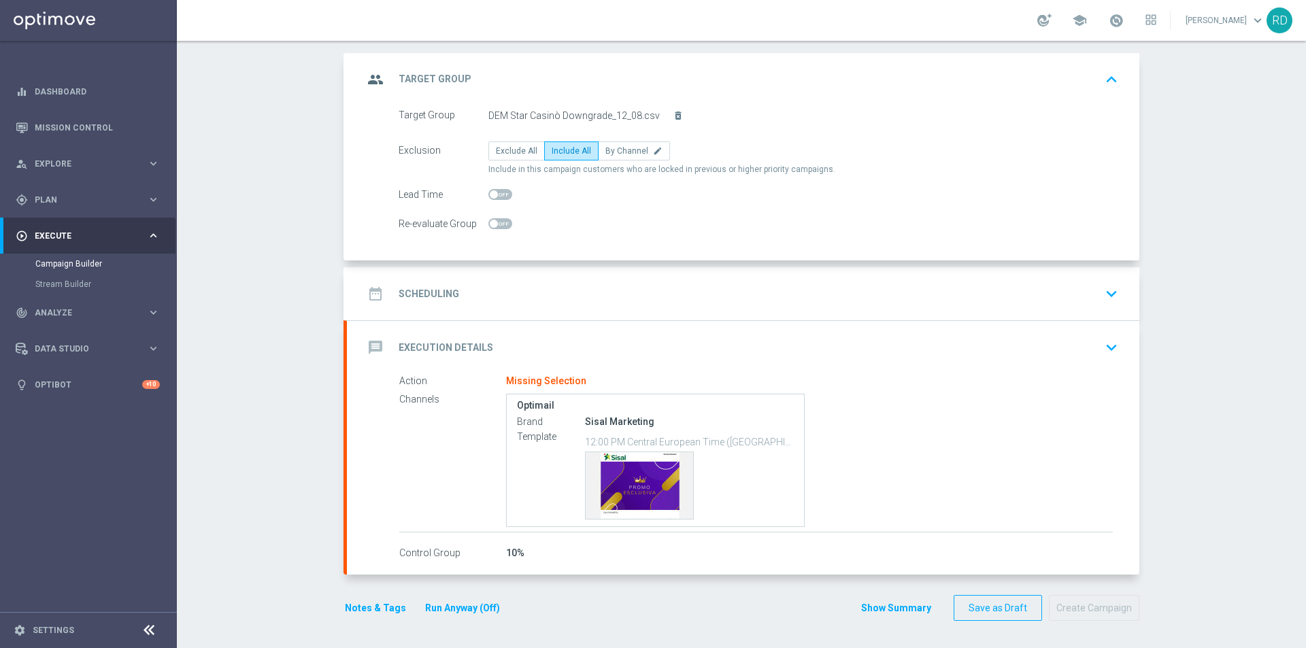
click at [420, 299] on h2 "Scheduling" at bounding box center [429, 294] width 61 height 13
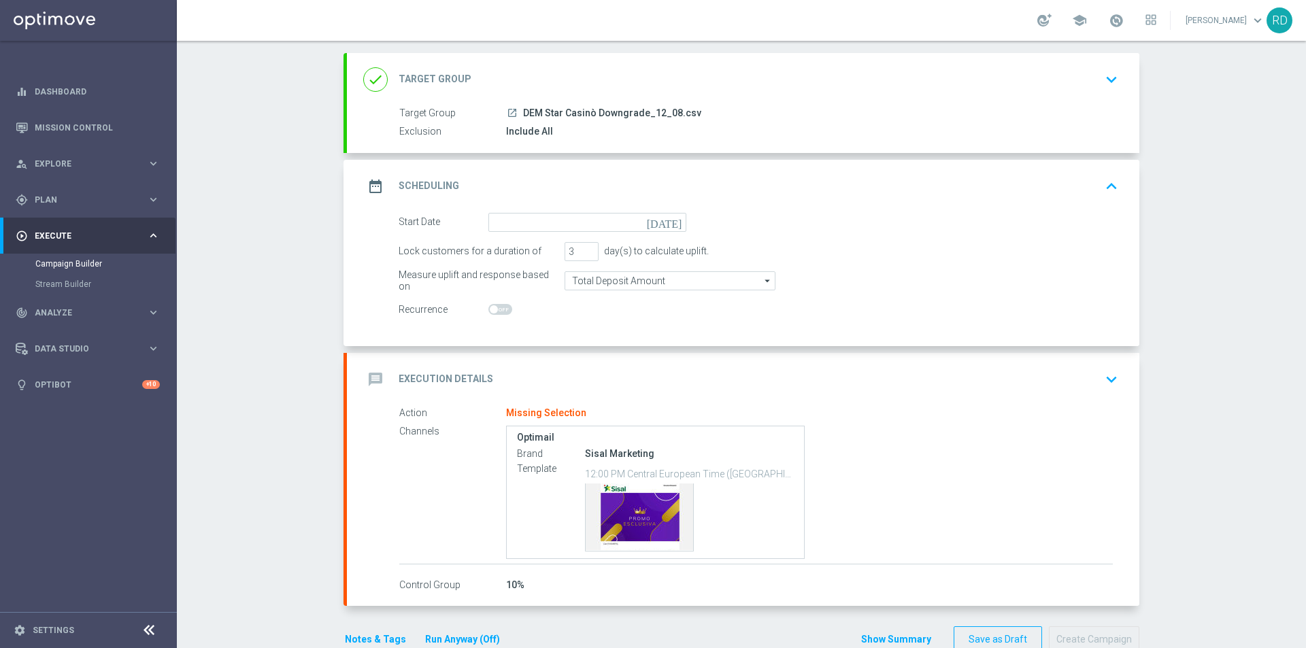
scroll to position [69, 0]
click at [515, 230] on input at bounding box center [587, 222] width 198 height 19
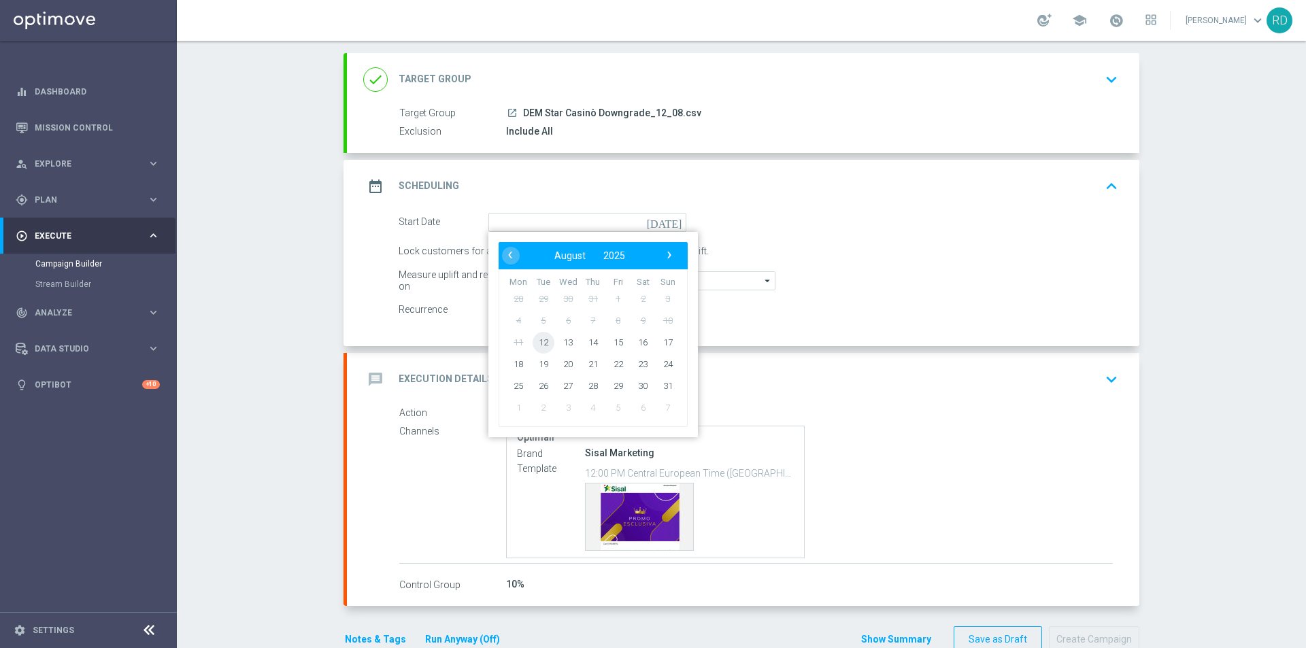
click at [543, 341] on span "12" at bounding box center [543, 342] width 22 height 22
type input "[DATE]"
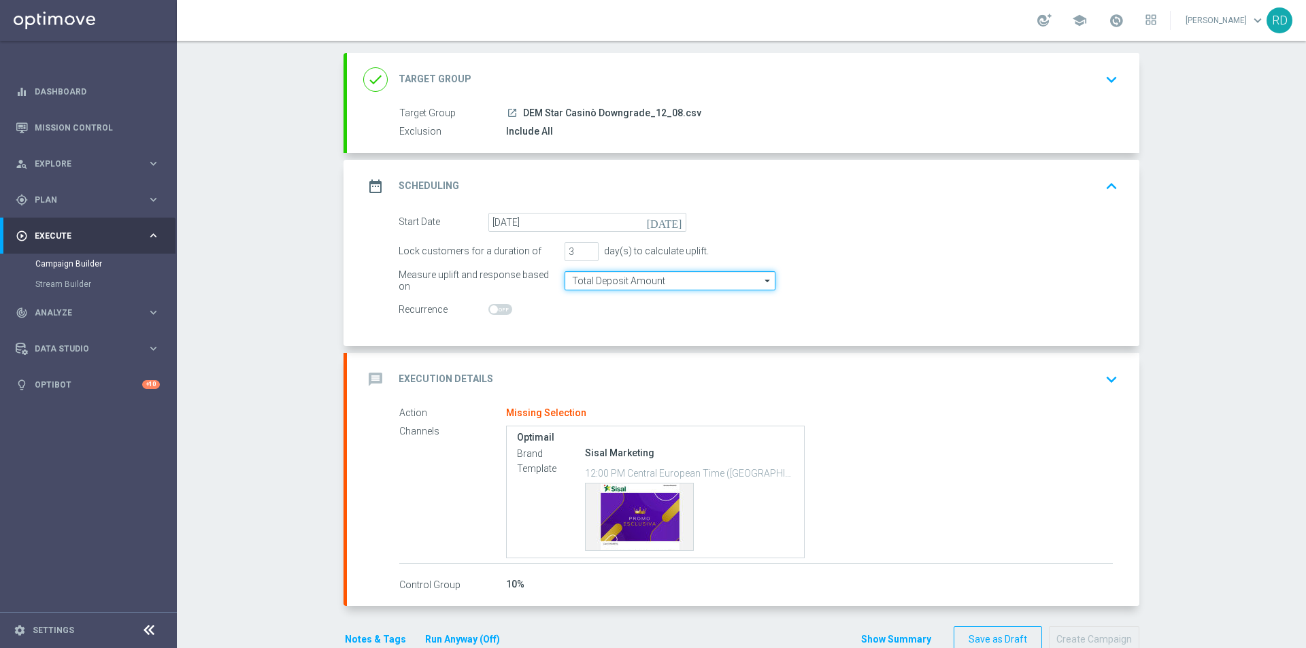
click at [587, 283] on input "Total Deposit Amount" at bounding box center [669, 280] width 211 height 19
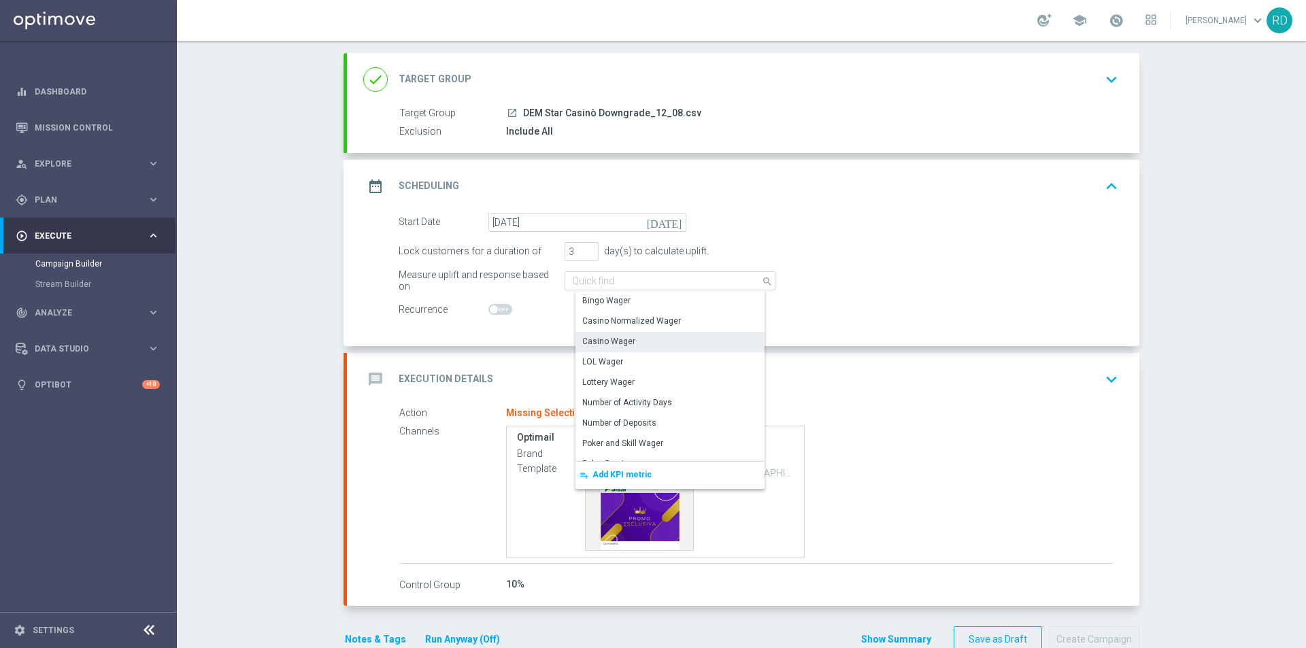
click at [624, 339] on div "Casino Wager" at bounding box center [608, 341] width 53 height 12
type input "Casino Wager"
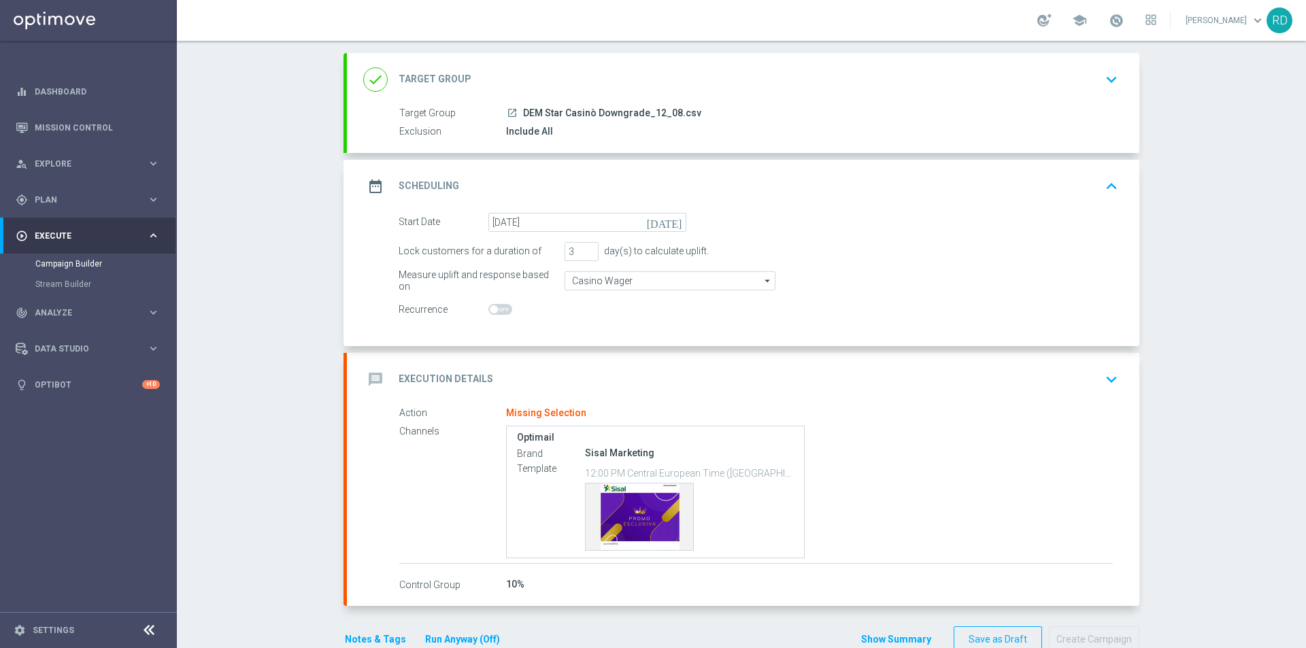
click at [542, 311] on switch at bounding box center [587, 310] width 198 height 12
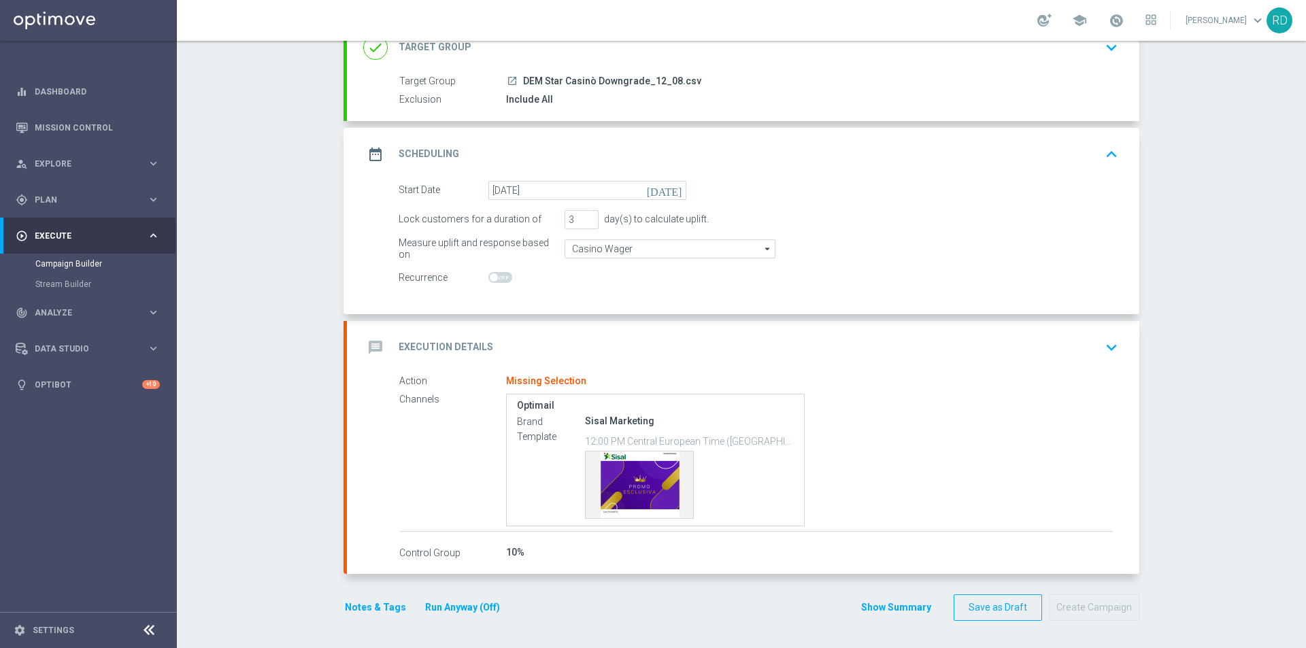
click at [374, 344] on icon "message" at bounding box center [375, 347] width 24 height 24
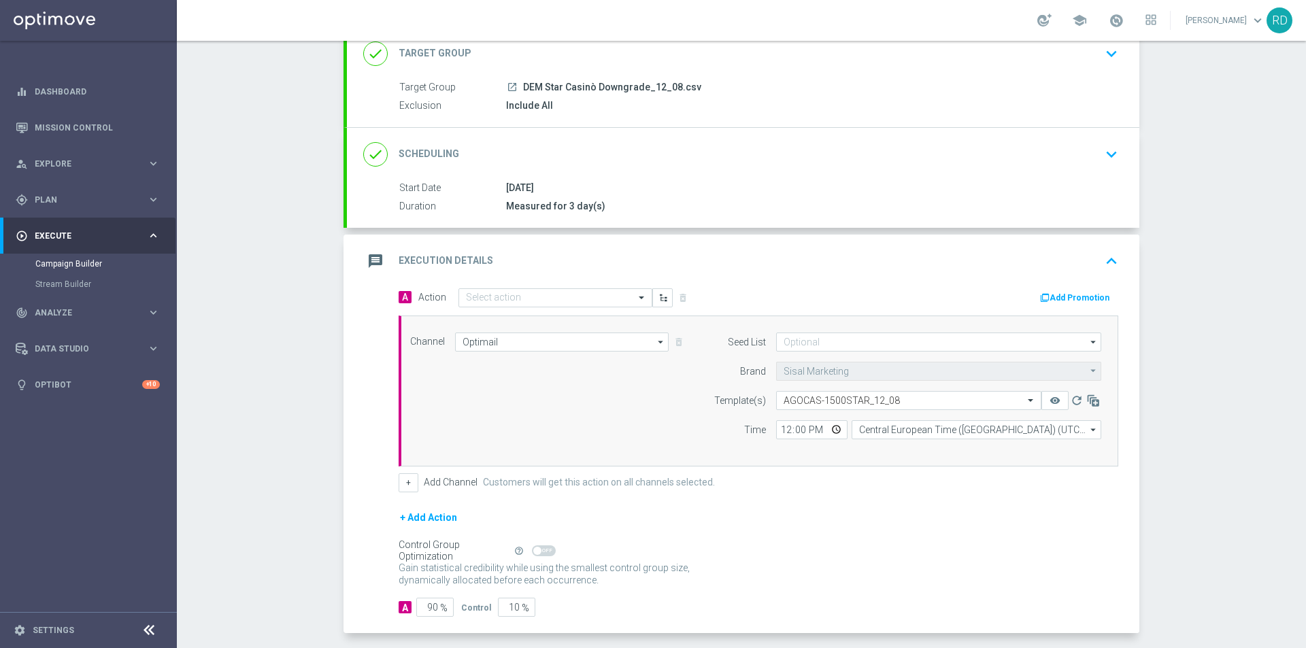
scroll to position [101, 0]
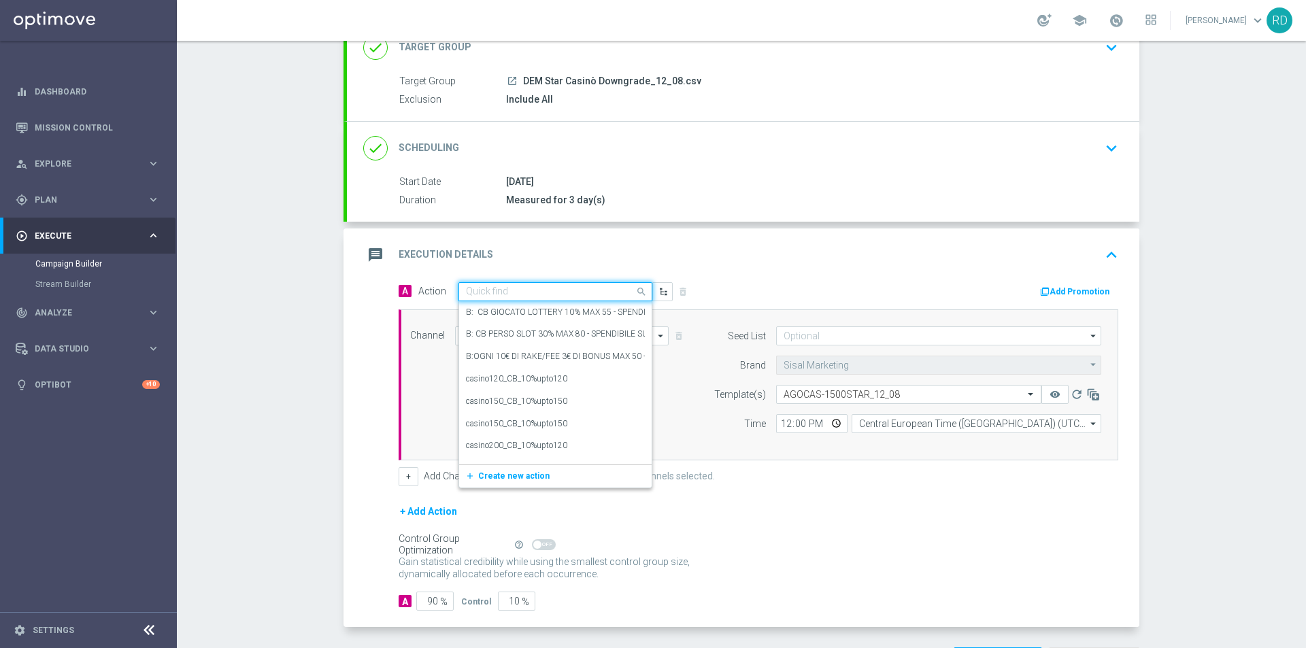
click at [484, 292] on input "text" at bounding box center [542, 292] width 152 height 12
type input "star cb per"
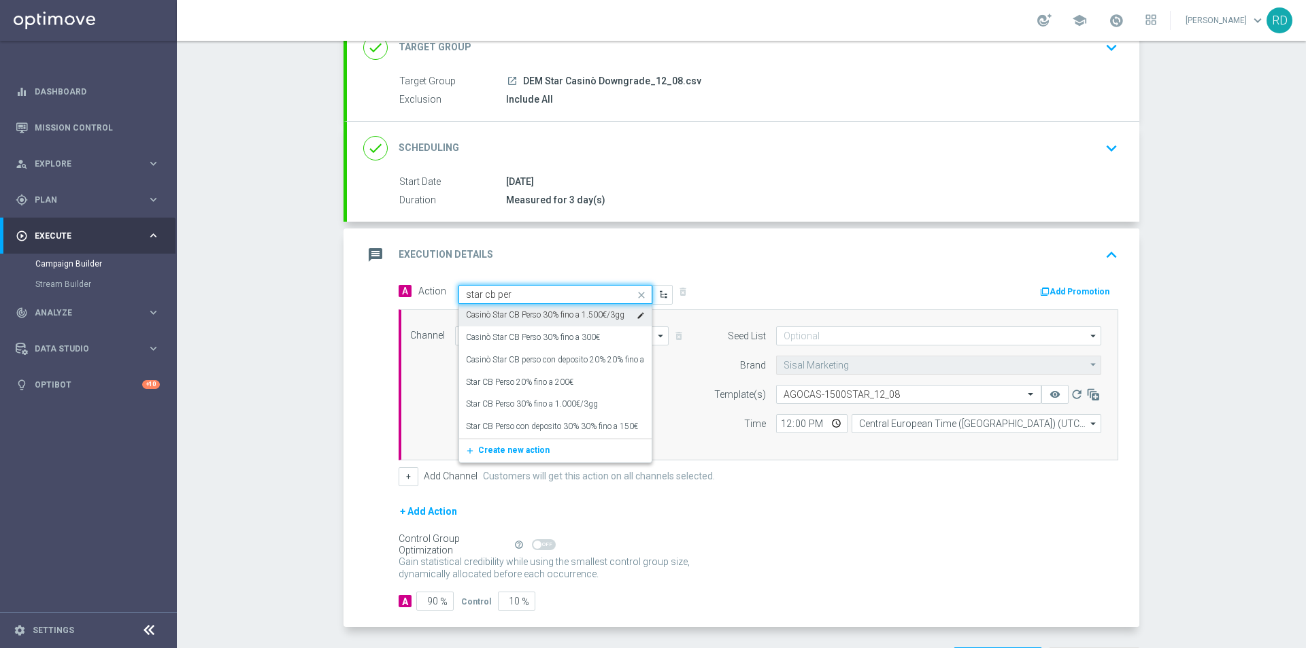
click at [488, 317] on label "Casinò Star CB Perso 30% fino a 1.500€/3gg" at bounding box center [545, 315] width 158 height 12
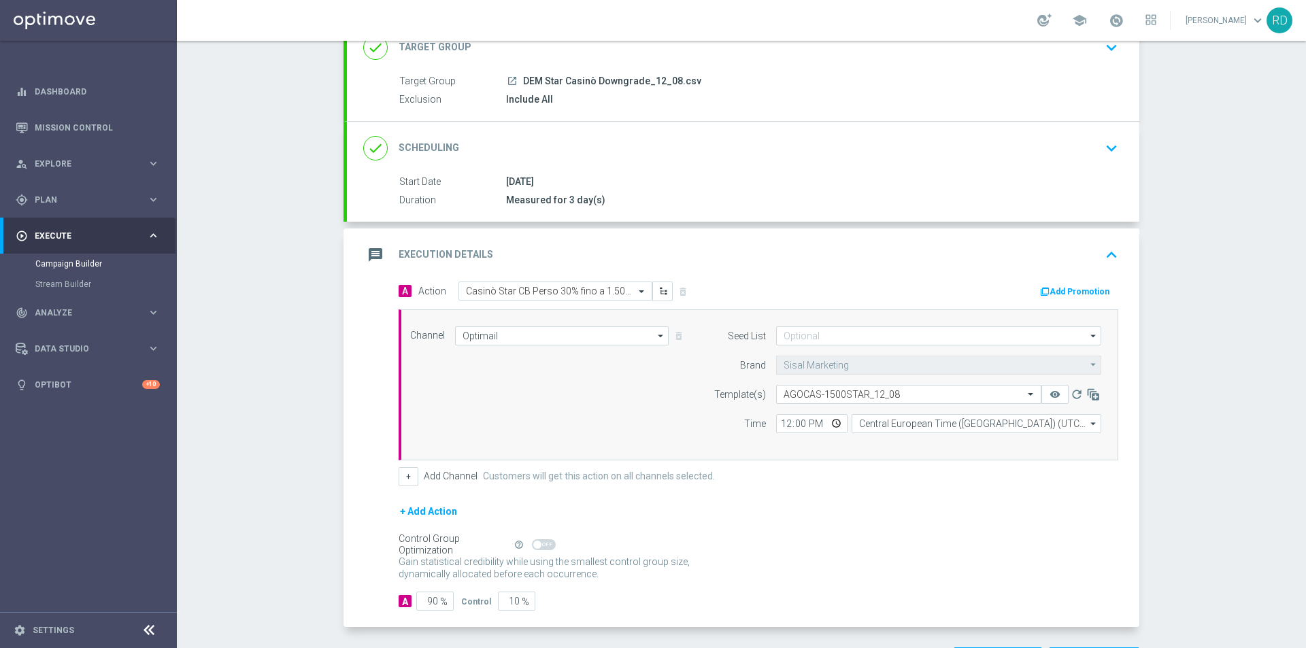
click at [745, 270] on div "message Execution Details keyboard_arrow_up" at bounding box center [743, 254] width 792 height 53
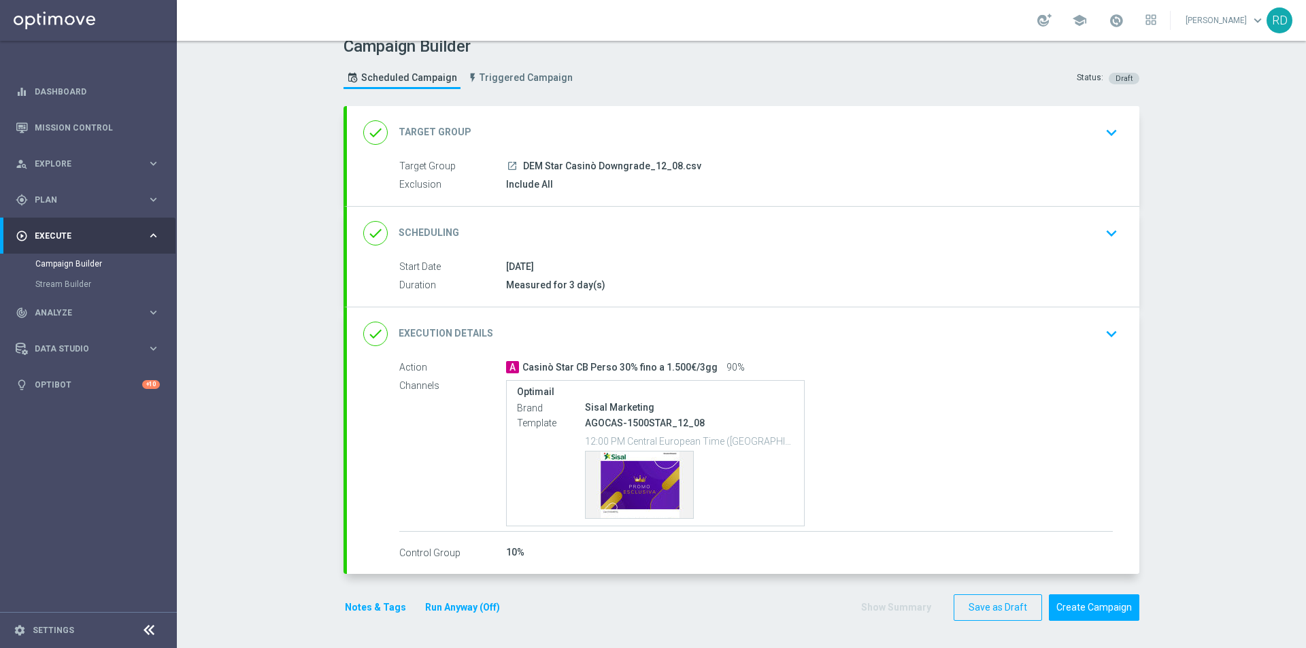
scroll to position [16, 0]
click at [375, 341] on icon "done" at bounding box center [375, 334] width 24 height 24
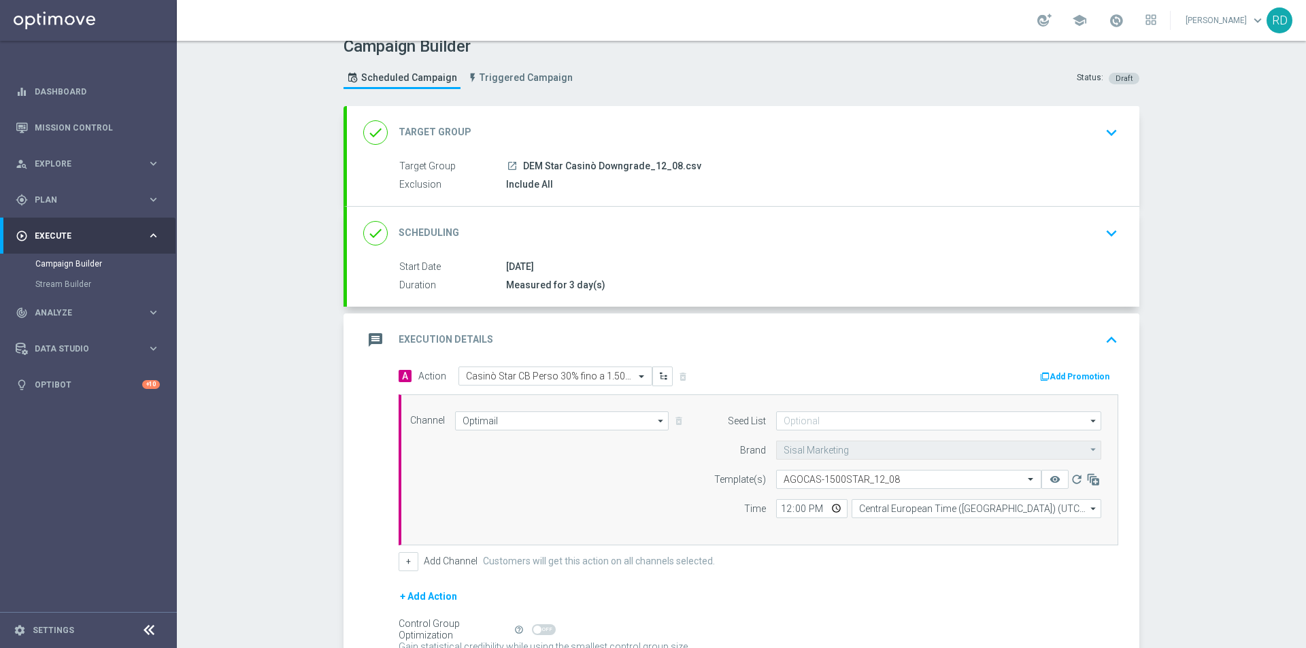
scroll to position [101, 0]
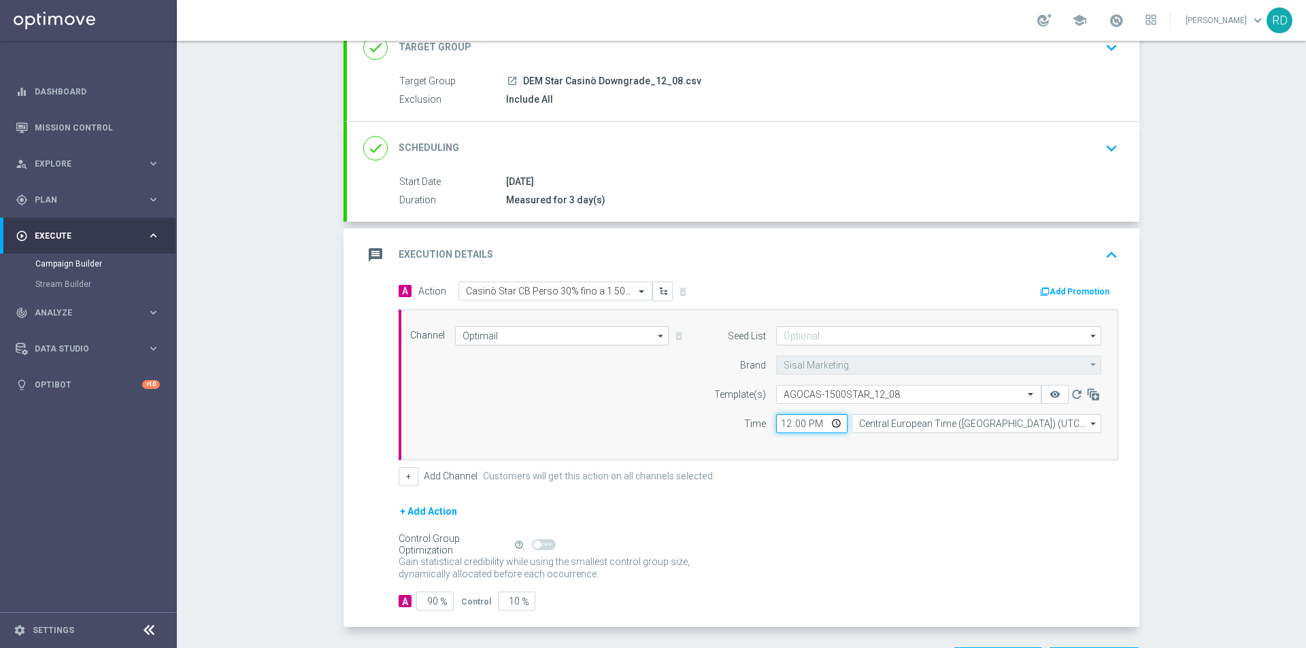
click at [780, 427] on input "12:00" at bounding box center [811, 423] width 71 height 19
type input "13:00"
click at [700, 431] on div "Time" at bounding box center [730, 423] width 69 height 19
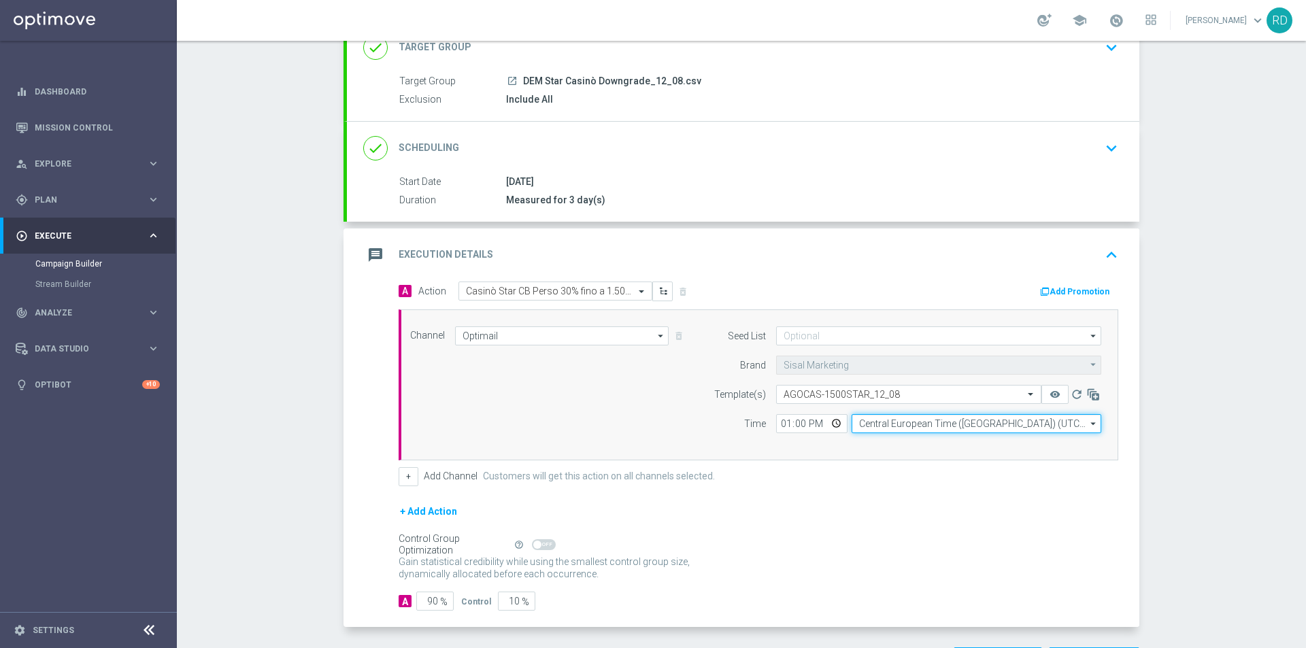
click at [851, 422] on input "Central European Time ([GEOGRAPHIC_DATA]) (UTC +02:00)" at bounding box center [976, 423] width 250 height 19
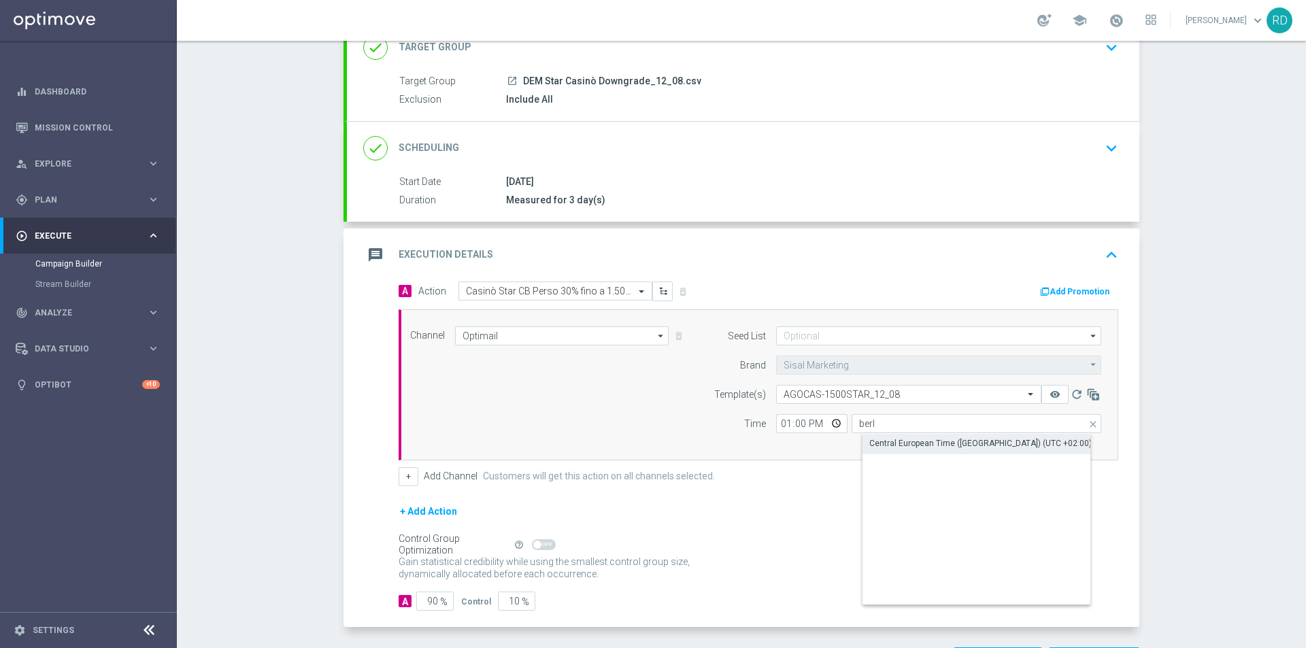
click at [871, 439] on div "Central European Time ([GEOGRAPHIC_DATA]) (UTC +02:00)" at bounding box center [980, 443] width 222 height 12
type input "Central European Time ([GEOGRAPHIC_DATA]) (UTC +02:00)"
drag, startPoint x: 651, startPoint y: 415, endPoint x: 634, endPoint y: 413, distance: 17.1
click at [648, 414] on div "Channel Optimail Optimail arrow_drop_down Drag here to set row groups Drag here…" at bounding box center [755, 384] width 711 height 117
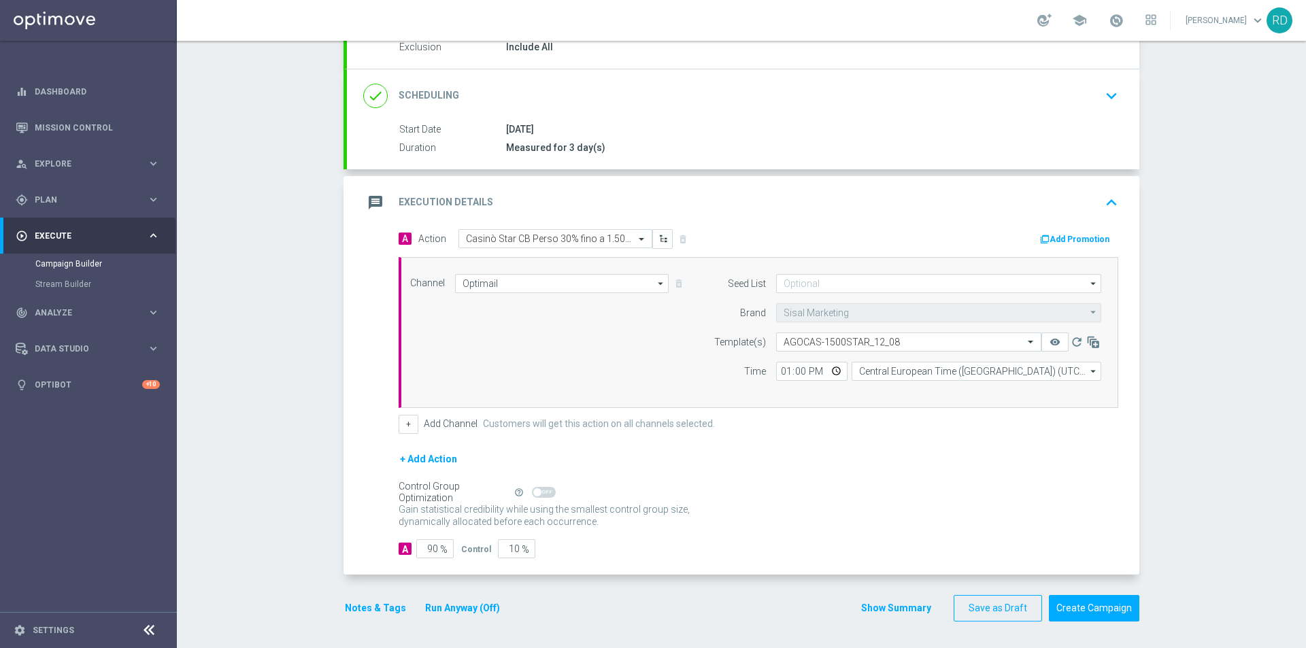
scroll to position [154, 0]
click at [424, 548] on input "90" at bounding box center [434, 548] width 37 height 19
type input "1"
type input "99"
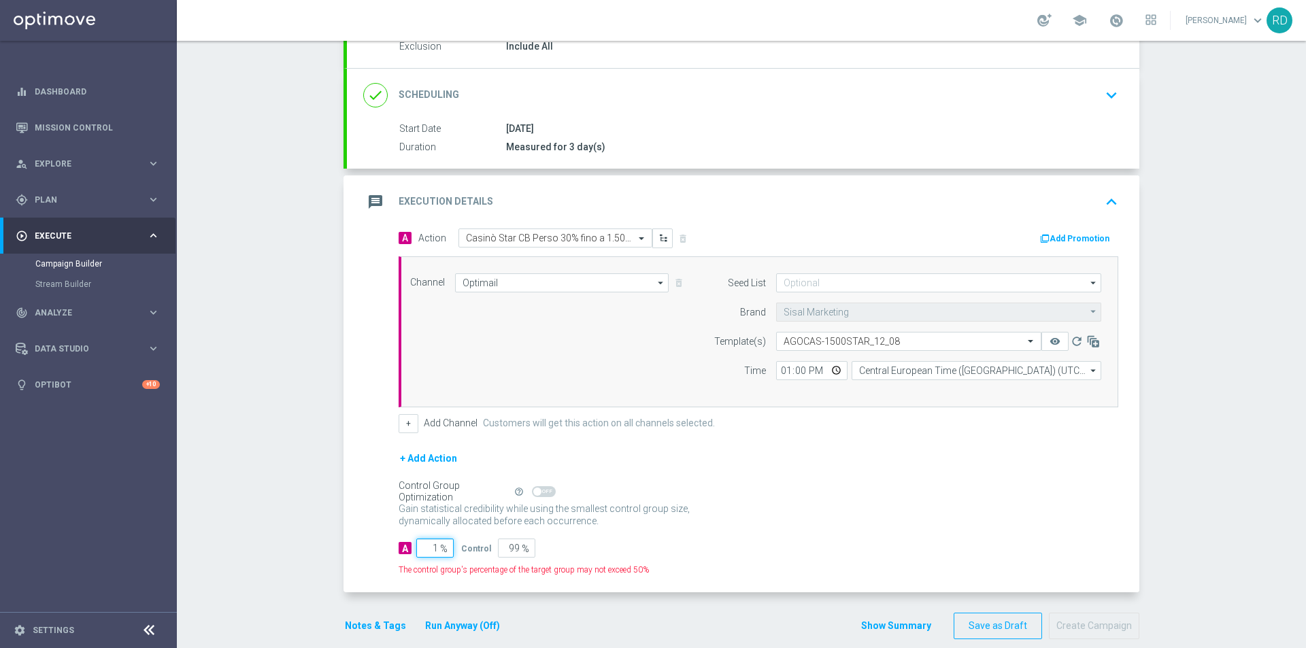
type input "10"
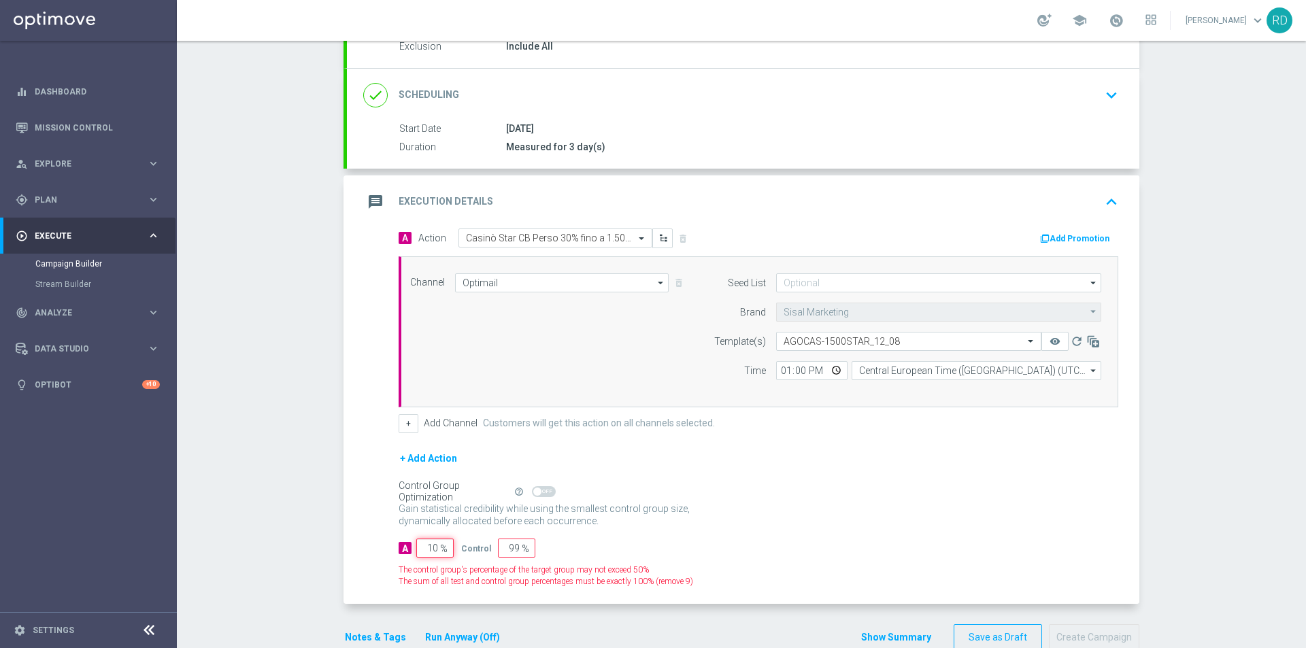
type input "90"
type input "100"
type input "0"
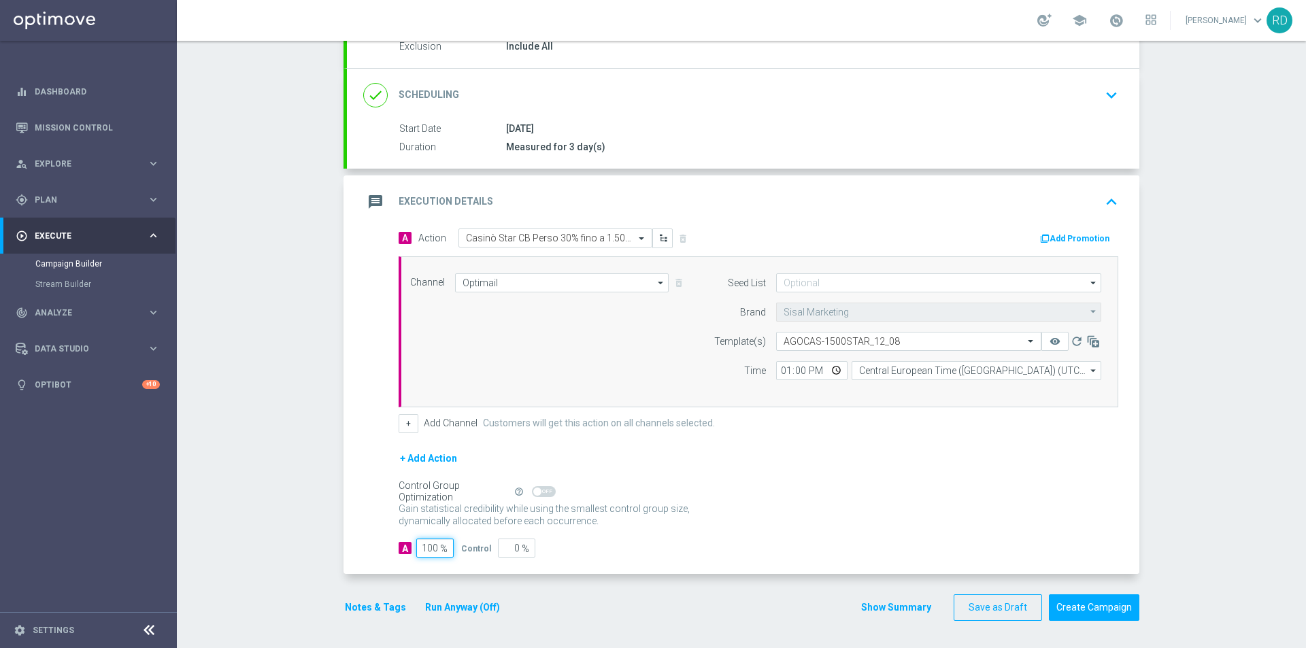
type input "100"
click at [684, 521] on p "Gain higher response rates by matching the most effective action with each cust…" at bounding box center [552, 521] width 306 height 37
click at [356, 602] on button "Notes & Tags" at bounding box center [375, 607] width 64 height 17
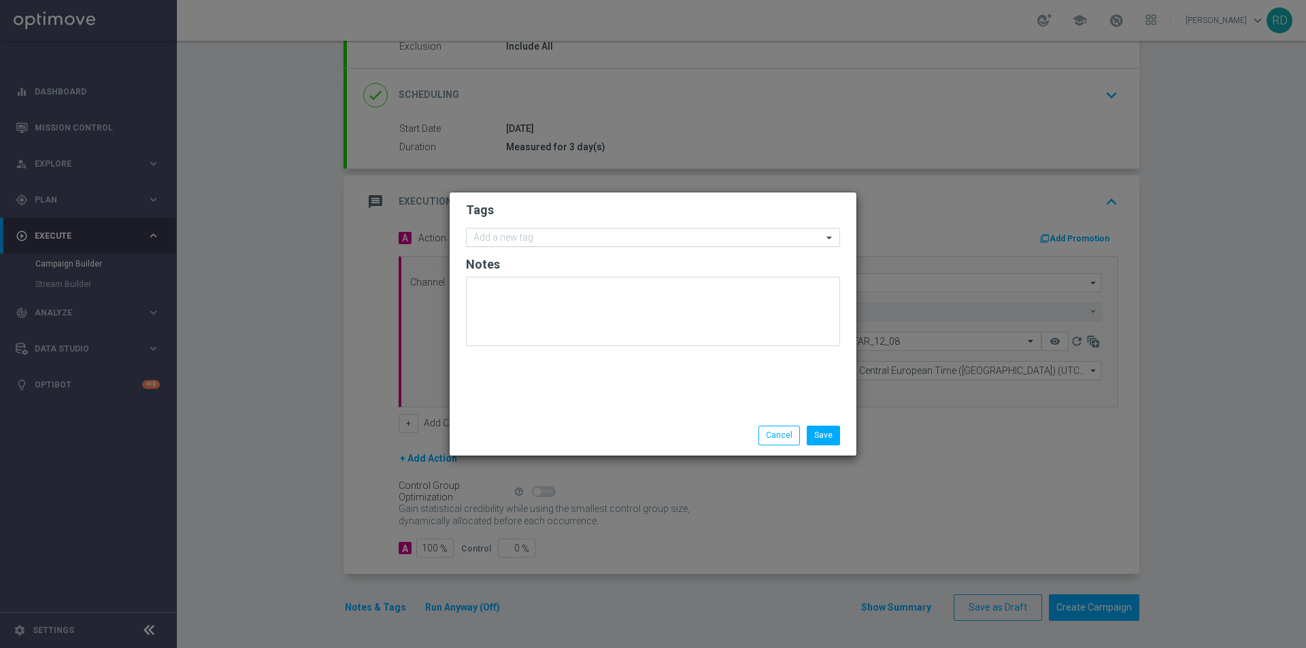
click at [499, 239] on input "text" at bounding box center [647, 239] width 349 height 12
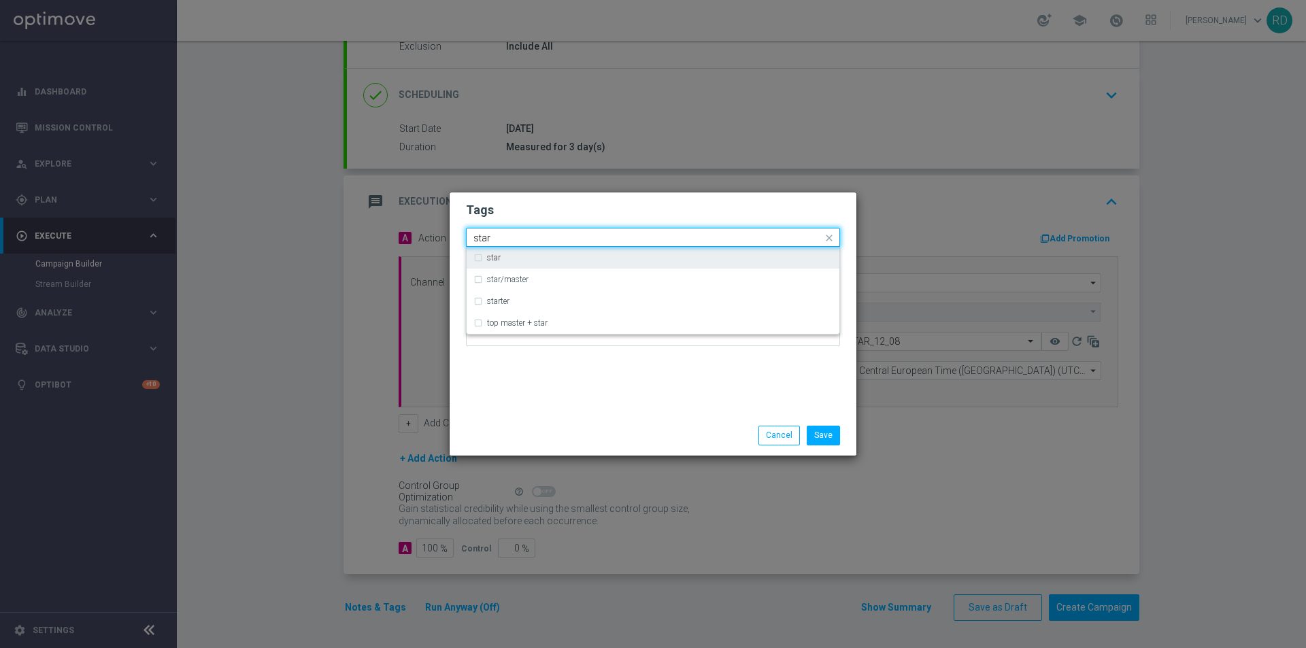
click at [509, 264] on div "star" at bounding box center [652, 258] width 359 height 22
type input "star"
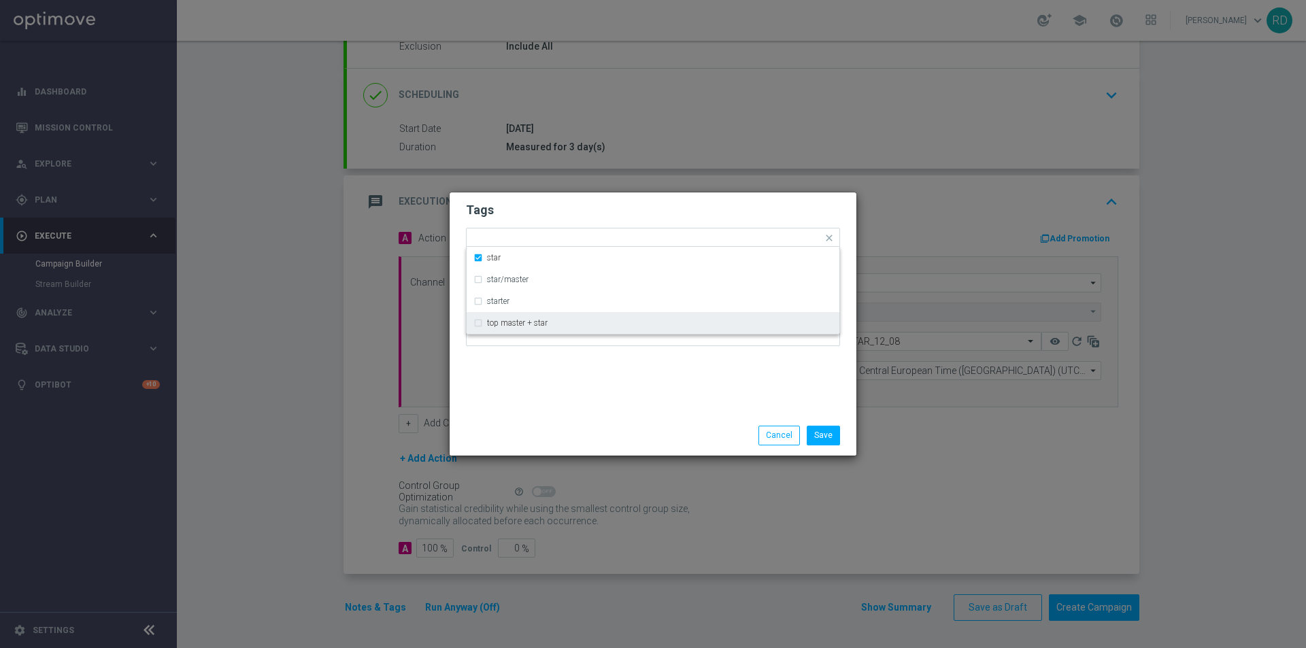
click at [522, 369] on div "Tags Quick find × star star star/master starter top master + star Notes" at bounding box center [653, 303] width 407 height 223
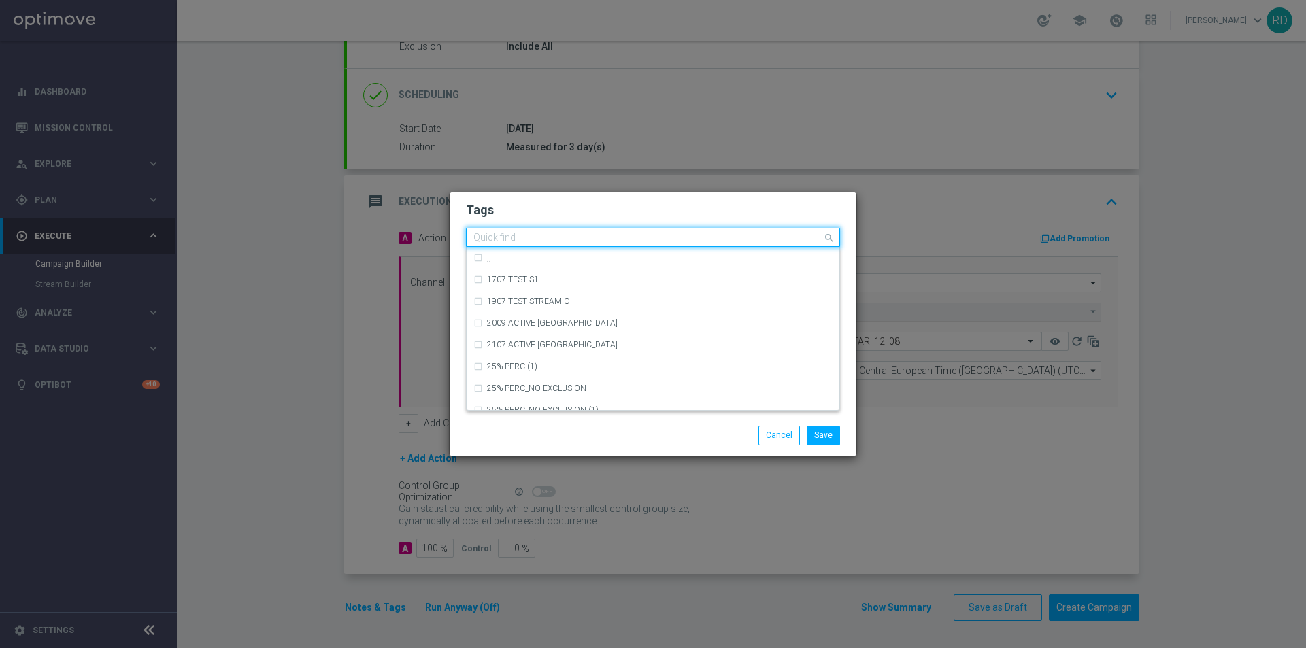
click at [537, 237] on input "text" at bounding box center [647, 239] width 349 height 12
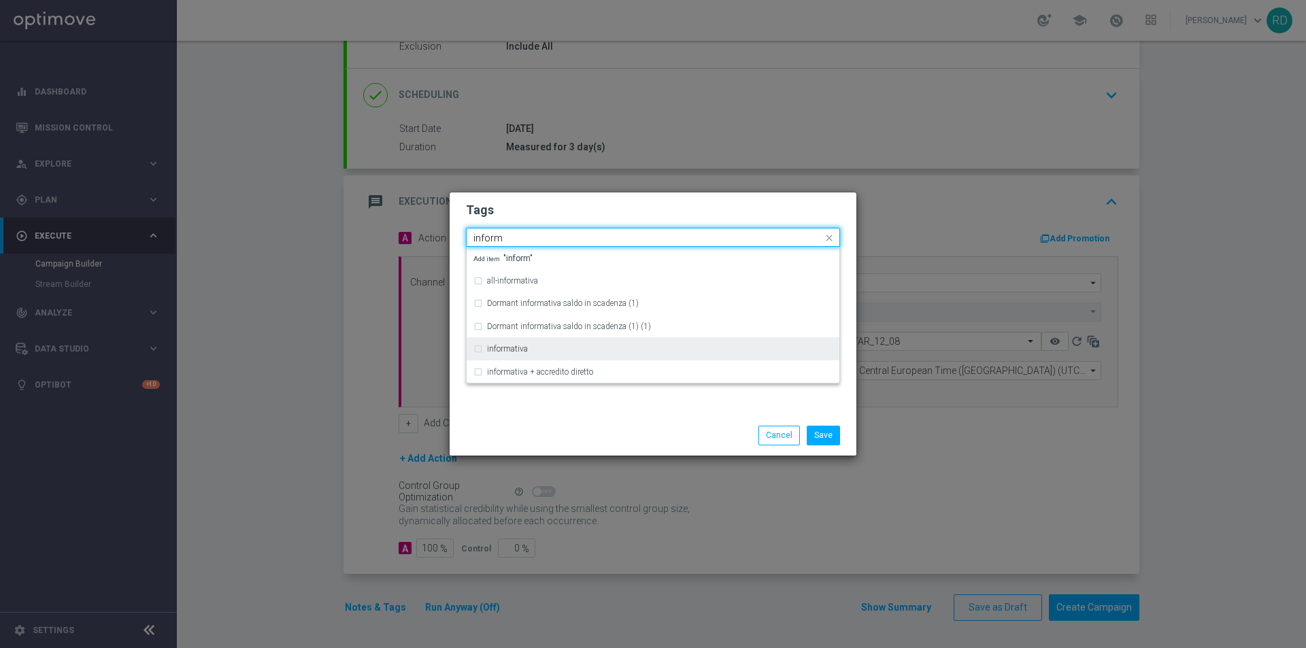
click at [547, 341] on div "informativa" at bounding box center [652, 349] width 359 height 22
type input "inform"
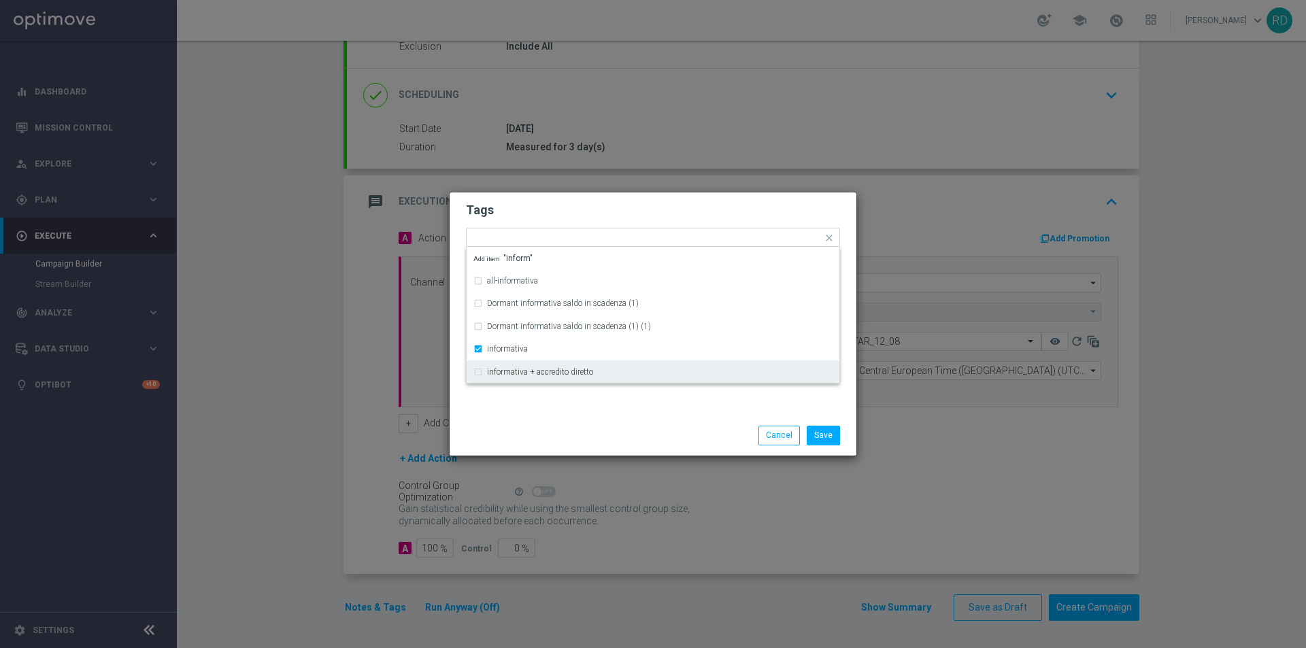
click at [547, 413] on div "Tags Quick find × star × informativa all-informativa Dormant informativa saldo …" at bounding box center [653, 303] width 407 height 223
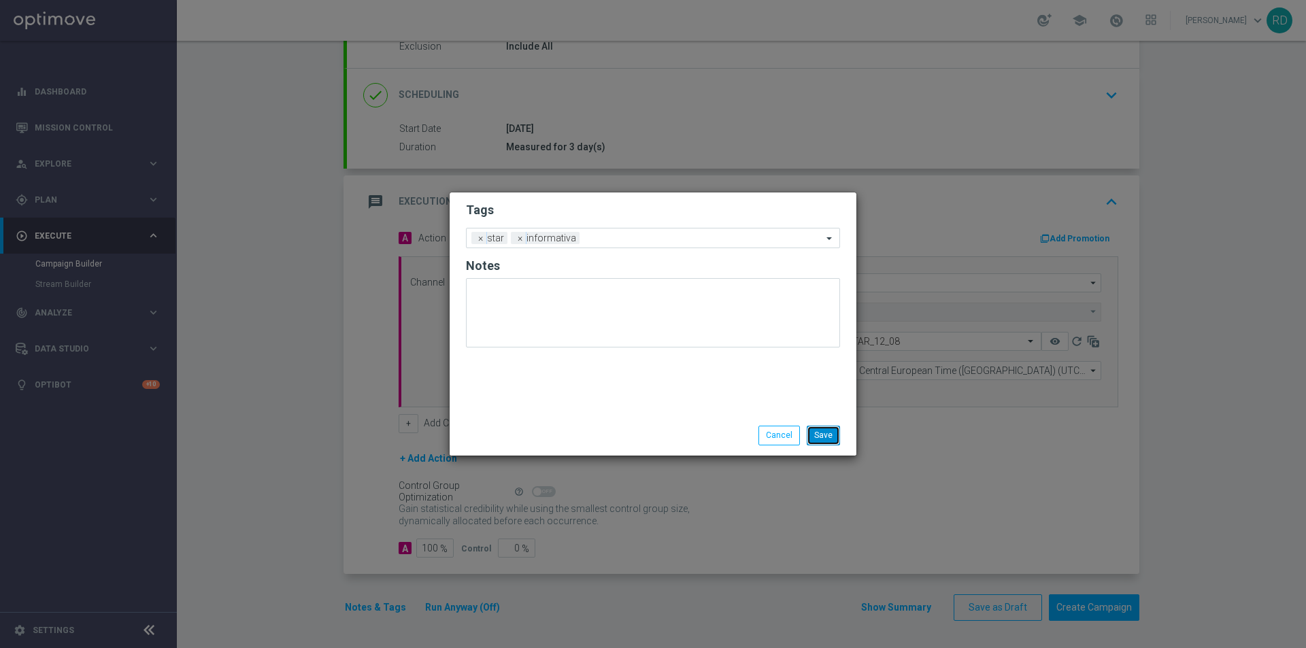
click at [825, 432] on button "Save" at bounding box center [823, 435] width 33 height 19
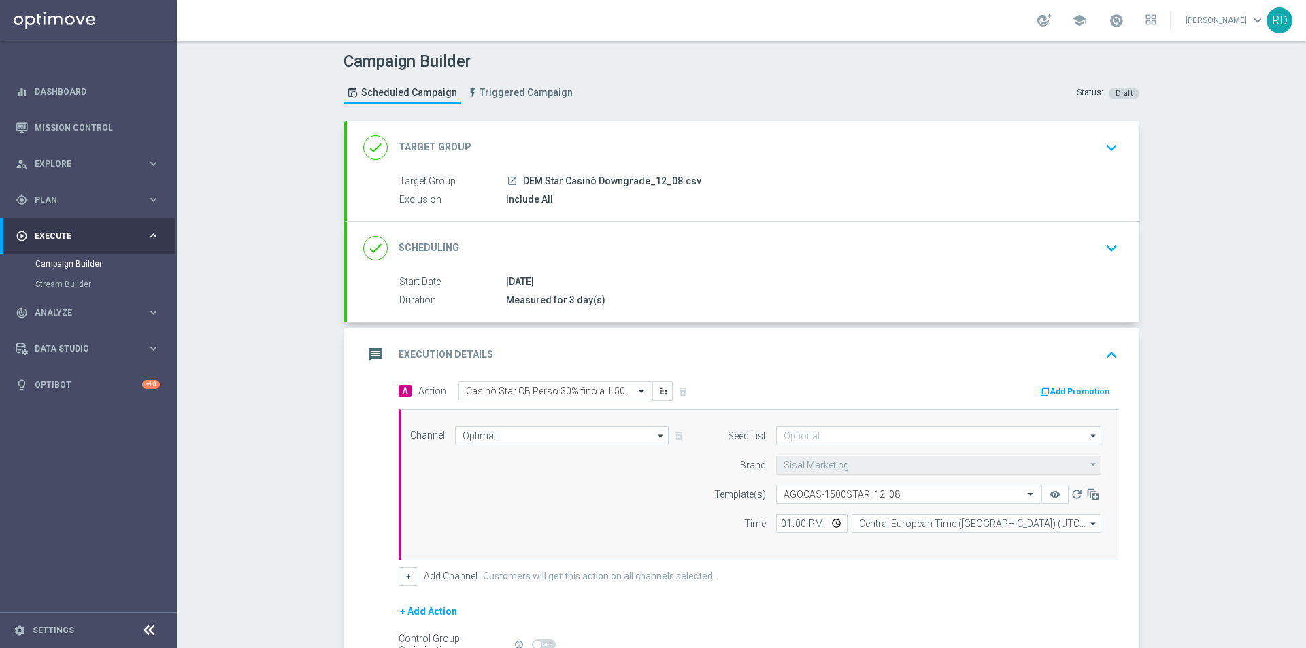
scroll to position [0, 0]
click at [374, 347] on icon "message" at bounding box center [375, 355] width 24 height 24
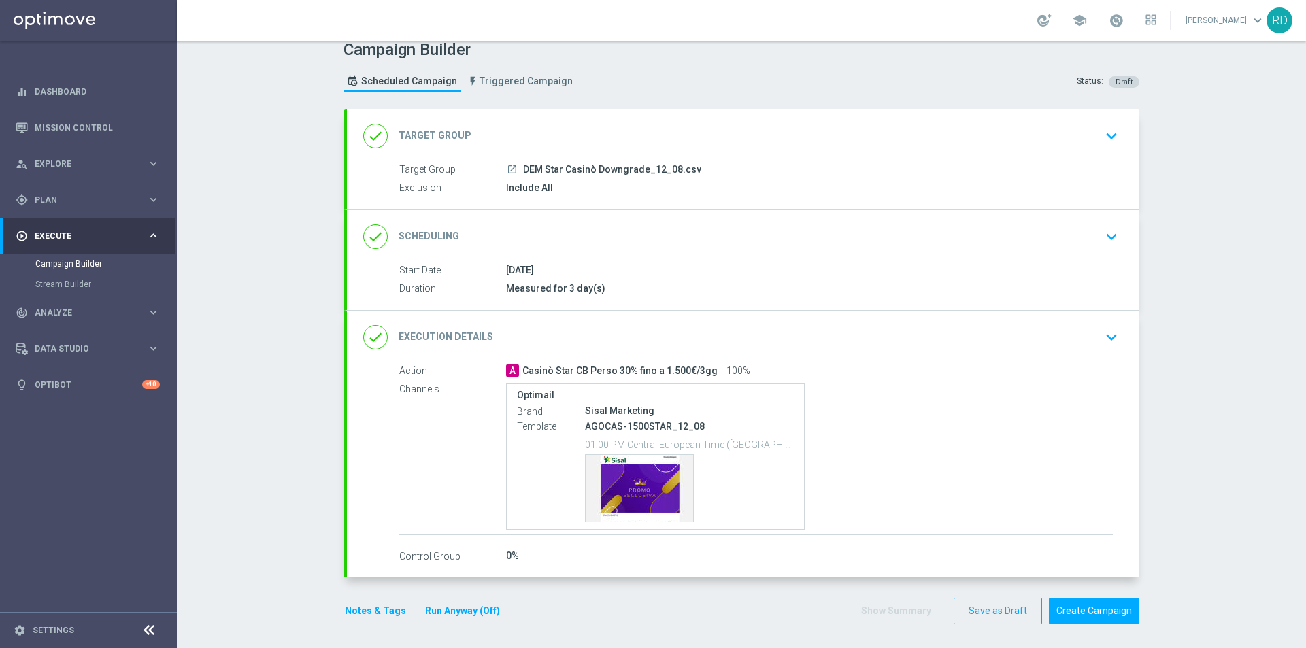
scroll to position [16, 0]
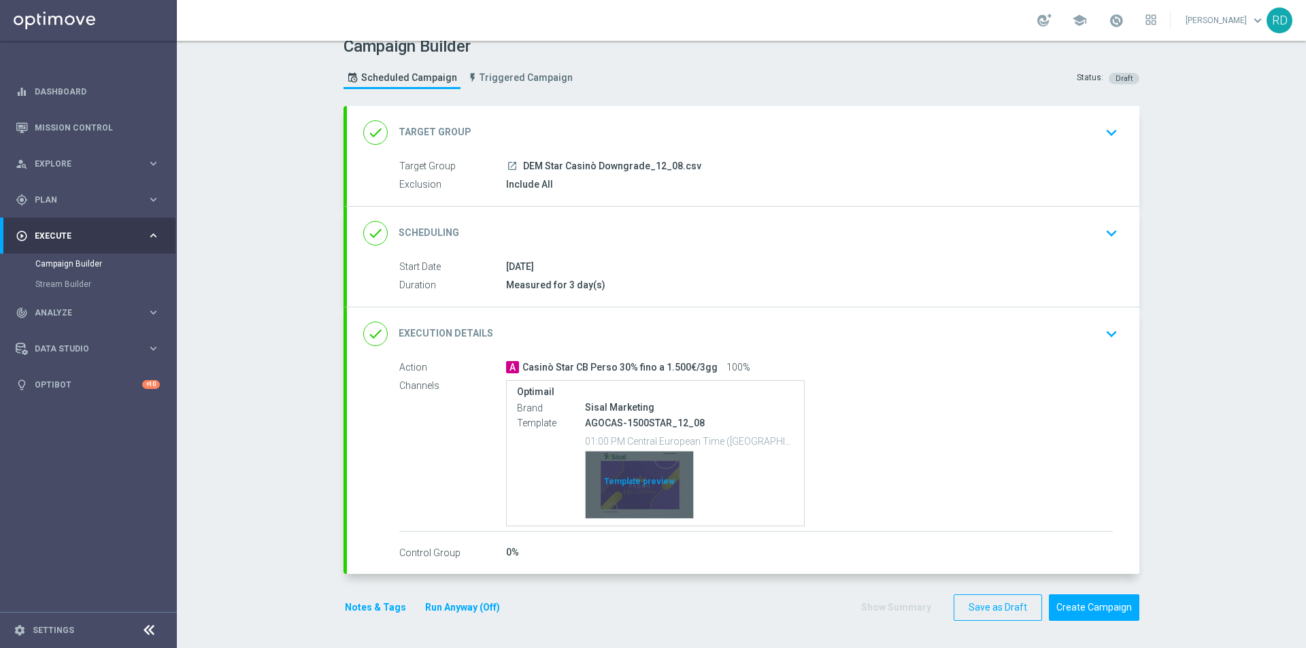
click at [638, 488] on div "Template preview" at bounding box center [639, 485] width 107 height 67
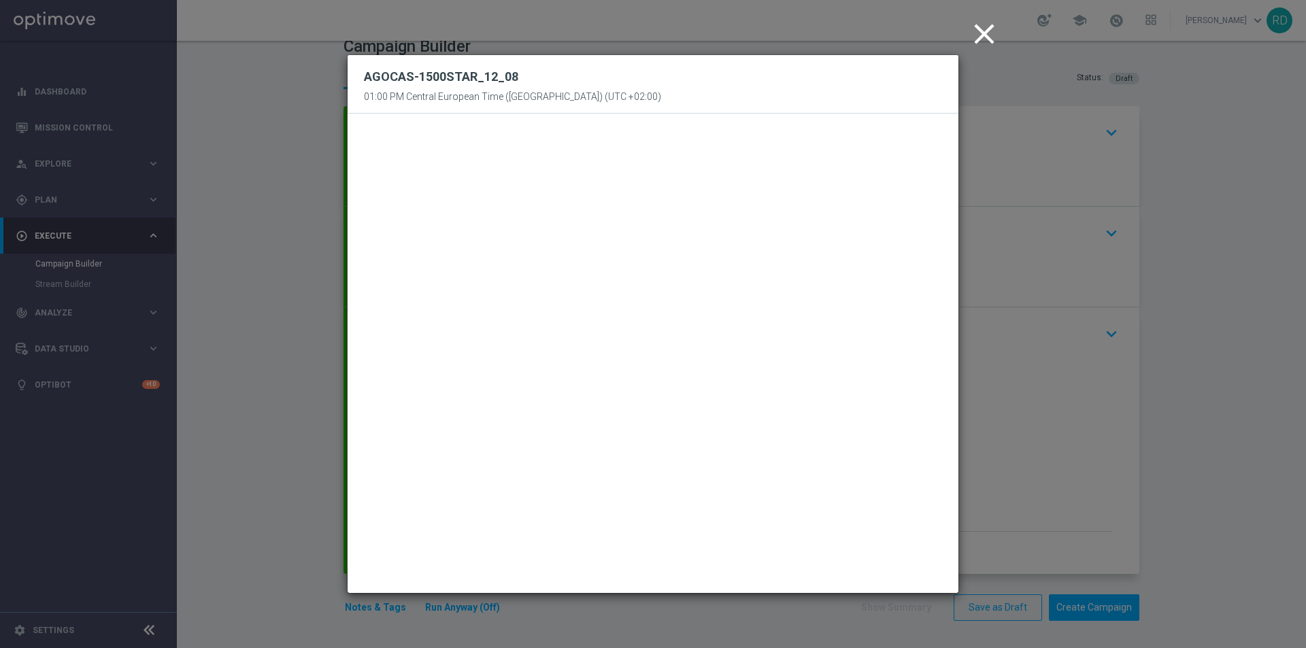
click at [972, 37] on icon "close" at bounding box center [984, 34] width 34 height 34
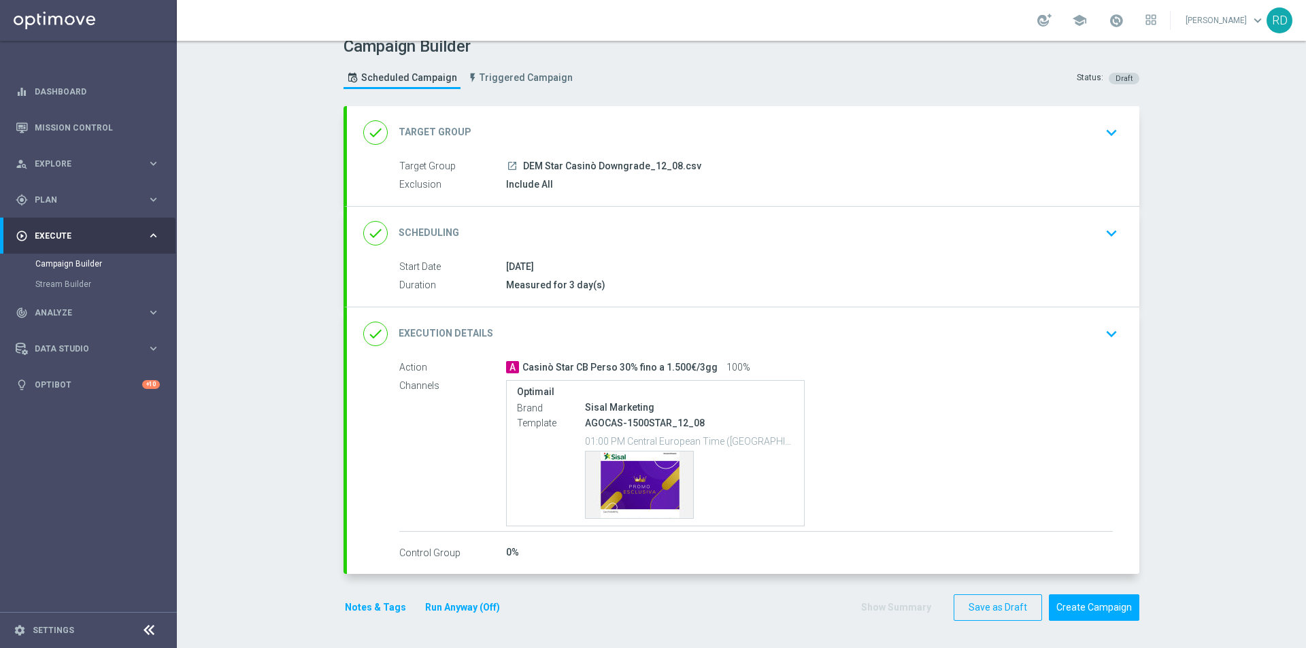
click at [365, 611] on button "Notes & Tags" at bounding box center [375, 607] width 64 height 17
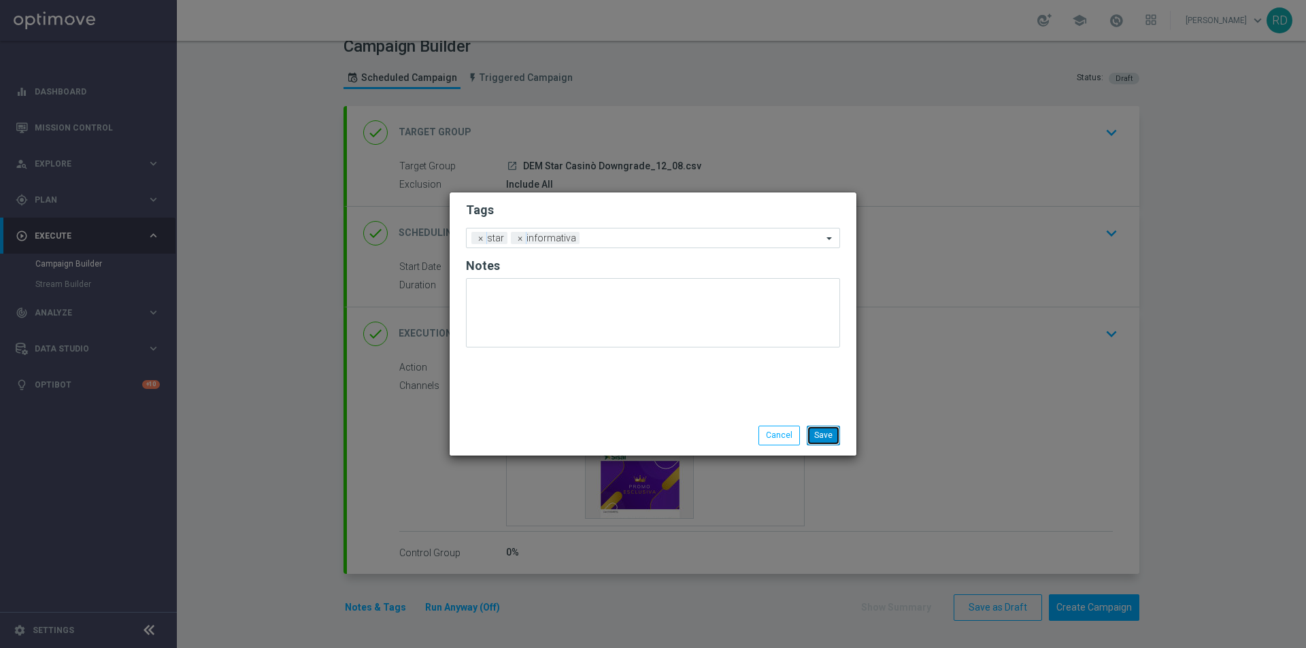
click at [828, 437] on button "Save" at bounding box center [823, 435] width 33 height 19
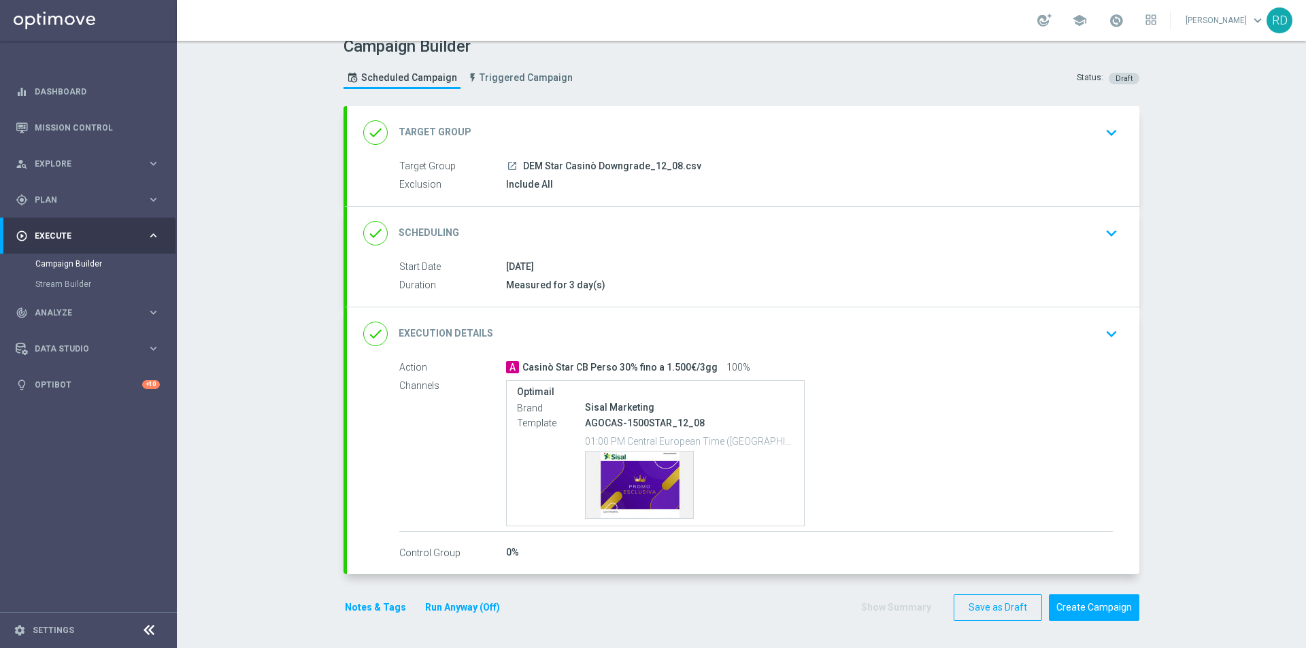
click at [358, 611] on button "Notes & Tags" at bounding box center [375, 607] width 64 height 17
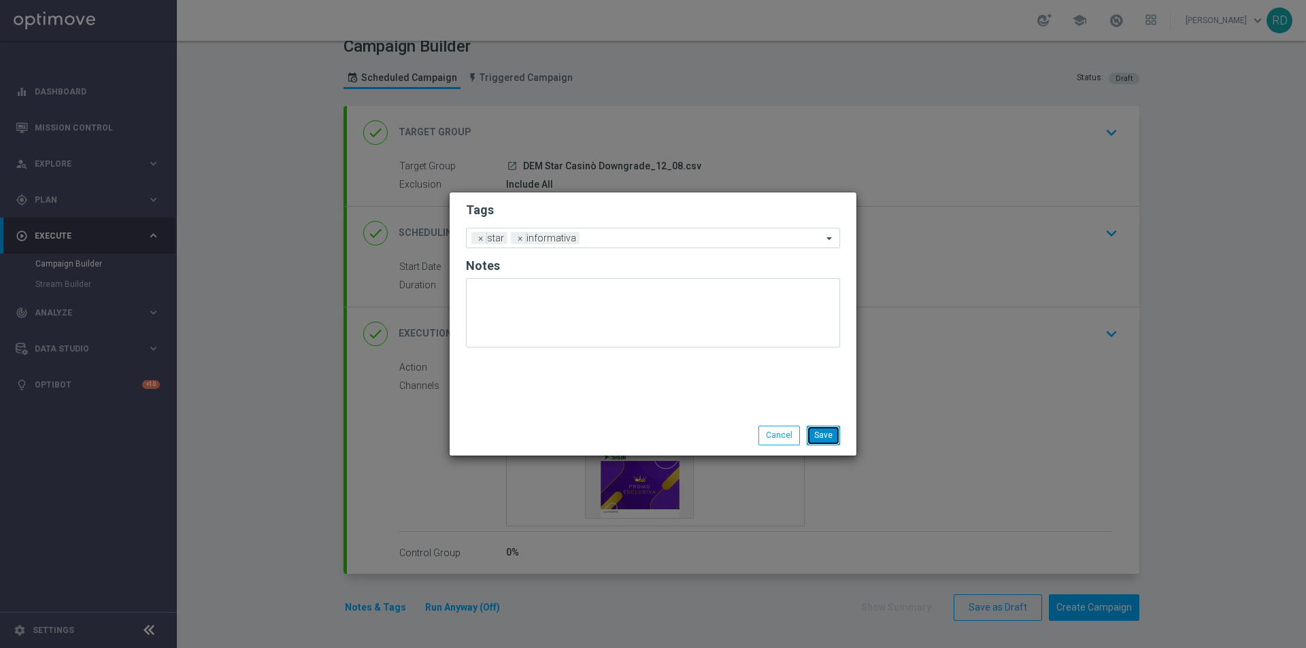
click at [827, 439] on button "Save" at bounding box center [823, 435] width 33 height 19
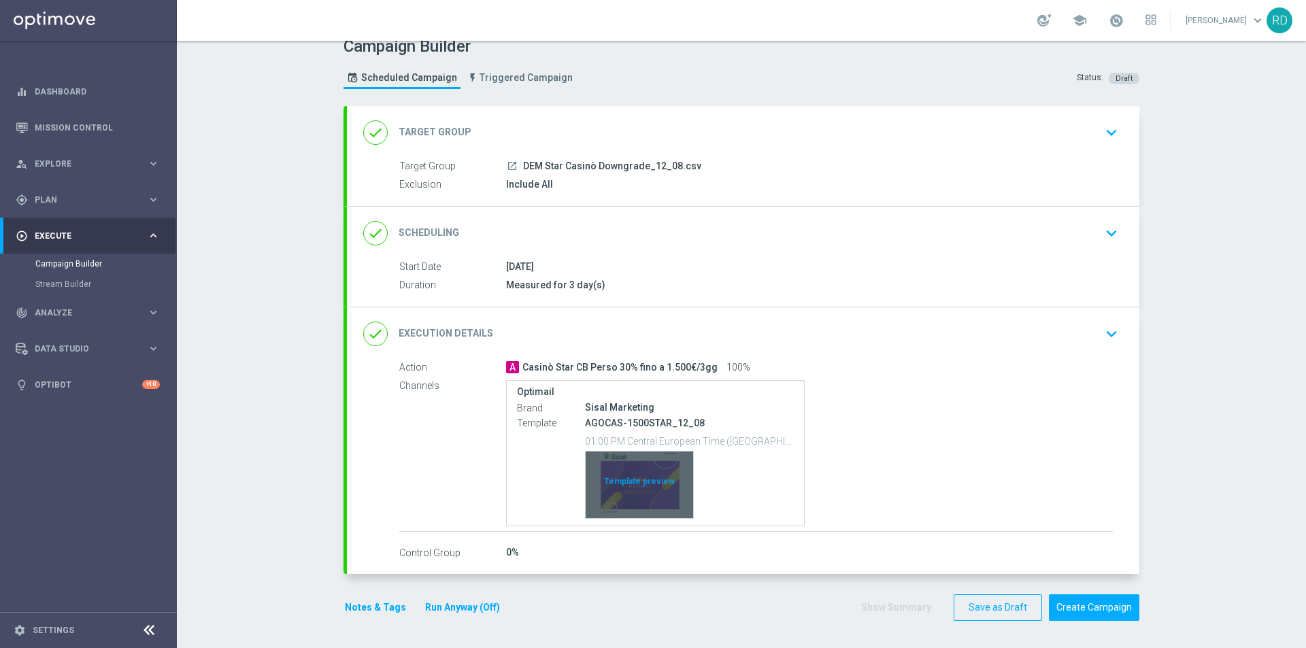
click at [660, 482] on div "Template preview" at bounding box center [639, 485] width 107 height 67
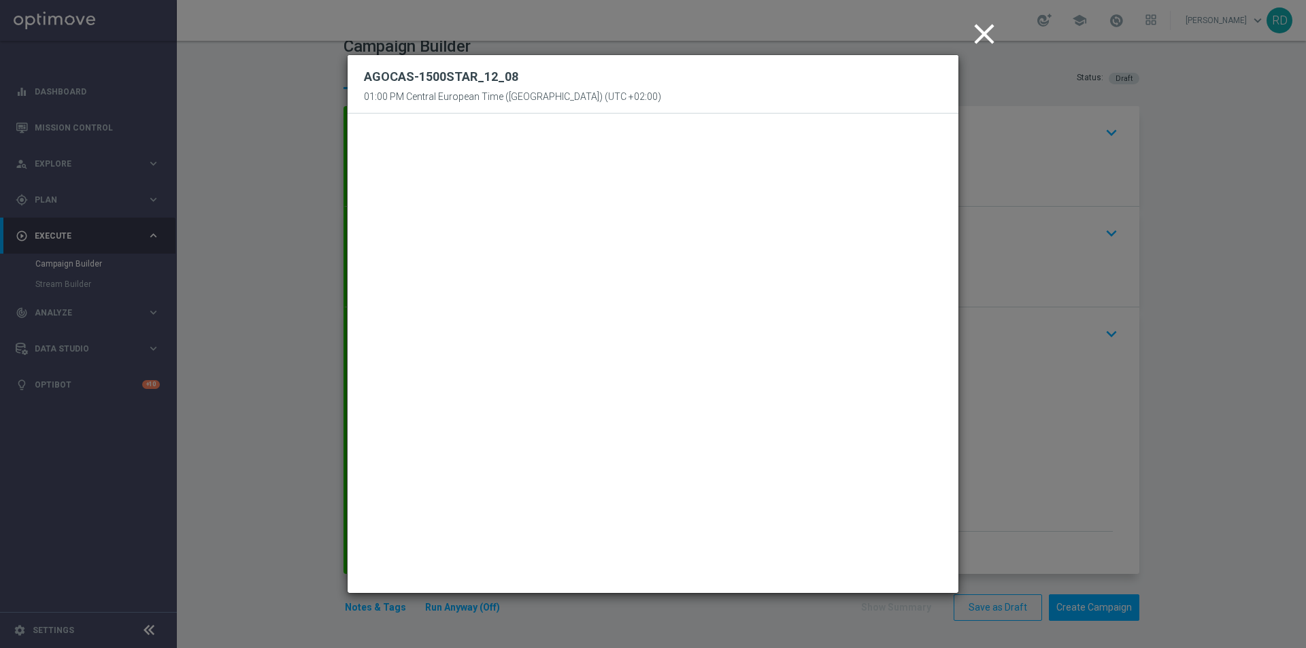
click at [979, 35] on icon "close" at bounding box center [984, 34] width 34 height 34
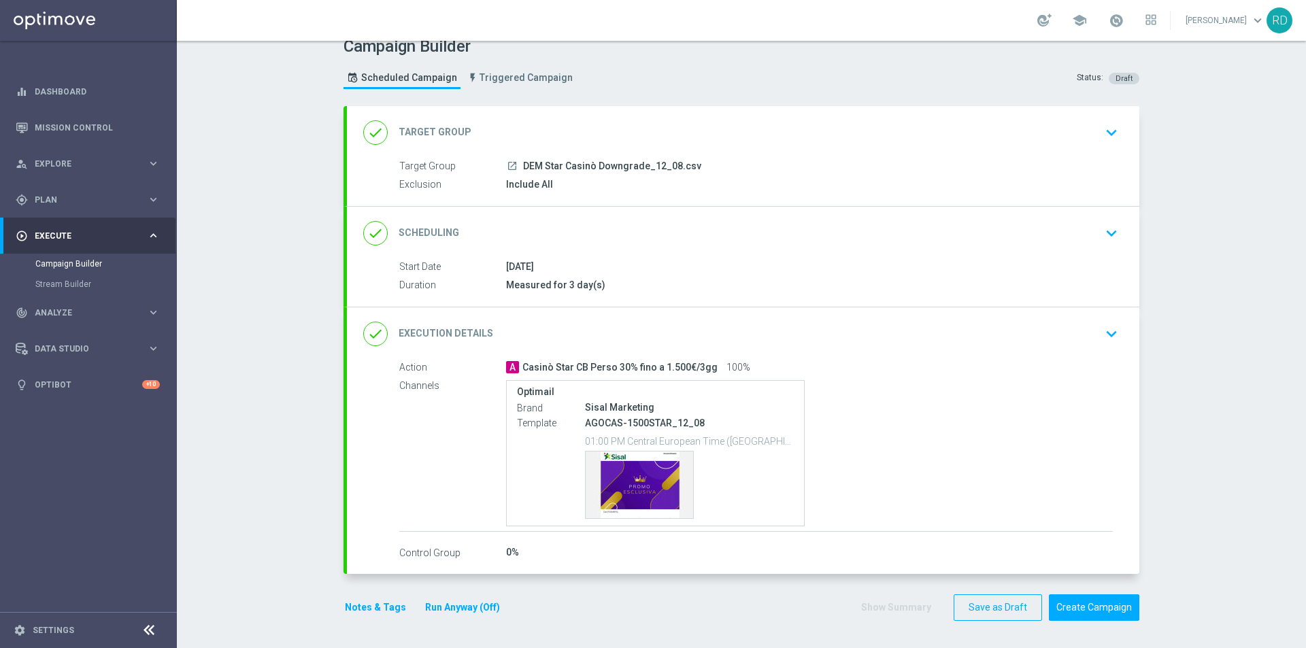
click at [371, 610] on button "Notes & Tags" at bounding box center [375, 607] width 64 height 17
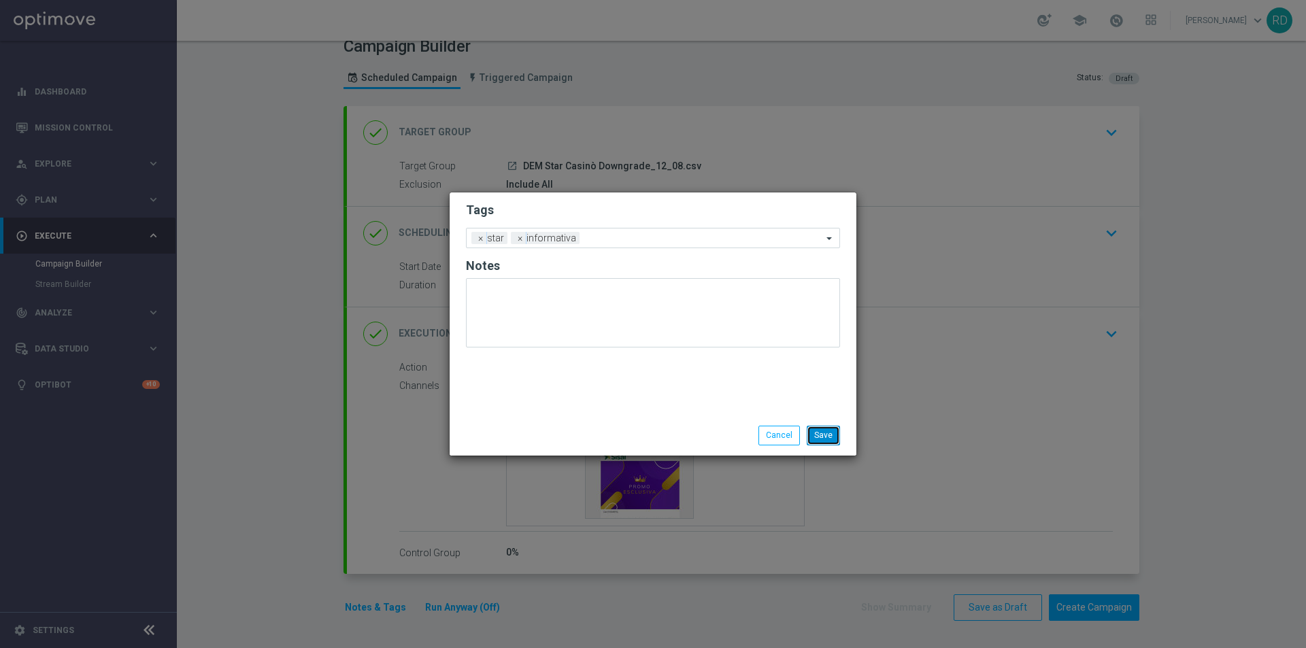
click at [834, 439] on button "Save" at bounding box center [823, 435] width 33 height 19
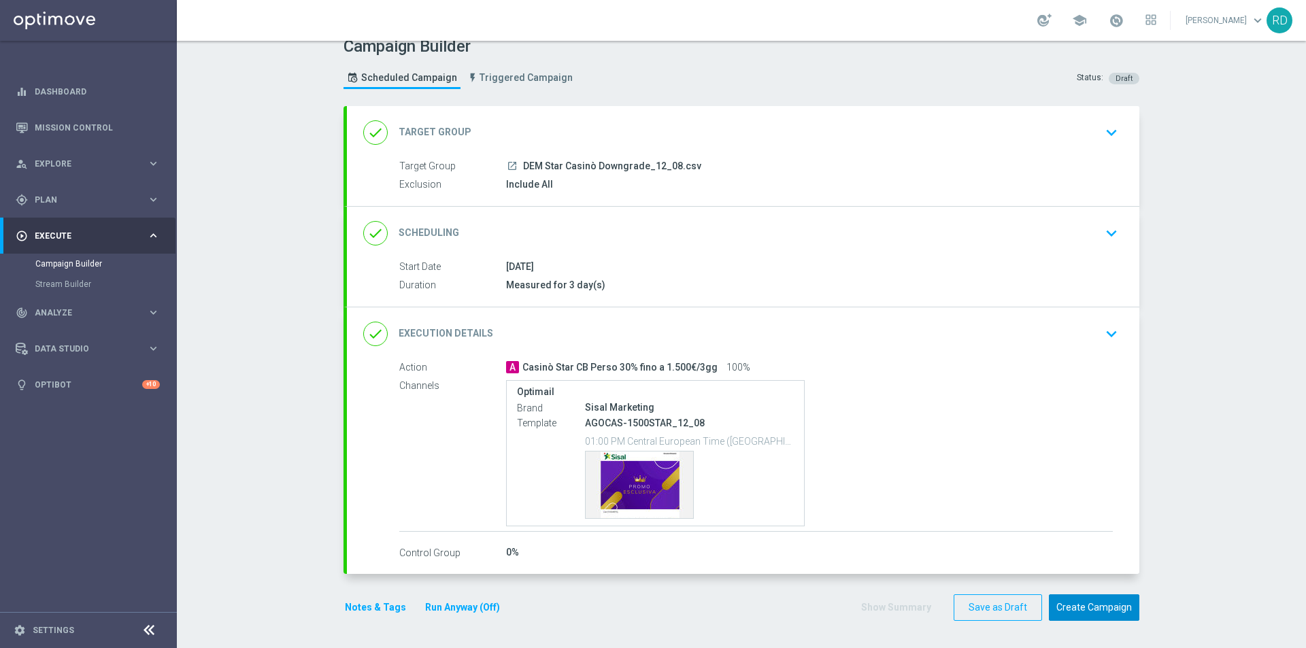
click at [1094, 606] on button "Create Campaign" at bounding box center [1094, 607] width 90 height 27
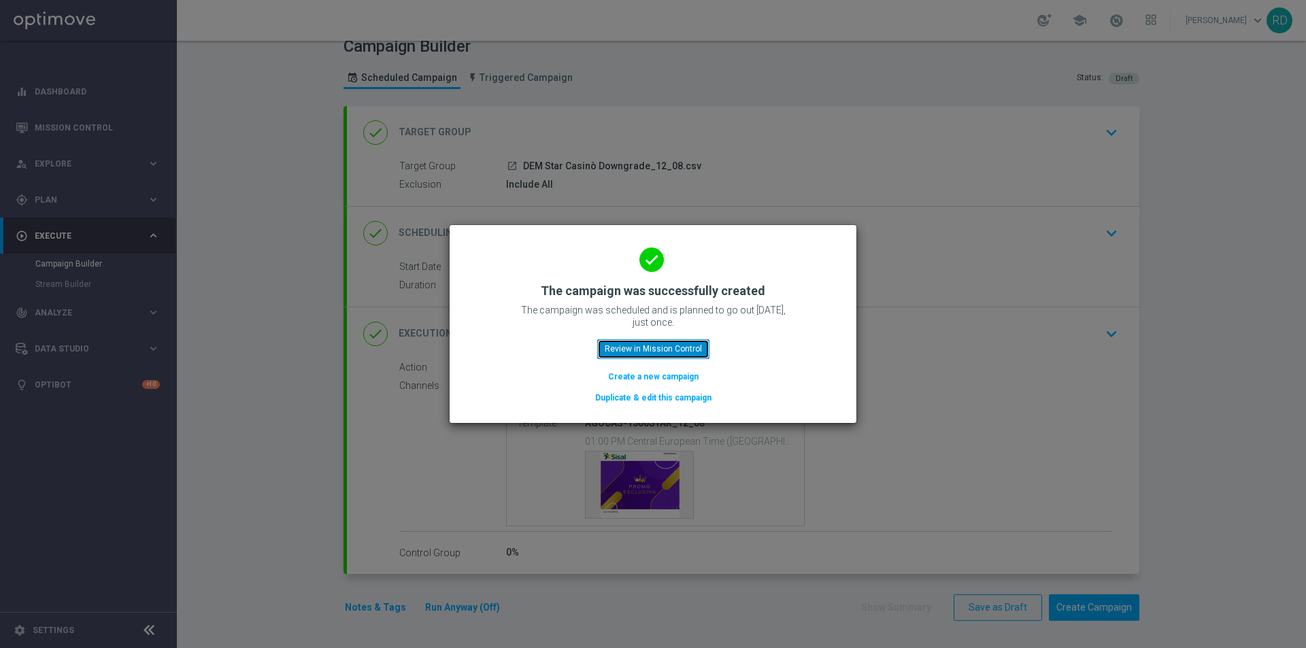
click at [685, 347] on button "Review in Mission Control" at bounding box center [653, 348] width 112 height 19
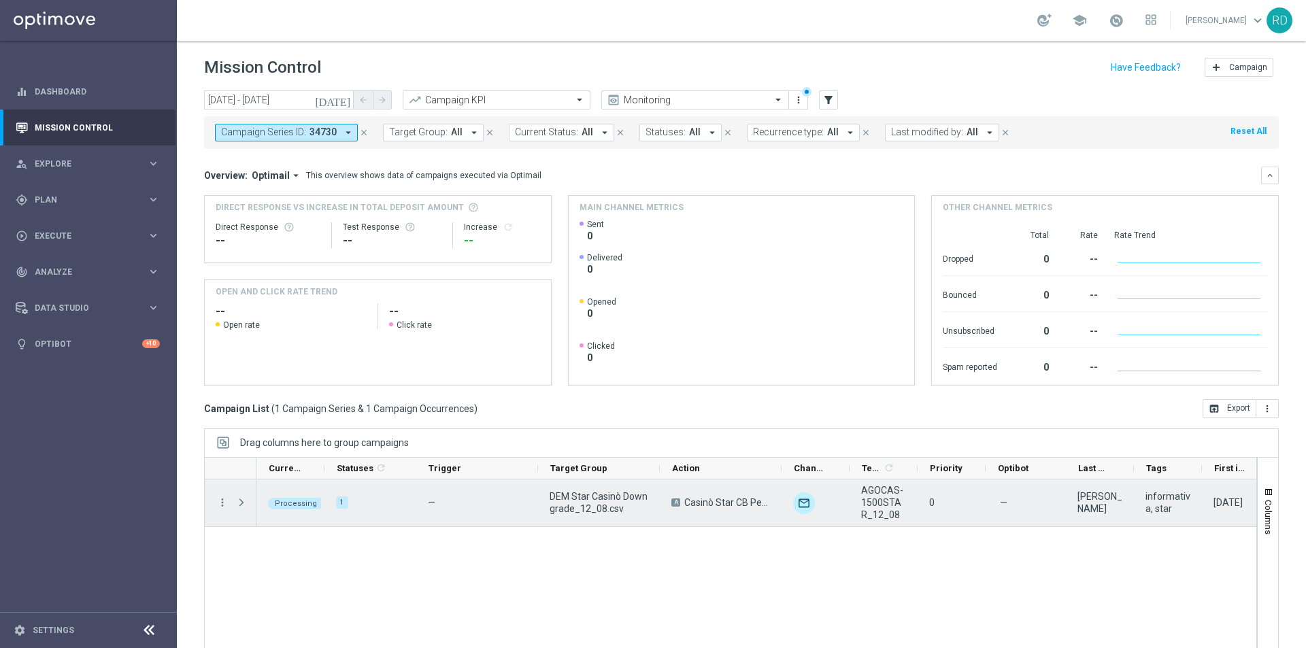
click at [248, 503] on span "Press SPACE to select this row." at bounding box center [242, 502] width 15 height 27
click at [241, 504] on span "Press SPACE to select this row." at bounding box center [241, 502] width 12 height 11
